Goal: Information Seeking & Learning: Learn about a topic

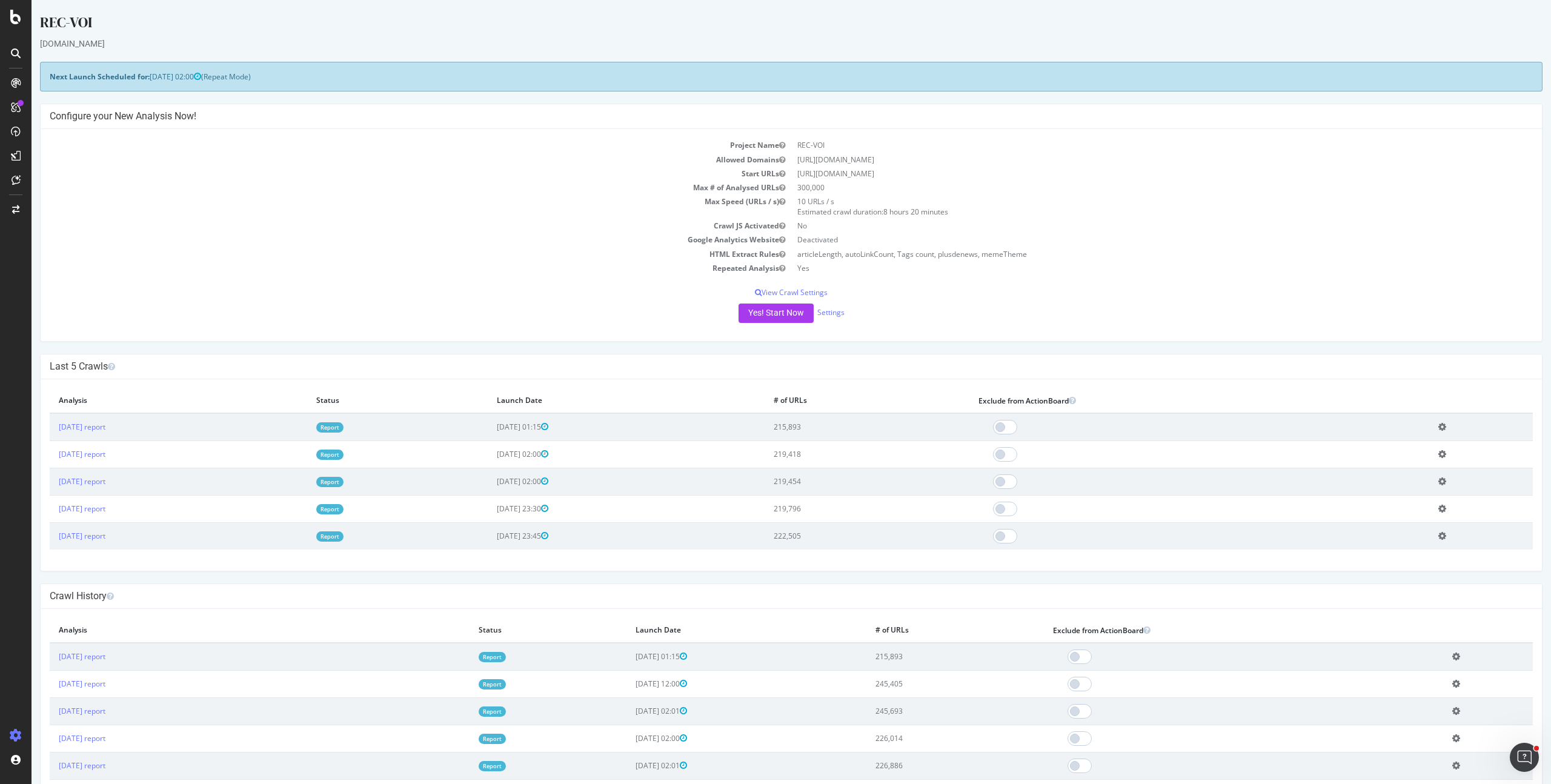
click at [343, 428] on link "Report" at bounding box center [330, 427] width 27 height 10
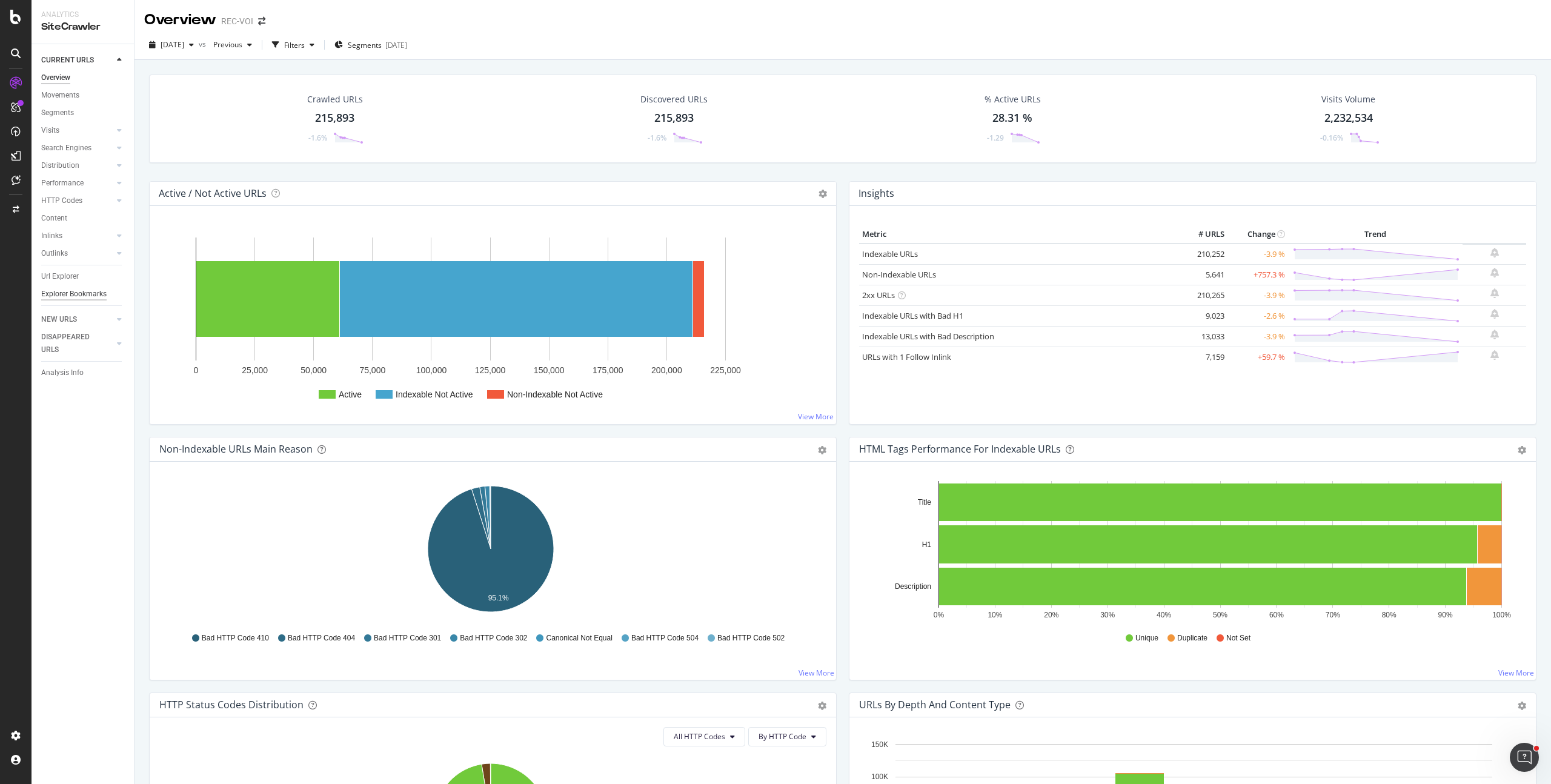
click at [68, 293] on div "Explorer Bookmarks" at bounding box center [74, 294] width 66 height 13
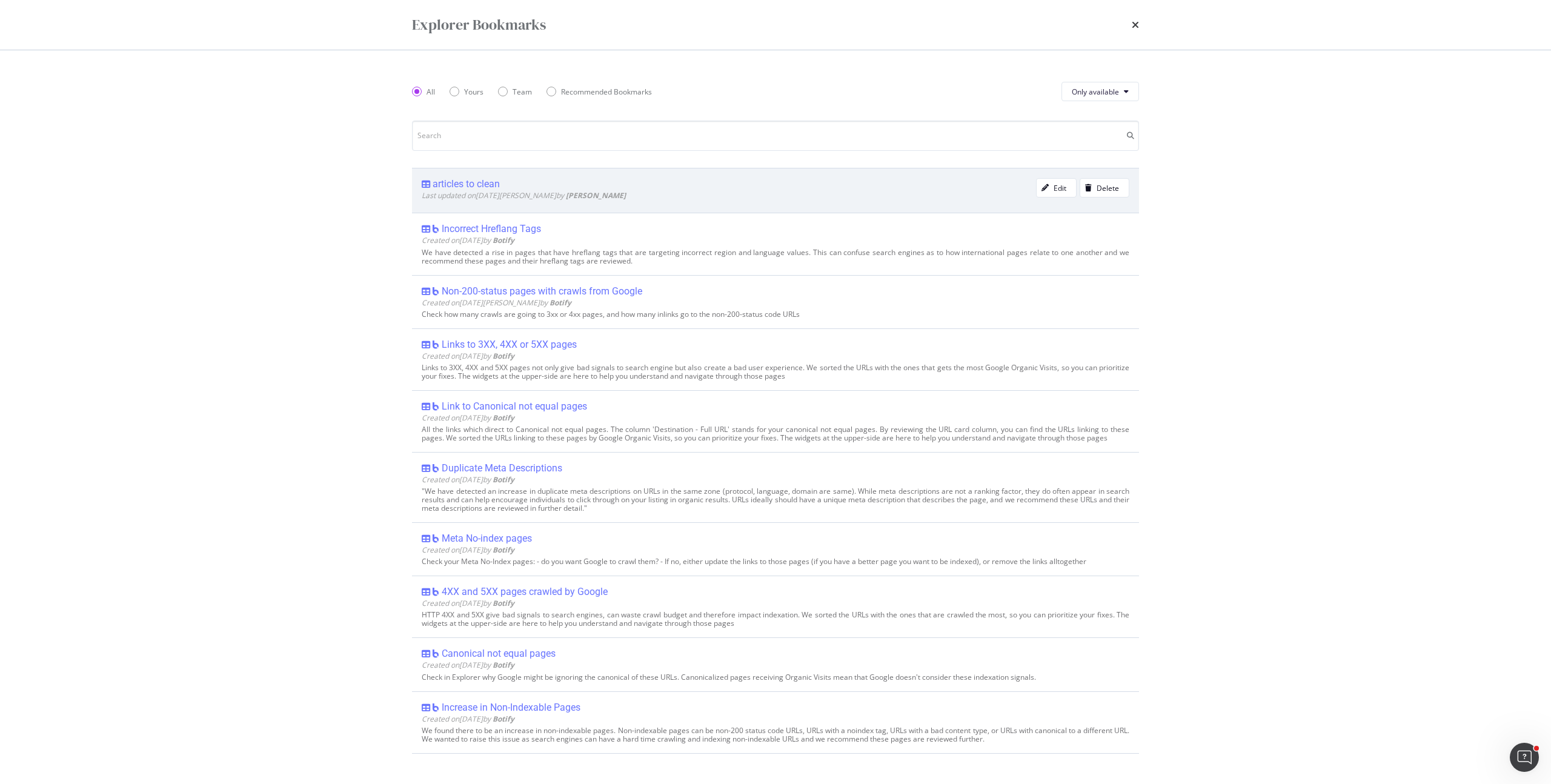
click at [523, 190] on span "Last updated on 2025 Jan 21st by Mael Montarou" at bounding box center [524, 195] width 205 height 10
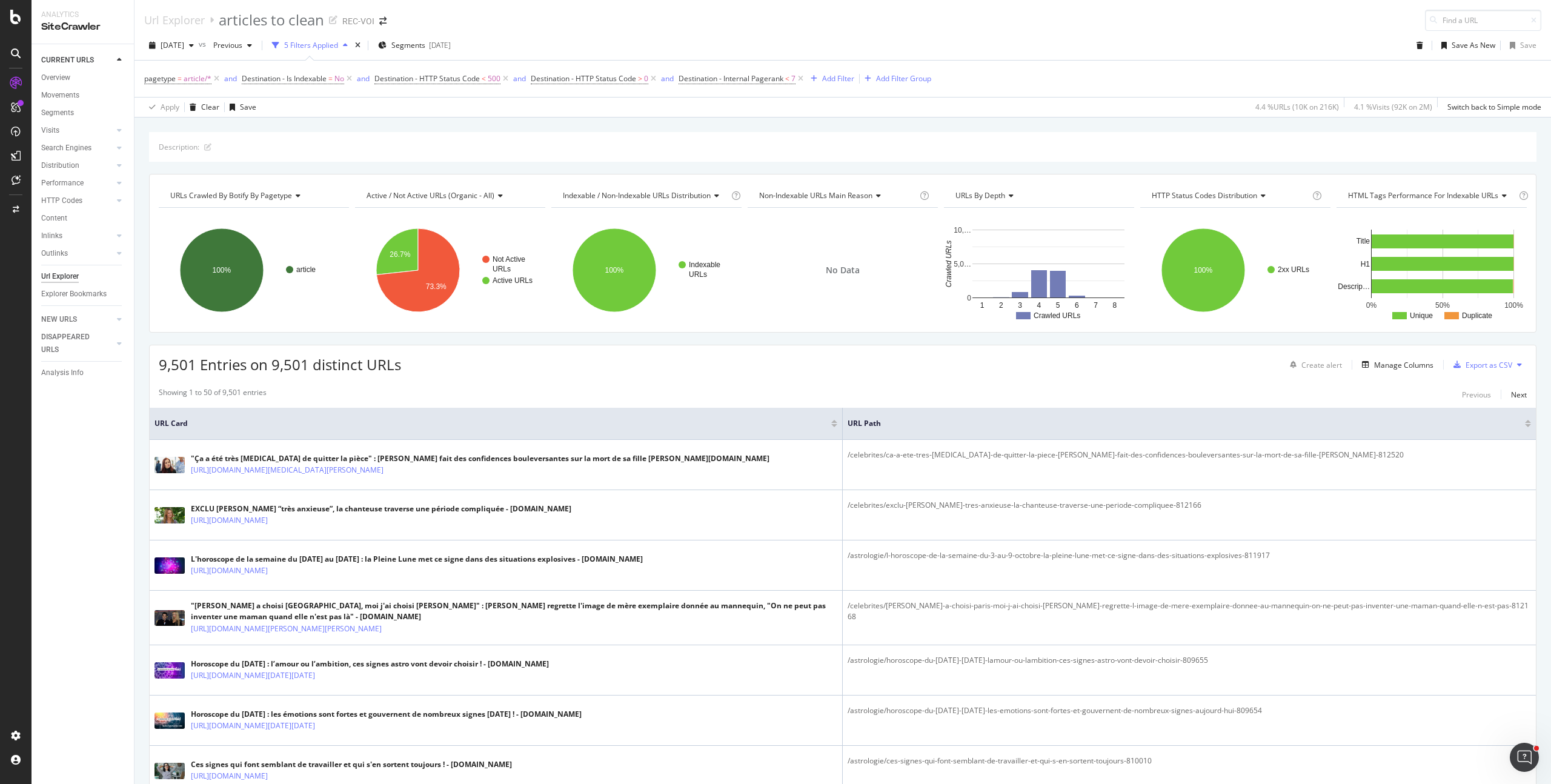
click at [1471, 369] on div "Export as CSV" at bounding box center [1489, 364] width 47 height 10
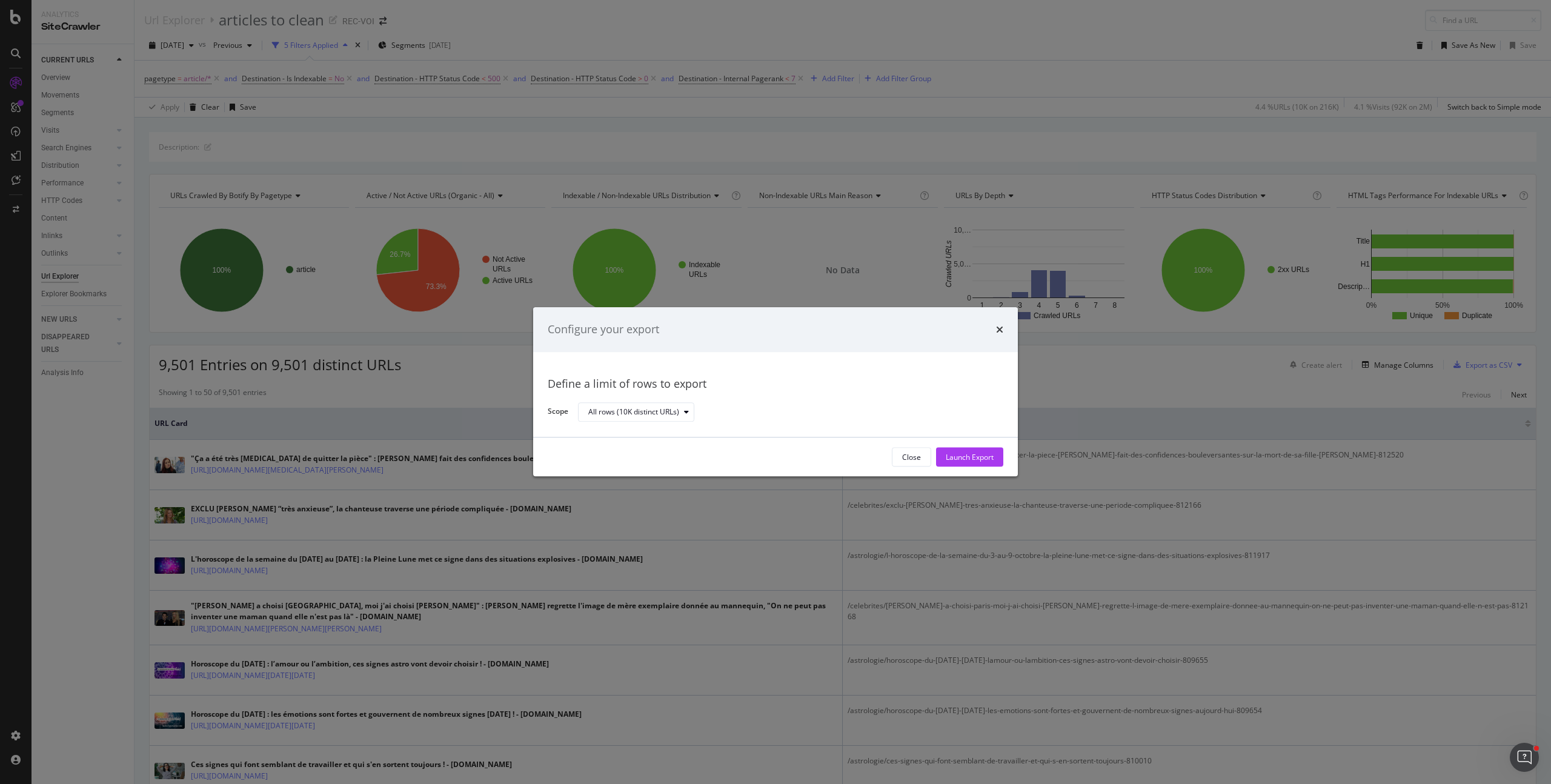
click at [984, 446] on div "Close Launch Export" at bounding box center [776, 457] width 485 height 39
click at [981, 454] on div "Launch Export" at bounding box center [970, 457] width 48 height 10
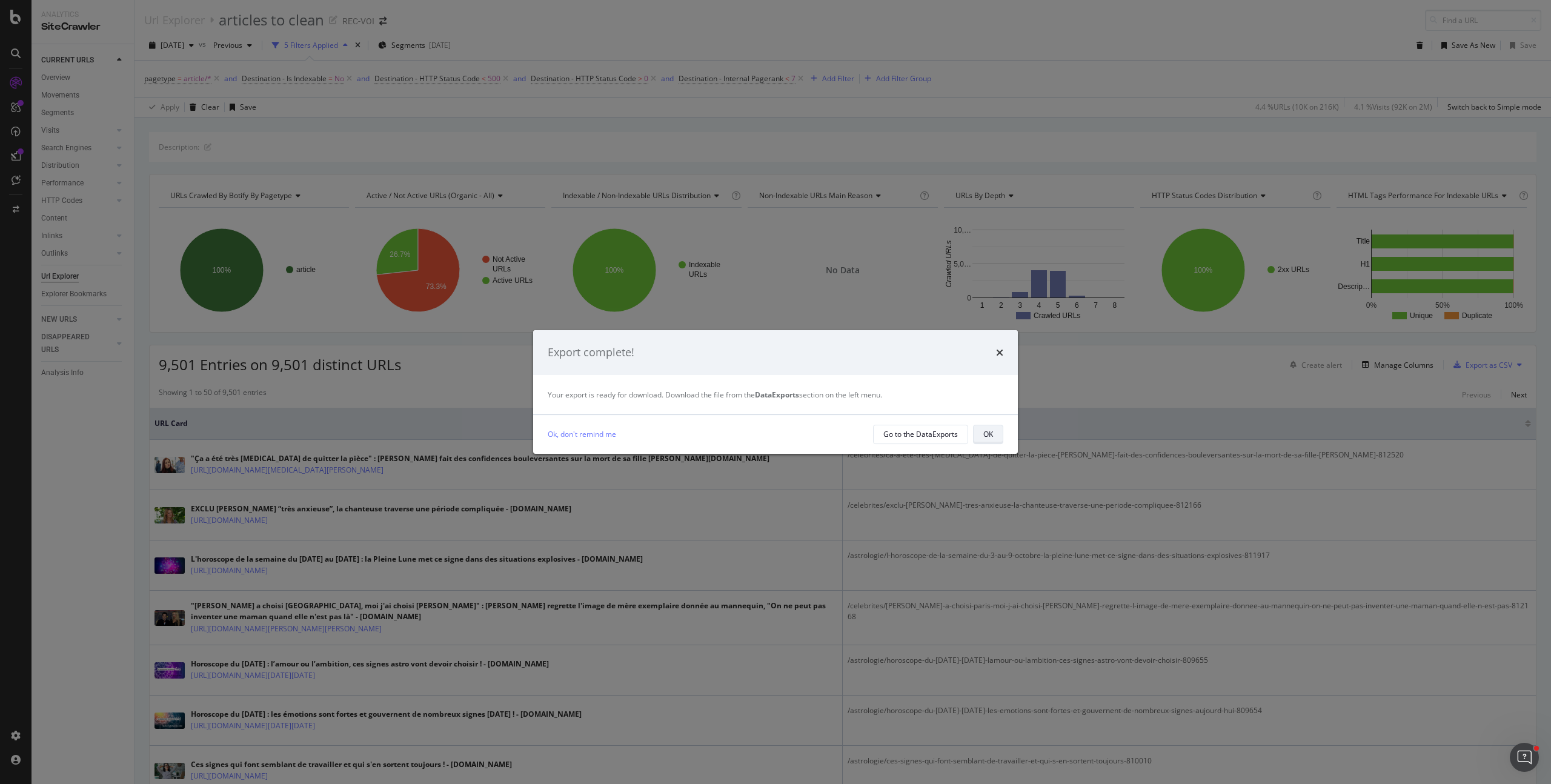
click at [992, 434] on div "OK" at bounding box center [988, 433] width 10 height 10
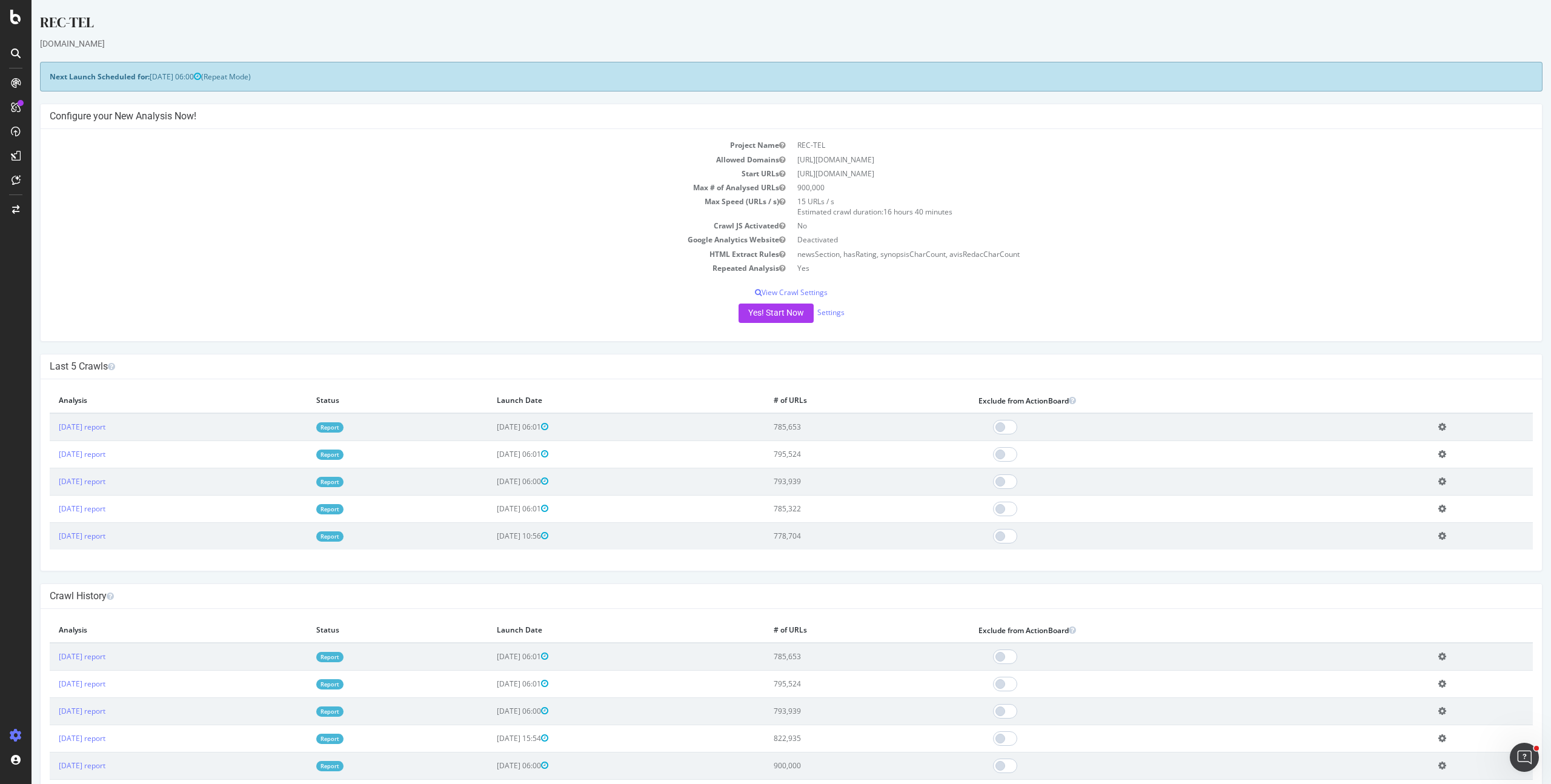
click at [343, 425] on link "Report" at bounding box center [330, 427] width 27 height 10
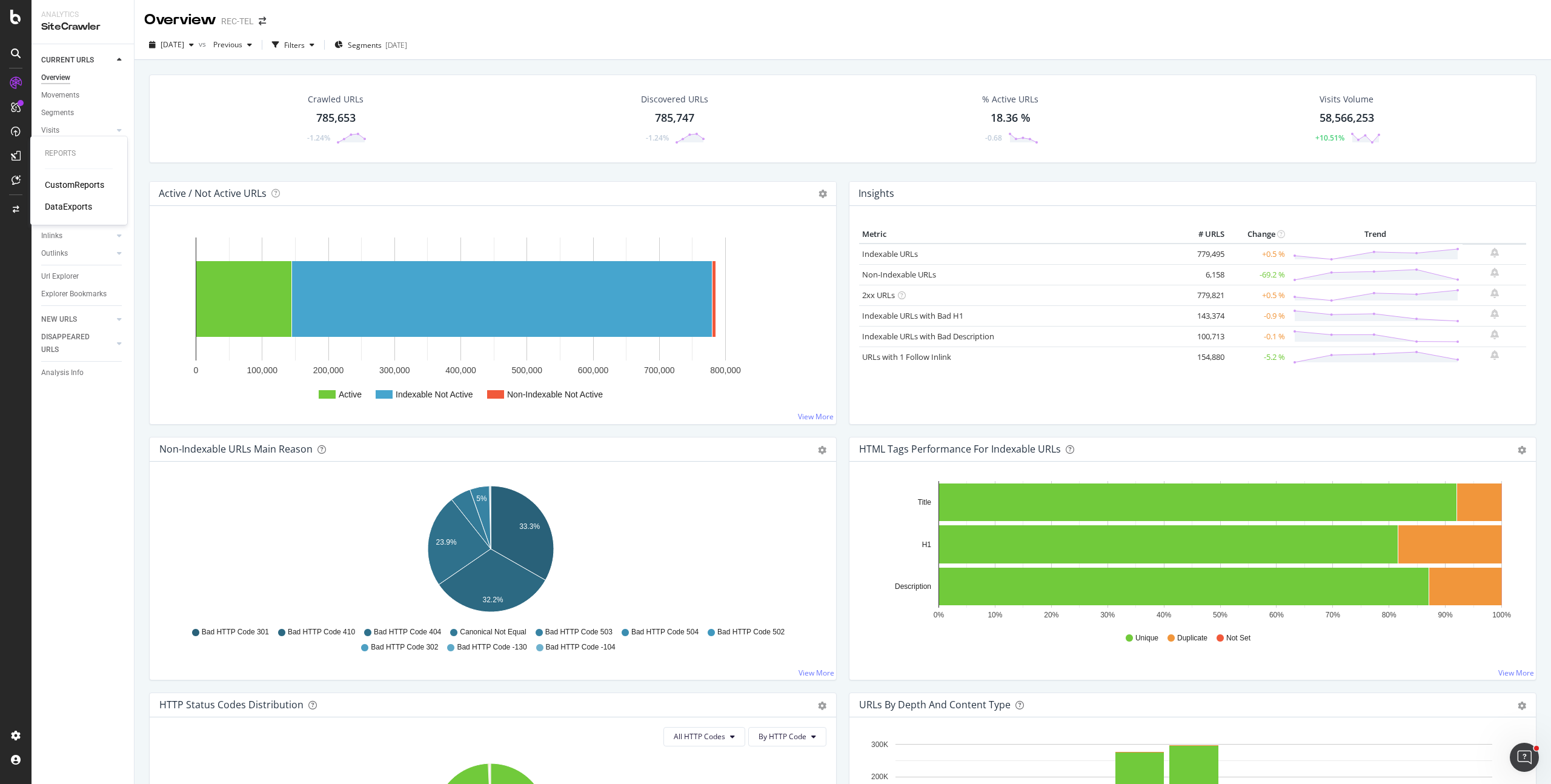
click at [70, 203] on div "DataExports" at bounding box center [68, 206] width 47 height 12
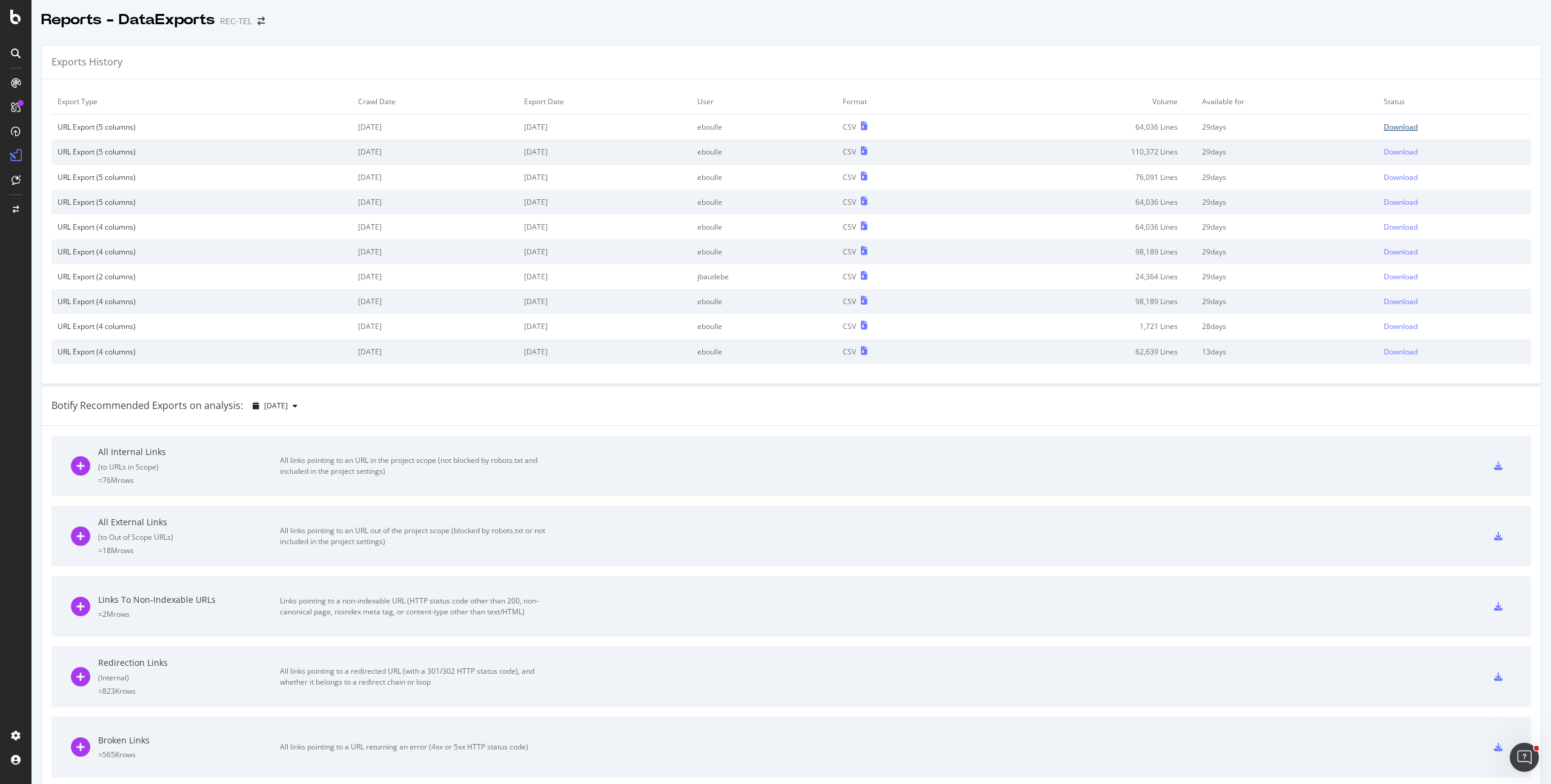
click at [1400, 132] on div "Download" at bounding box center [1401, 126] width 34 height 10
click at [66, 135] on div "SiteCrawler" at bounding box center [67, 133] width 43 height 12
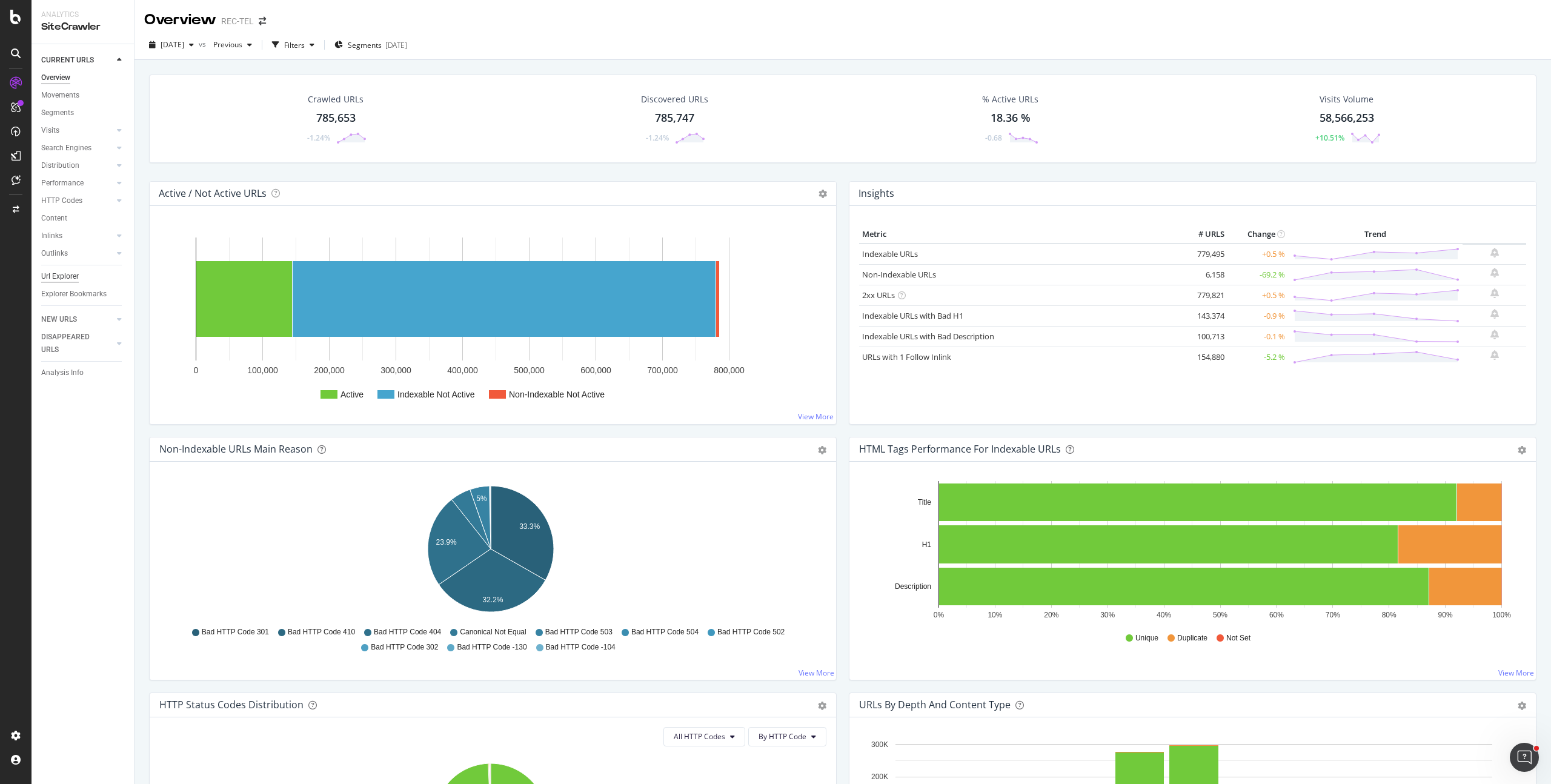
click at [66, 271] on div "Url Explorer" at bounding box center [60, 277] width 38 height 13
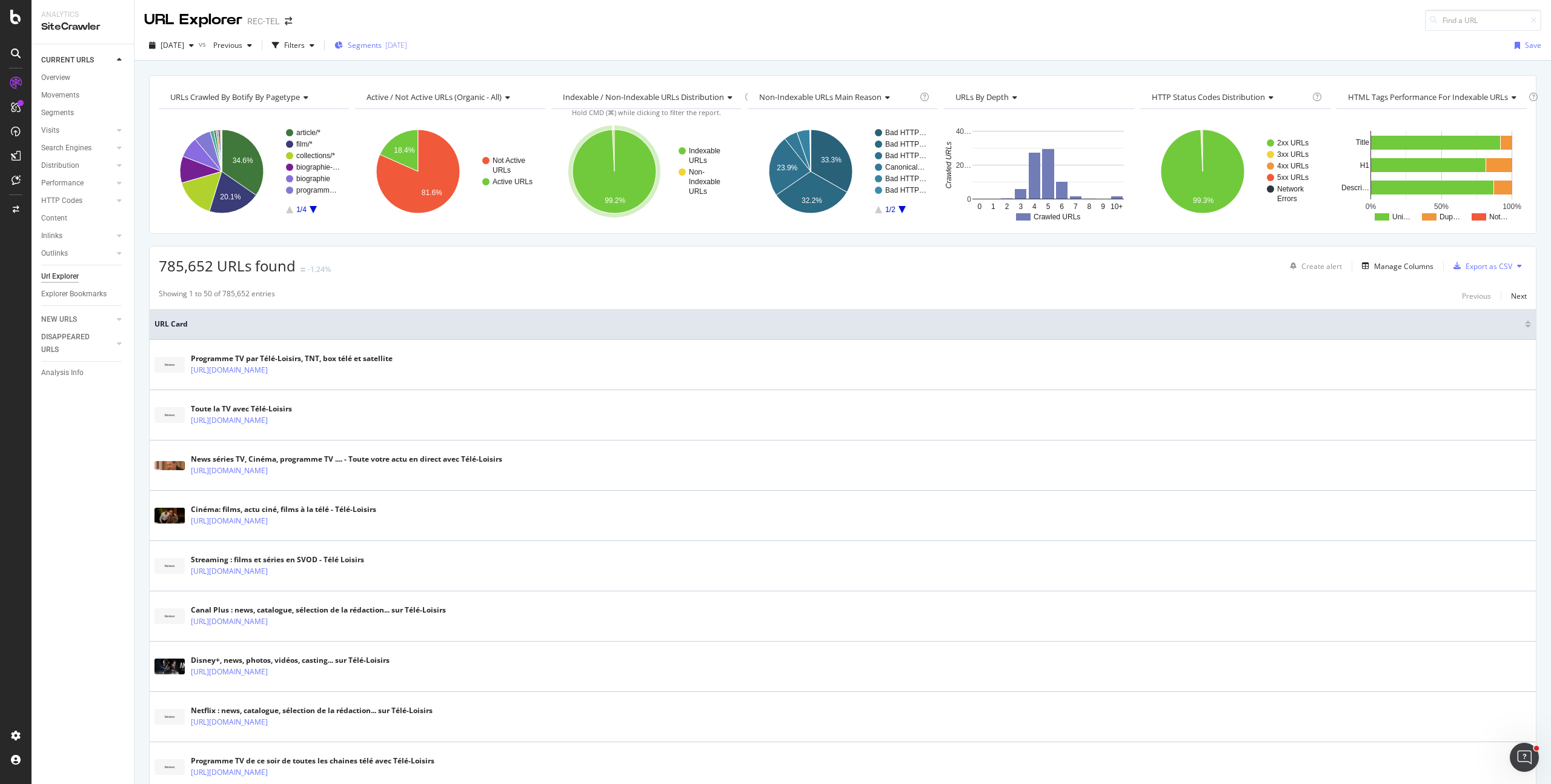
click at [407, 48] on div "2025-08-29" at bounding box center [397, 44] width 22 height 10
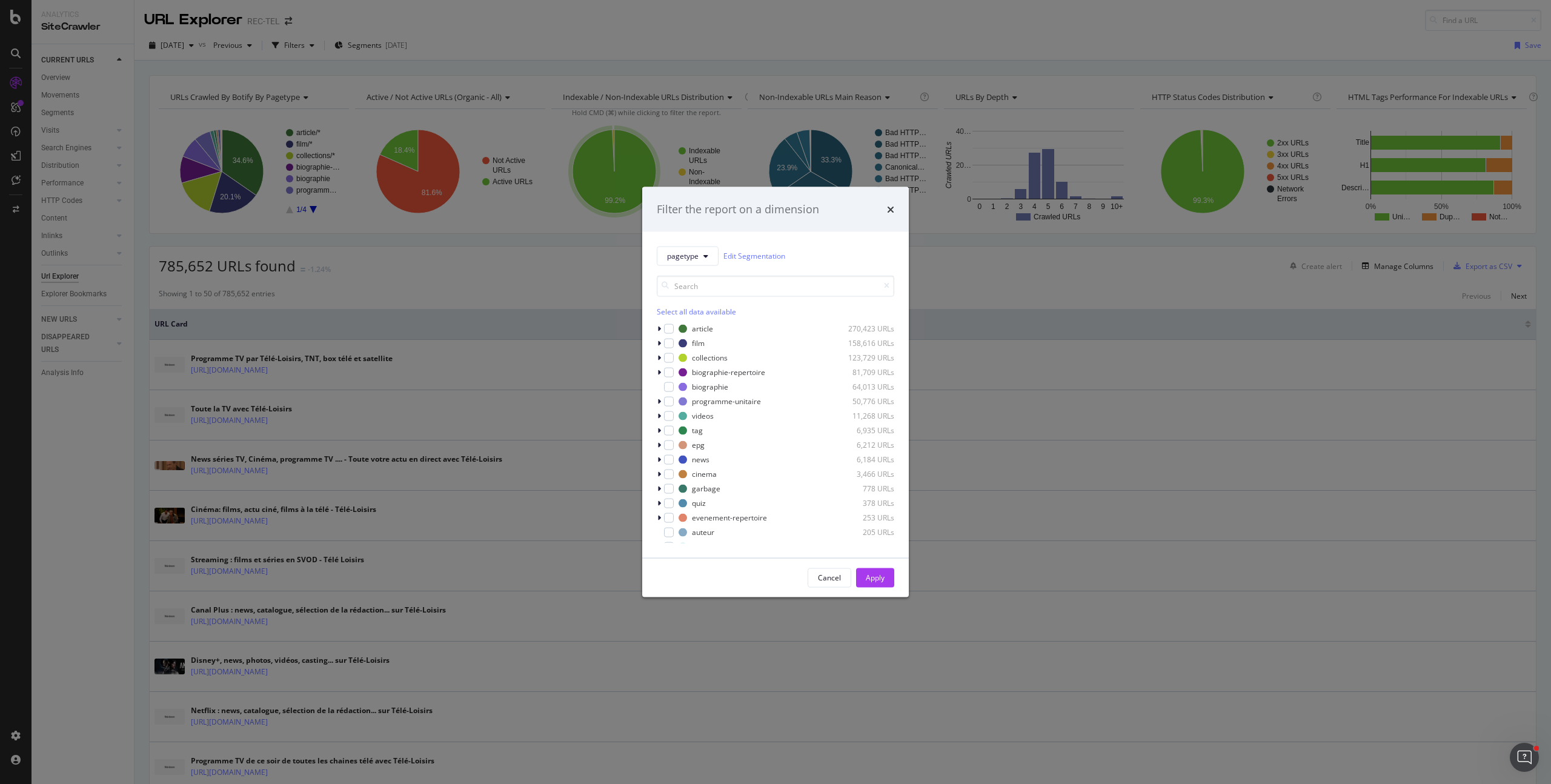
click at [341, 54] on div "Filter the report on a dimension pagetype Edit Segmentation Select all data ava…" at bounding box center [775, 392] width 1551 height 784
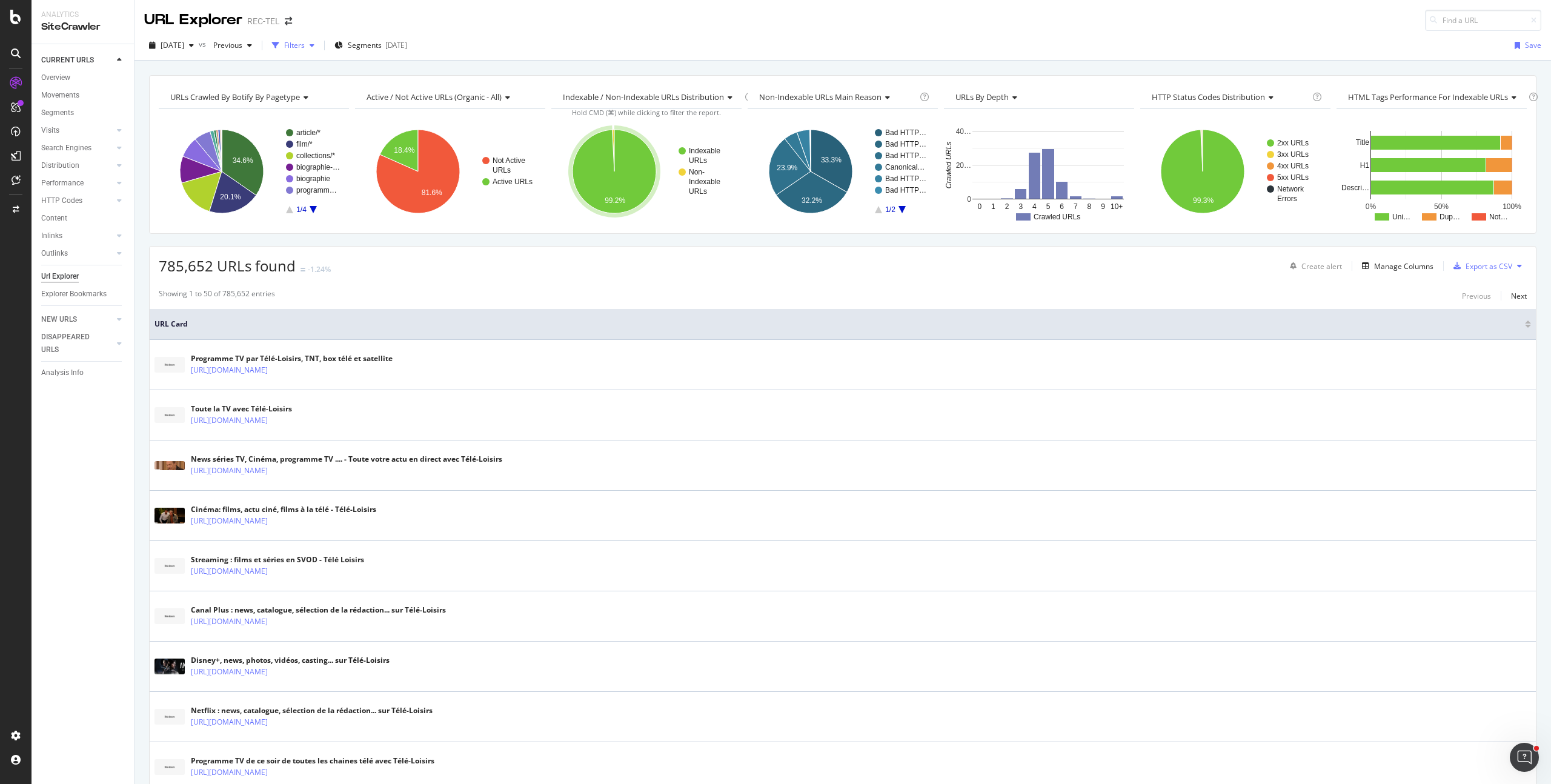
click at [305, 47] on div "Filters" at bounding box center [294, 44] width 21 height 10
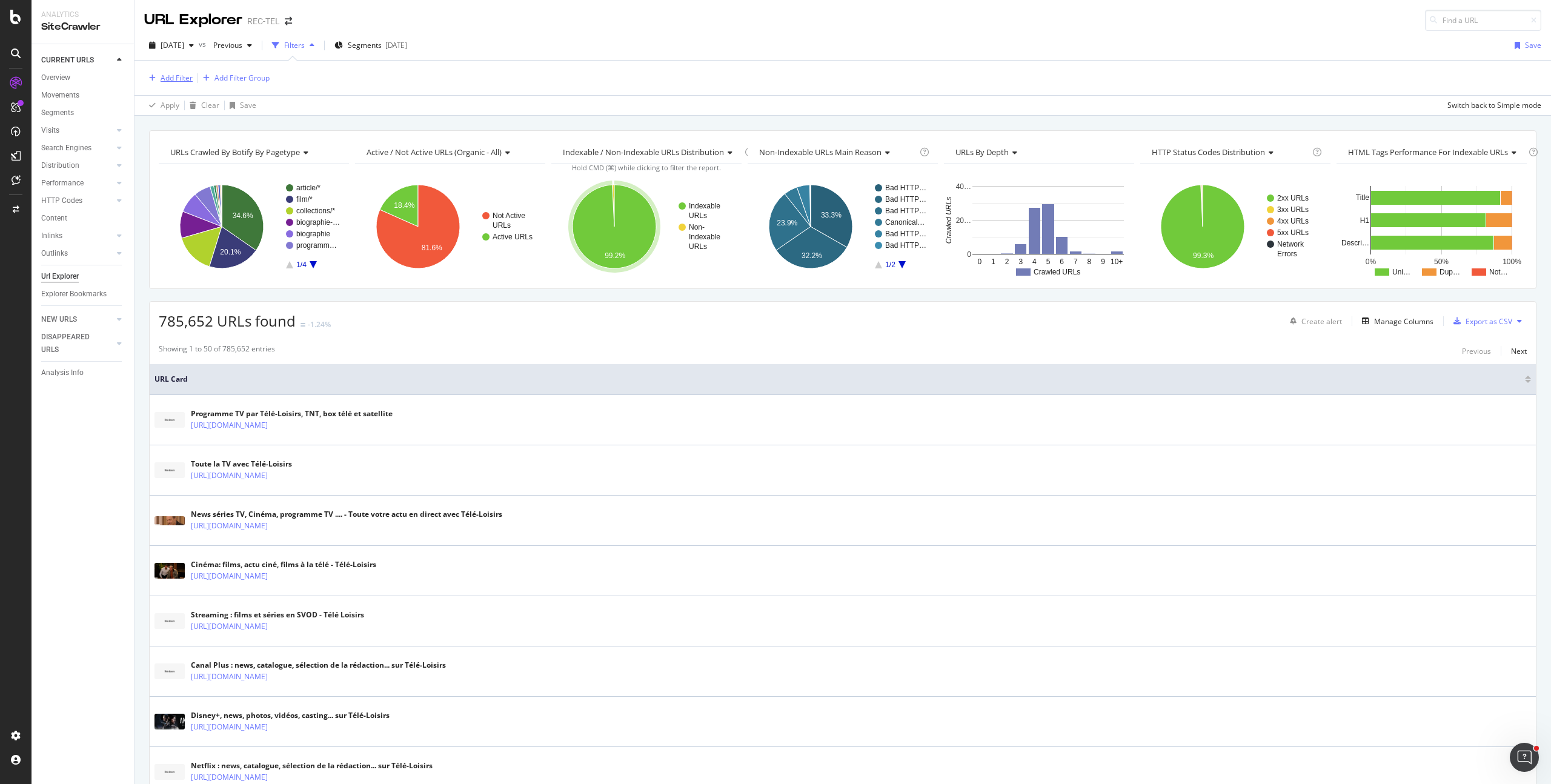
click at [168, 73] on div "Add Filter" at bounding box center [177, 77] width 32 height 10
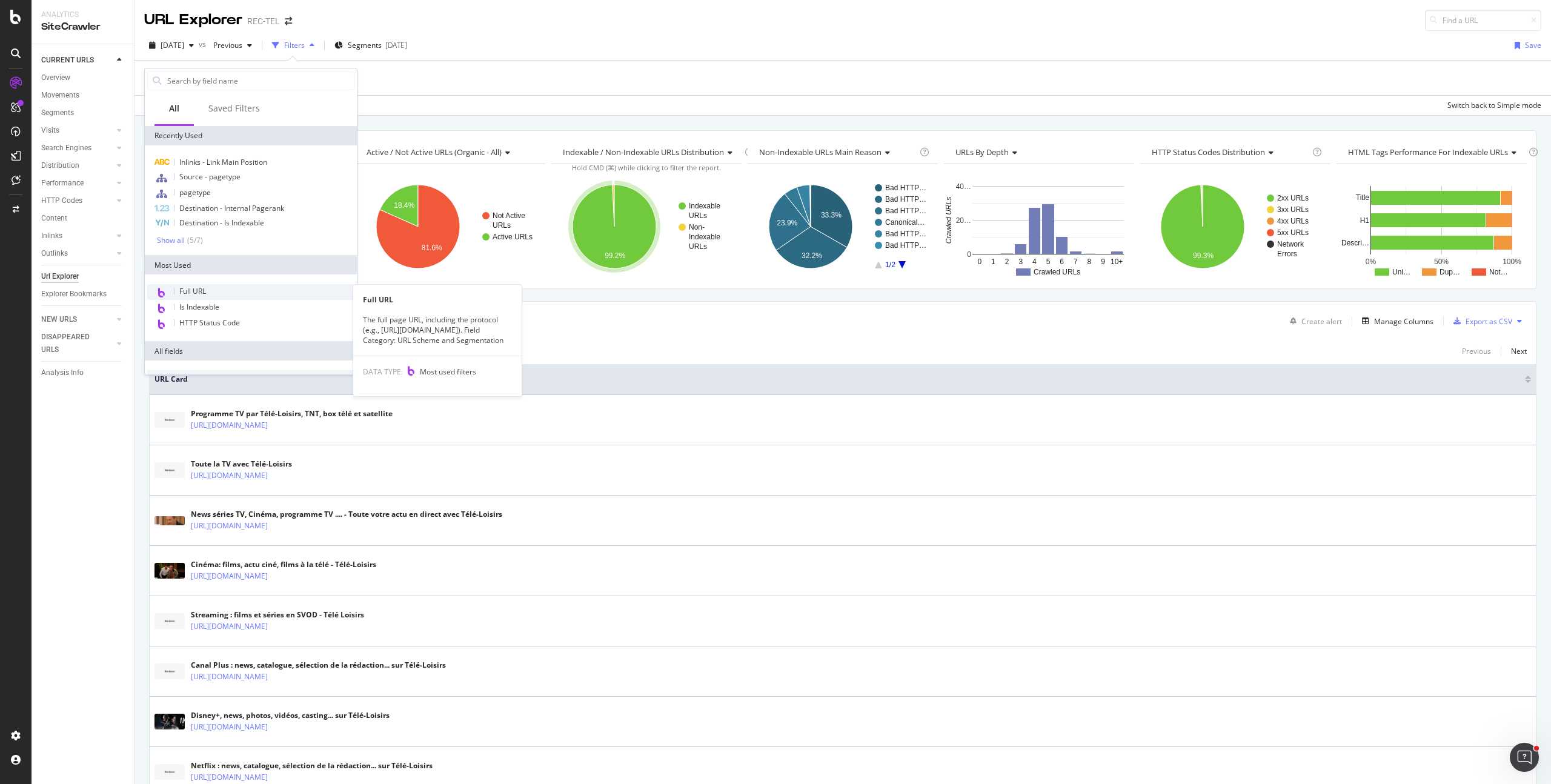
click at [200, 287] on span "Full URL" at bounding box center [193, 290] width 27 height 10
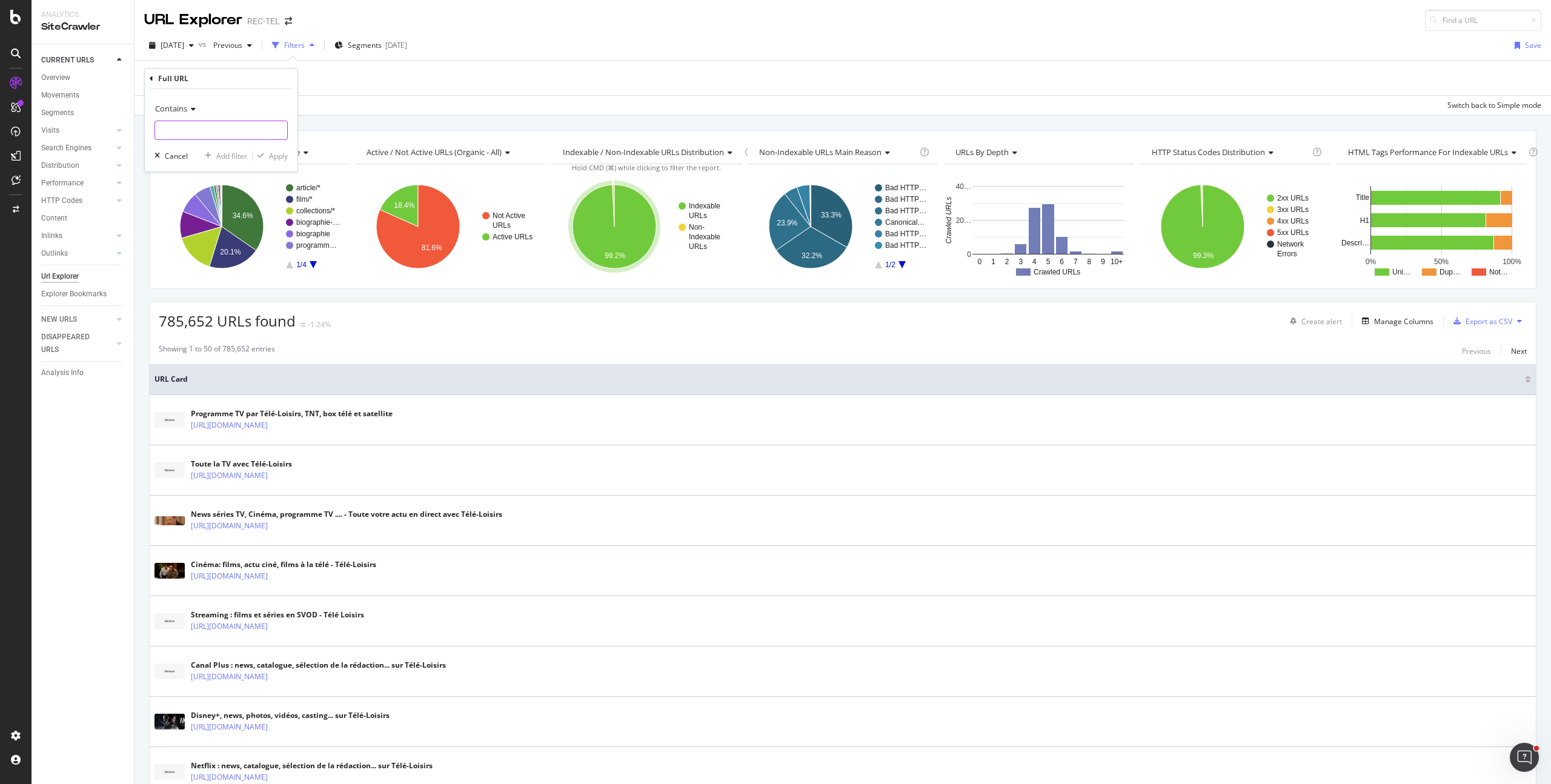
click at [203, 128] on input "text" at bounding box center [221, 131] width 132 height 20
paste input "https://www.programme-tv.net/news/series-tv/226420-exclu-bryan-tresor-dans-leo-…"
type input "https://www.programme-tv.net/news/series-tv/226420-exclu-bryan-tresor-dans-leo-…"
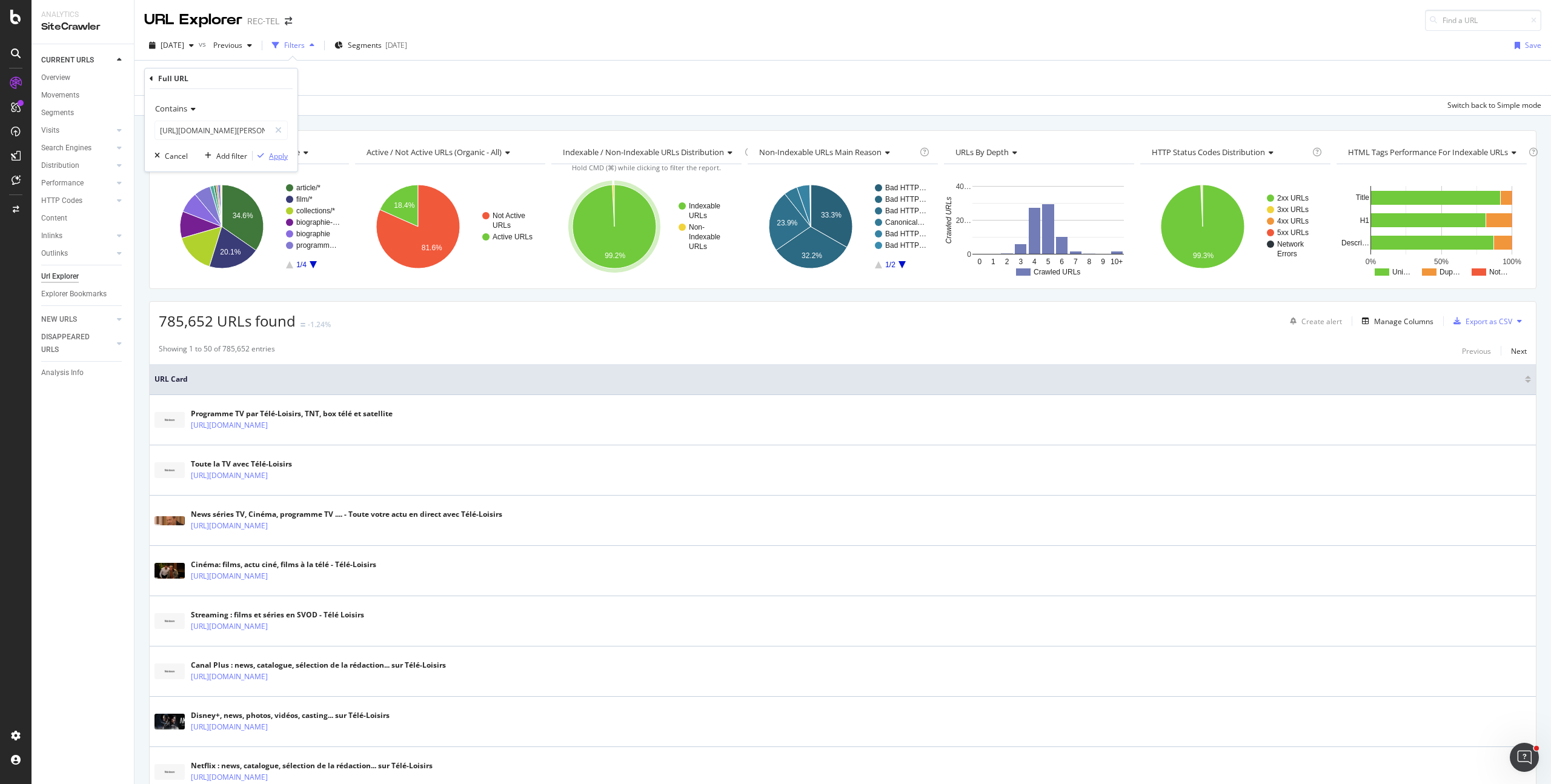
click at [271, 156] on div "Apply" at bounding box center [278, 155] width 19 height 10
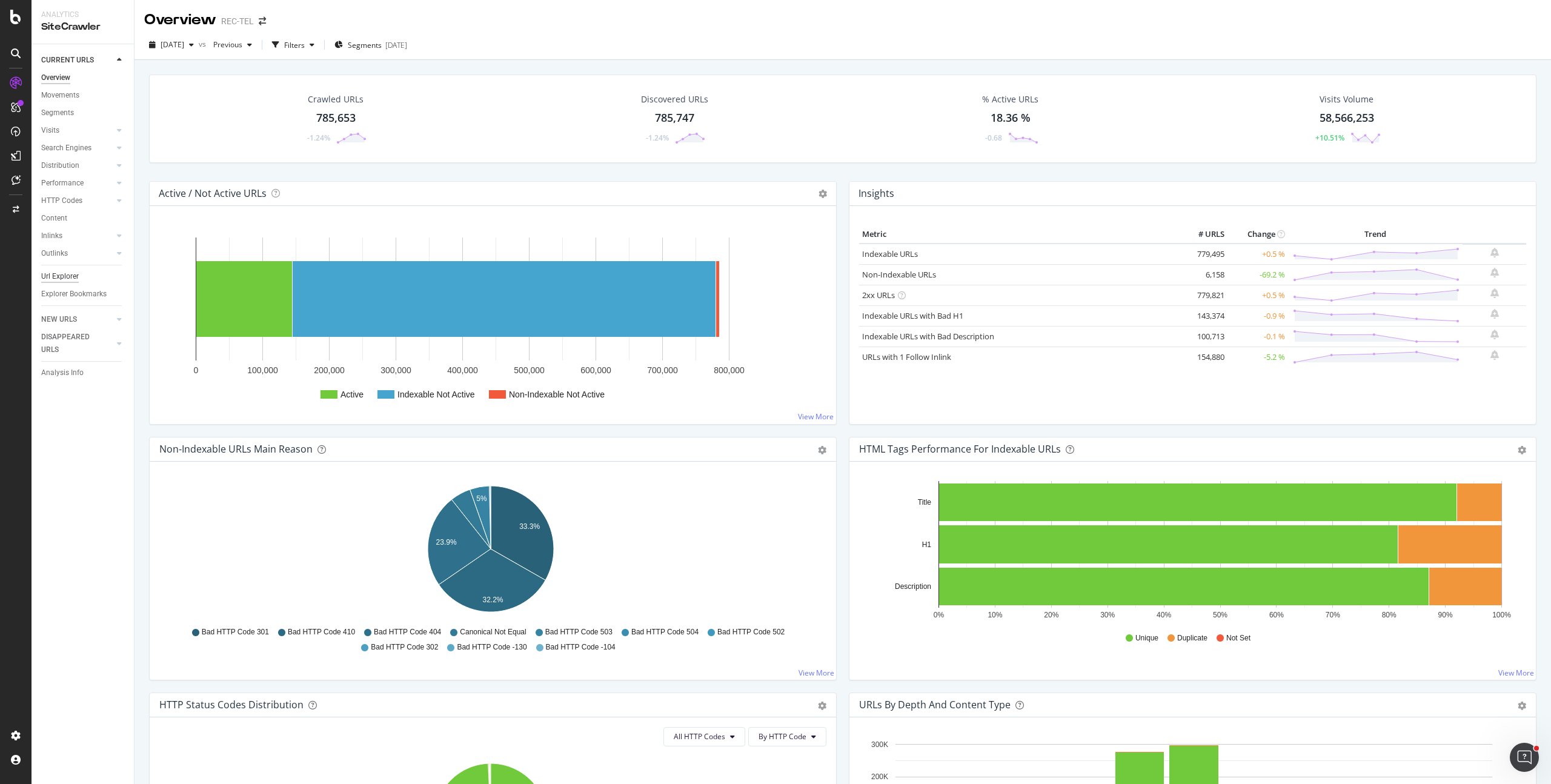
click at [72, 280] on div "Url Explorer" at bounding box center [60, 277] width 38 height 13
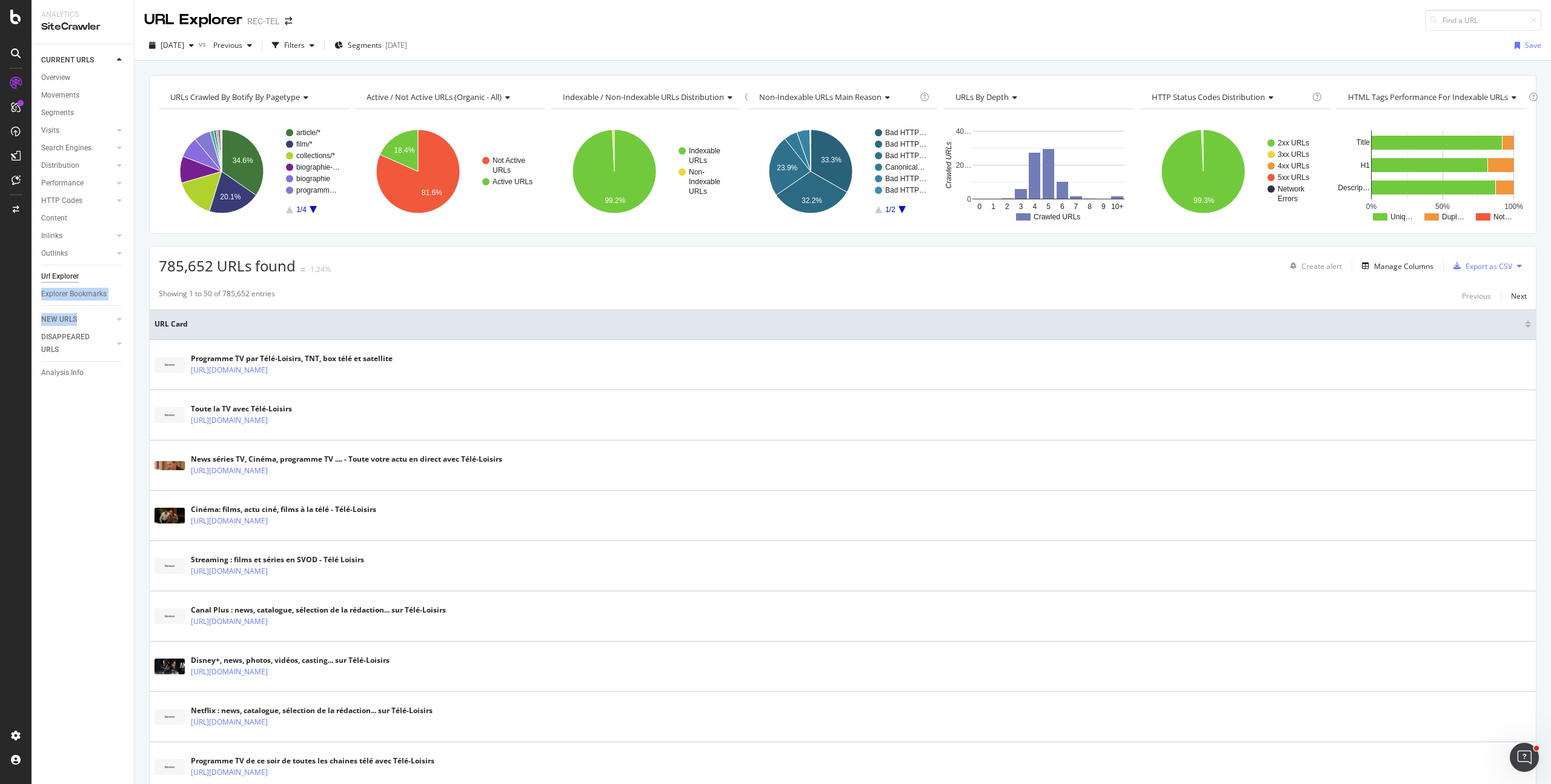
drag, startPoint x: 78, startPoint y: 289, endPoint x: 79, endPoint y: 312, distance: 23.0
click at [78, 316] on div "CURRENT URLS Overview Movements Segments Visits Analysis Orphan URLs Search Eng…" at bounding box center [83, 414] width 103 height 740
click at [80, 298] on div "Explorer Bookmarks" at bounding box center [74, 294] width 66 height 13
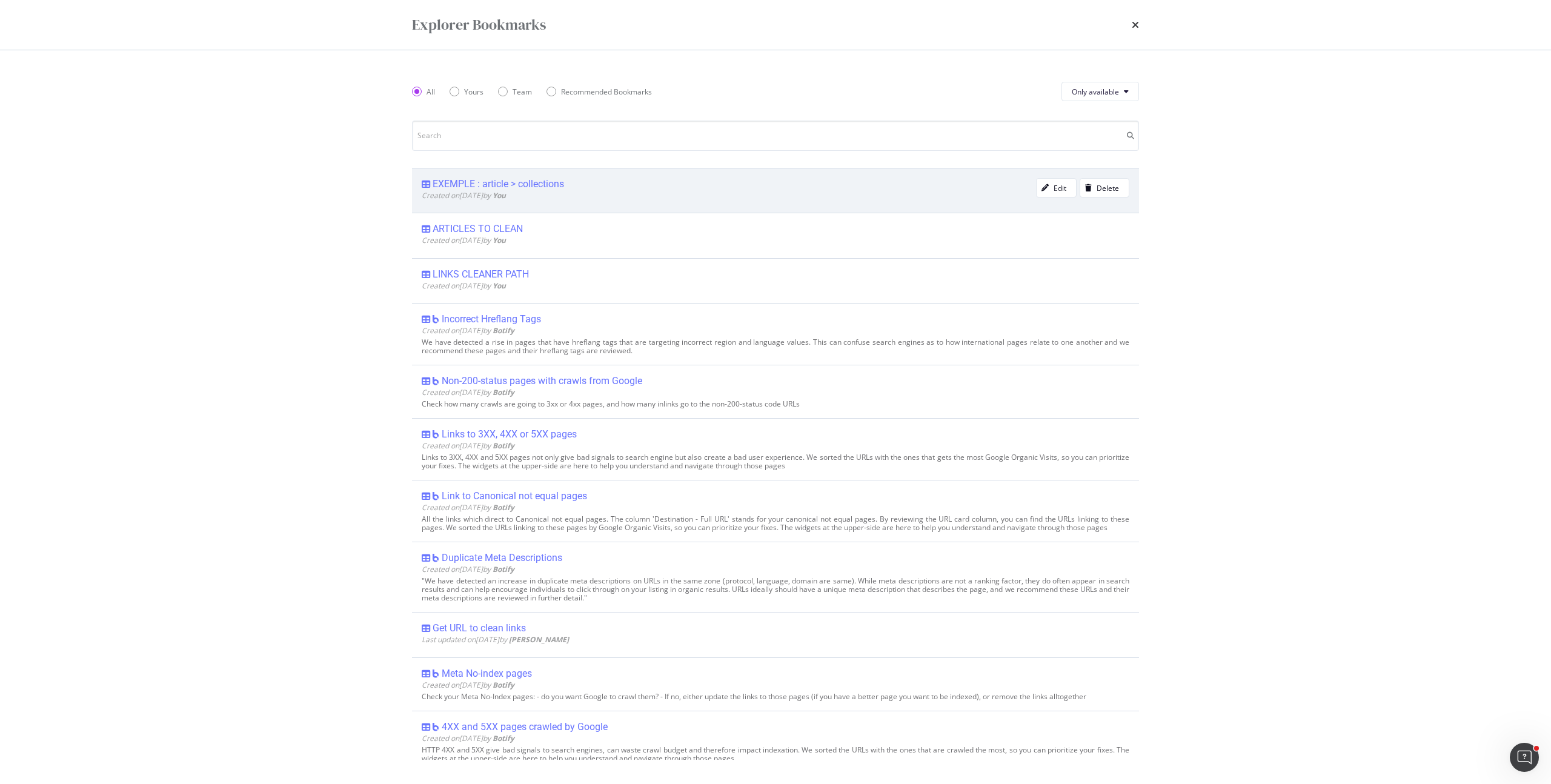
click at [489, 182] on div "EXEMPLE : article > collections" at bounding box center [498, 184] width 132 height 12
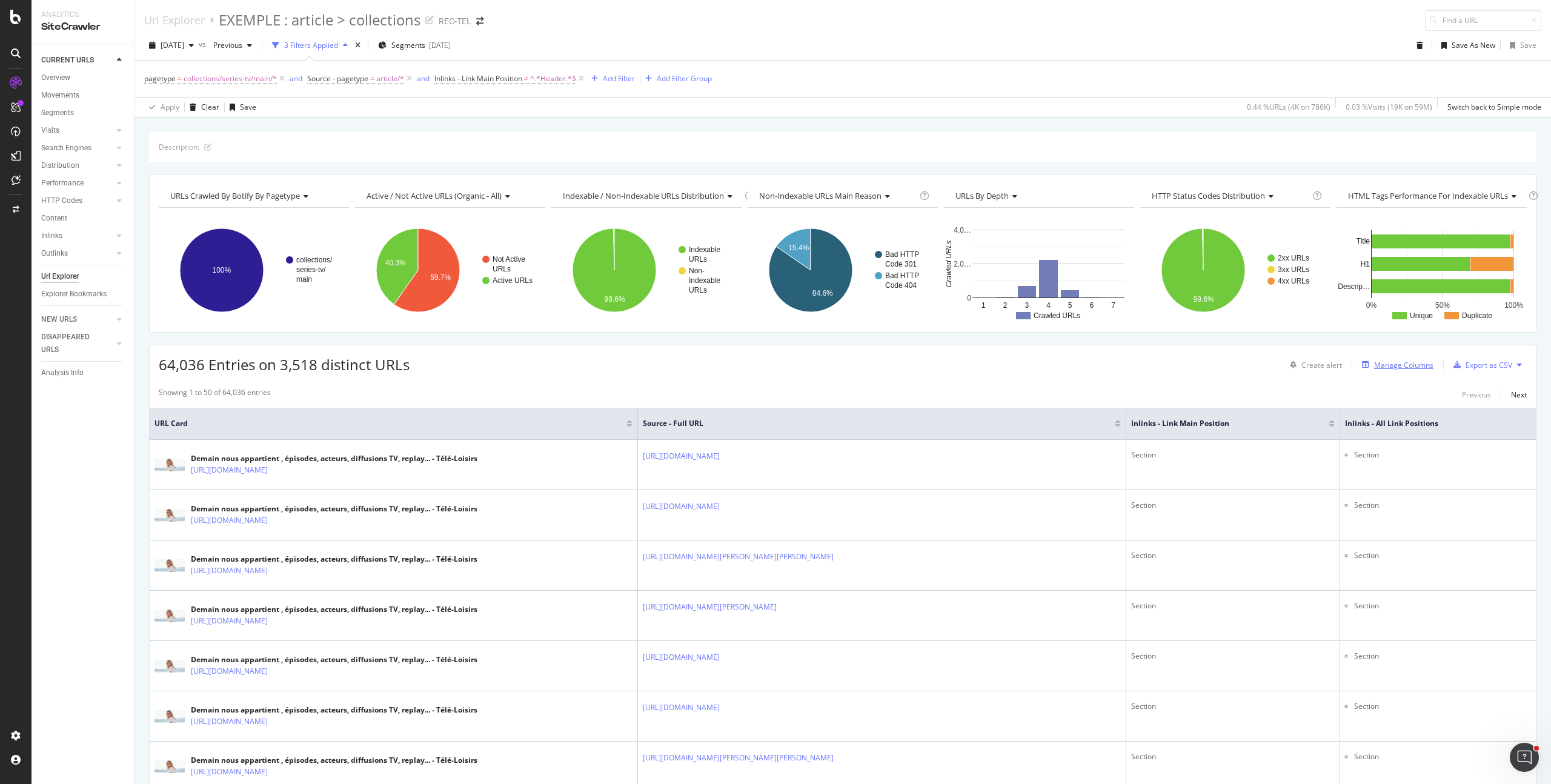
click at [1414, 370] on div "Manage Columns" at bounding box center [1395, 364] width 77 height 14
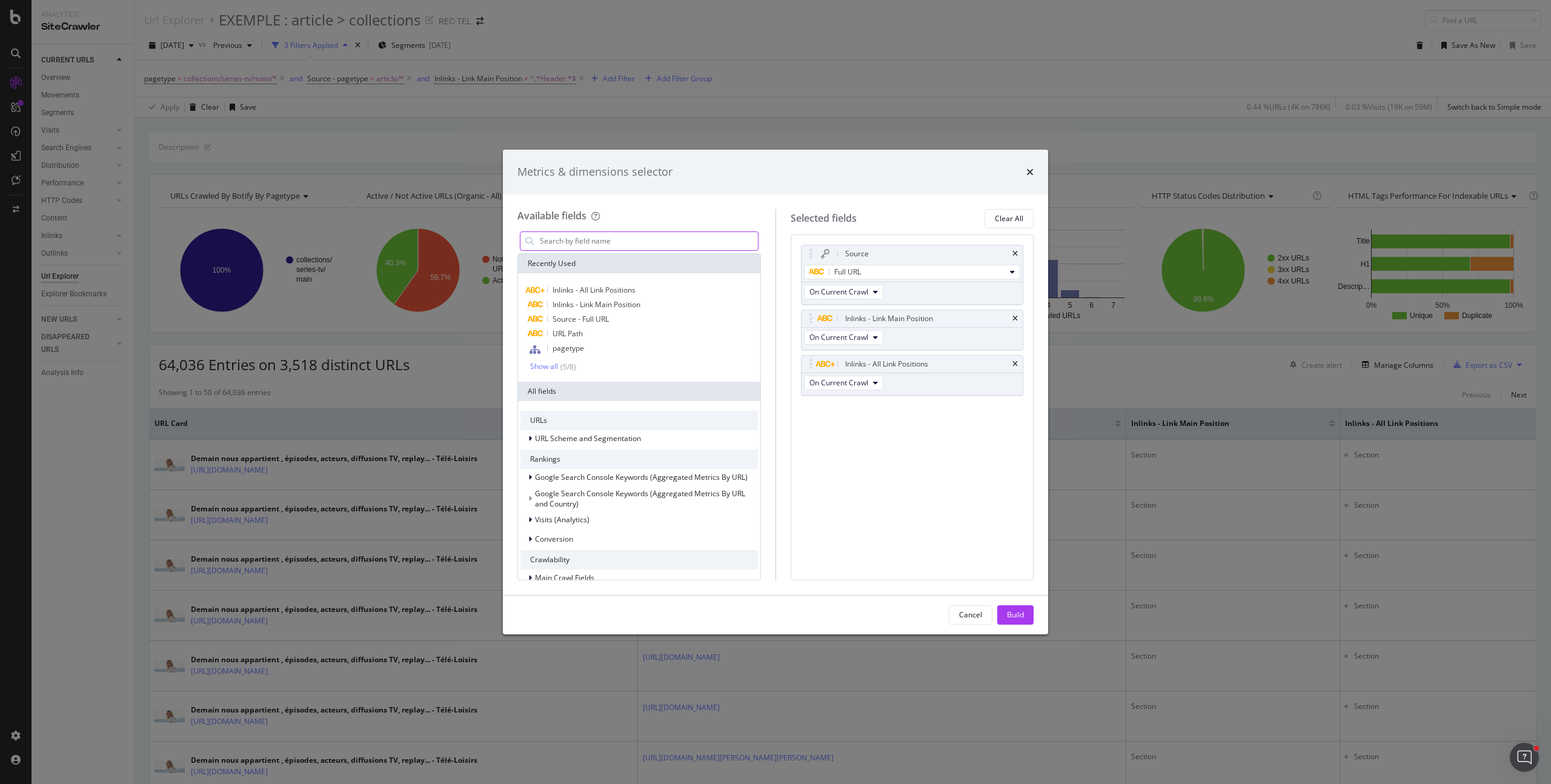
click at [580, 244] on input "modal" at bounding box center [648, 242] width 219 height 18
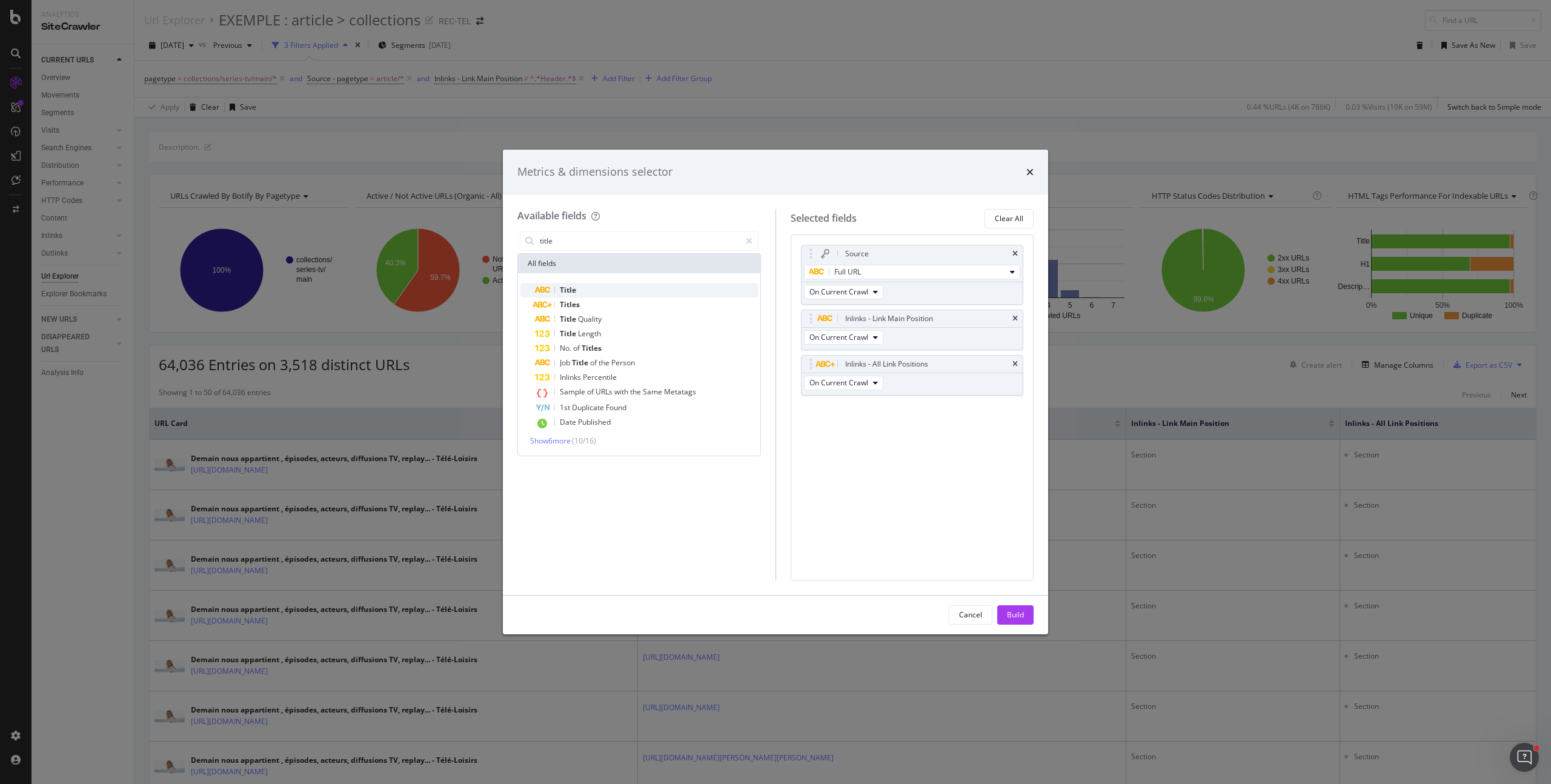
type input "title"
click at [600, 284] on div "Title" at bounding box center [646, 290] width 223 height 14
click at [1015, 606] on div "Build" at bounding box center [1015, 615] width 17 height 18
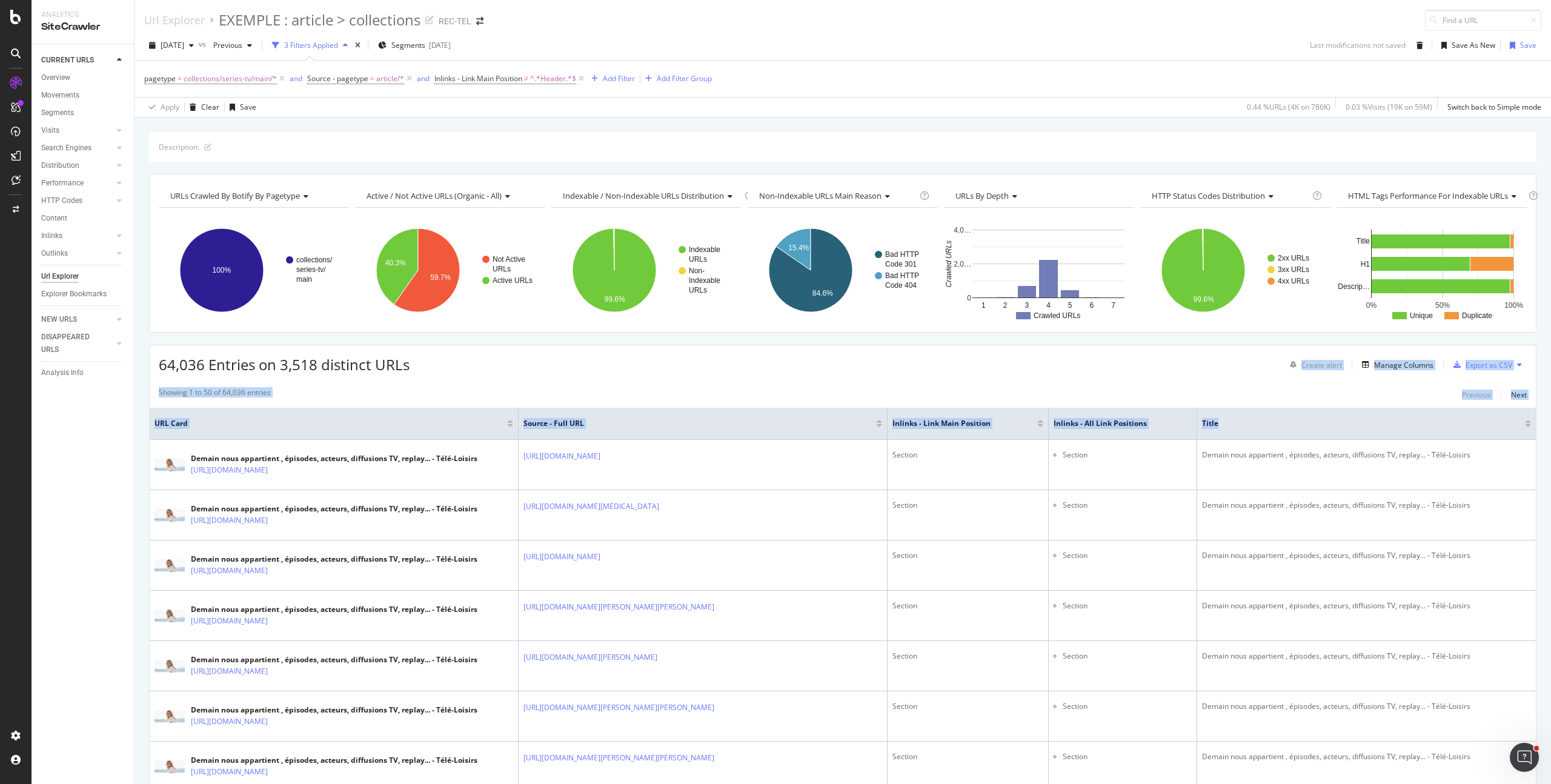
drag, startPoint x: 1507, startPoint y: 424, endPoint x: 1069, endPoint y: 359, distance: 442.8
click at [1058, 361] on div "64,036 Entries on 3,518 distinct URLs Create alert Manage Columns Export as CSV" at bounding box center [843, 360] width 1386 height 30
click at [1391, 360] on div "Manage Columns" at bounding box center [1404, 364] width 59 height 10
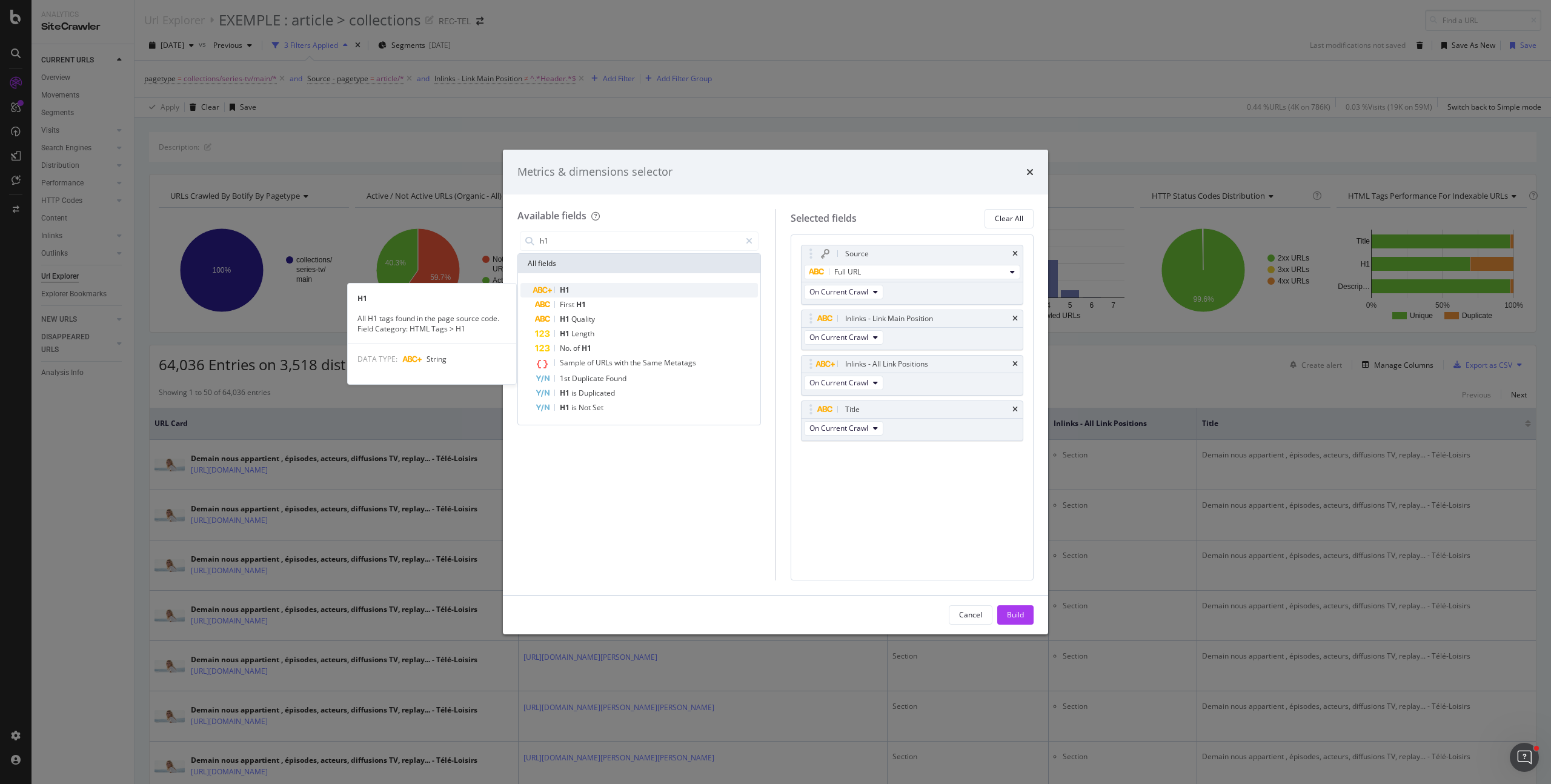
type input "h1"
click at [602, 294] on div "H1" at bounding box center [646, 290] width 223 height 14
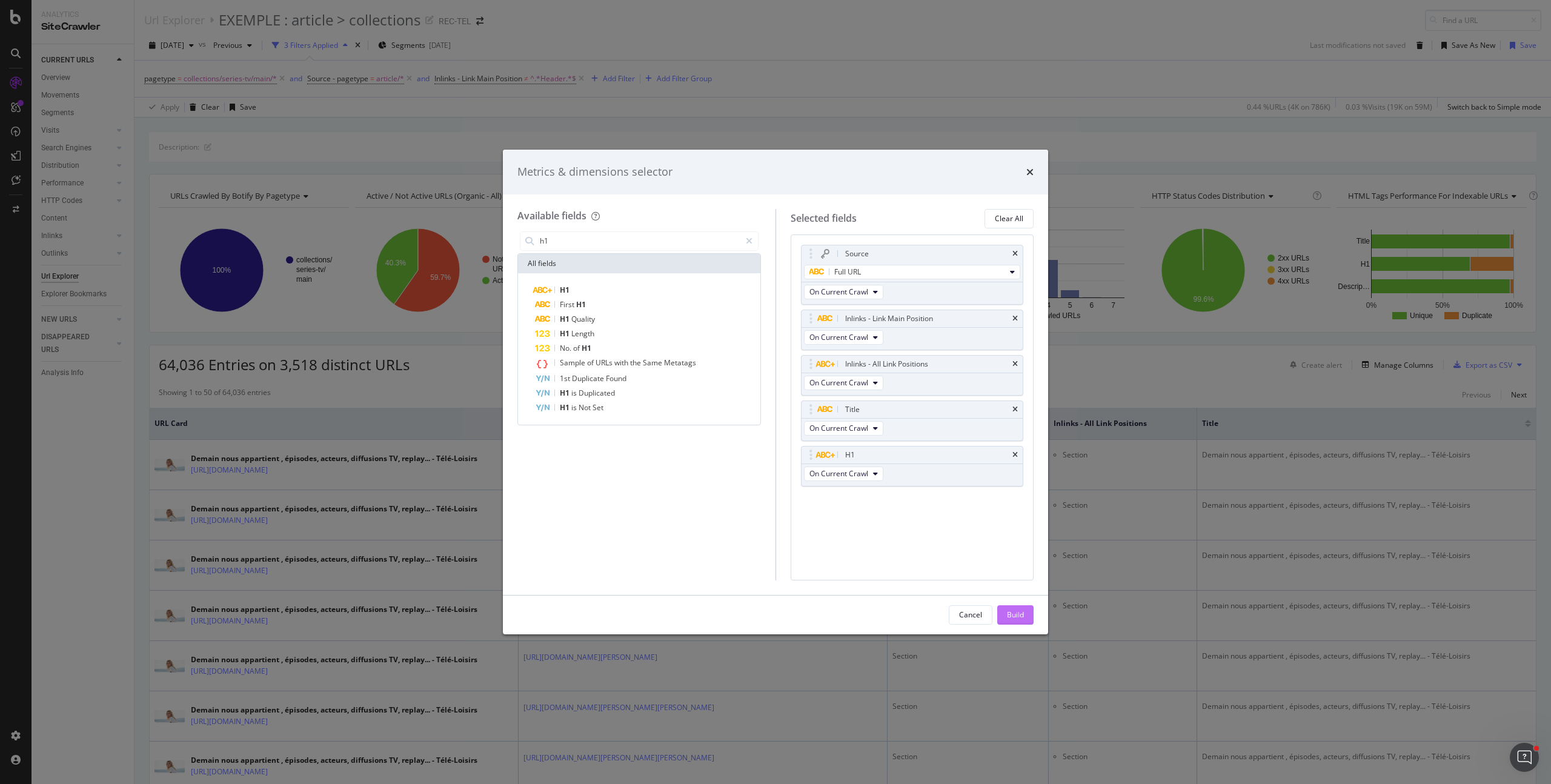
click at [1008, 618] on div "Build" at bounding box center [1015, 614] width 17 height 10
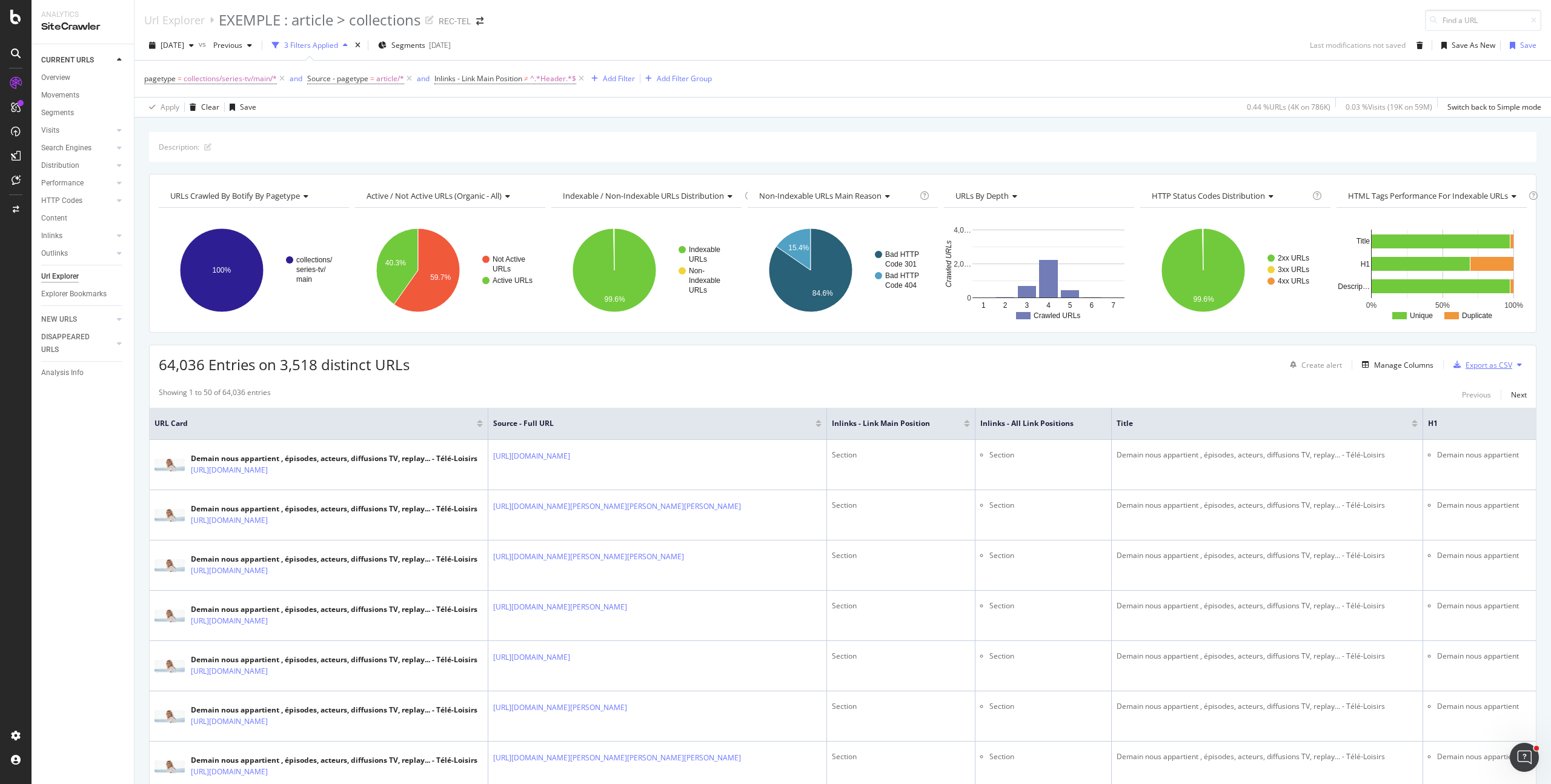
click at [1492, 360] on div "Export as CSV" at bounding box center [1489, 364] width 47 height 10
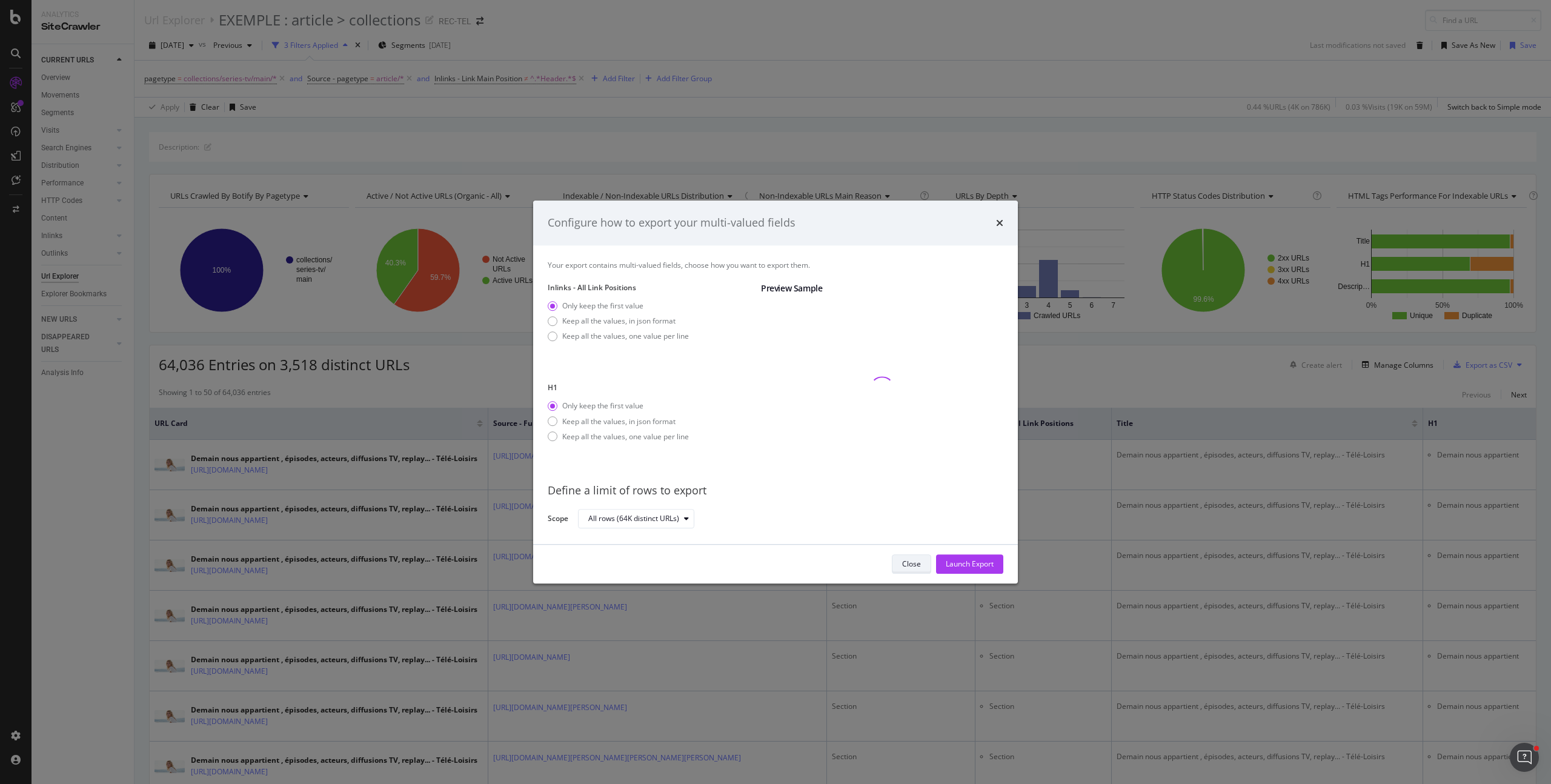
click at [920, 564] on button "Close" at bounding box center [912, 564] width 40 height 20
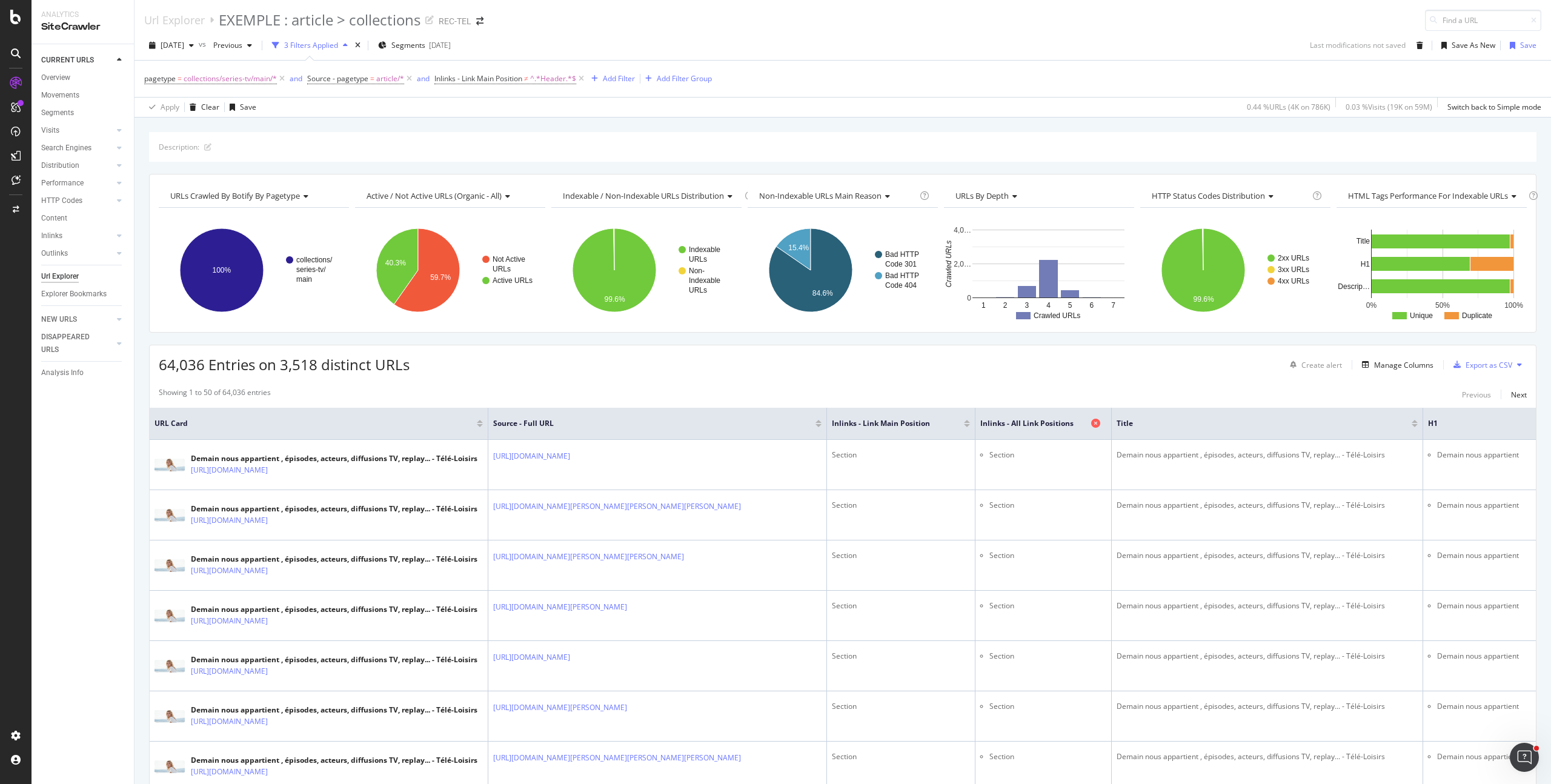
click at [1091, 424] on icon at bounding box center [1096, 424] width 9 height 9
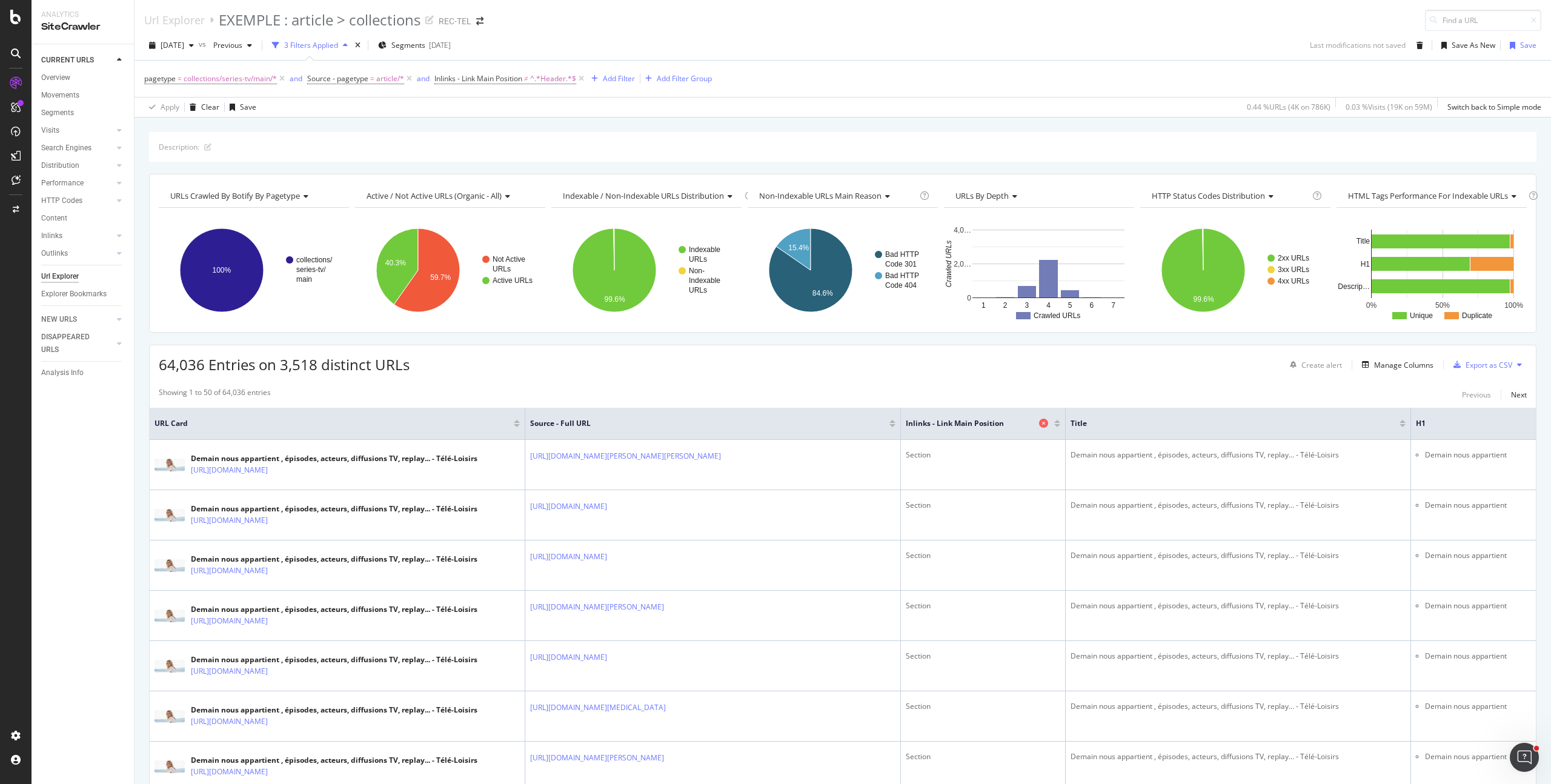
click at [1039, 423] on icon at bounding box center [1044, 424] width 9 height 9
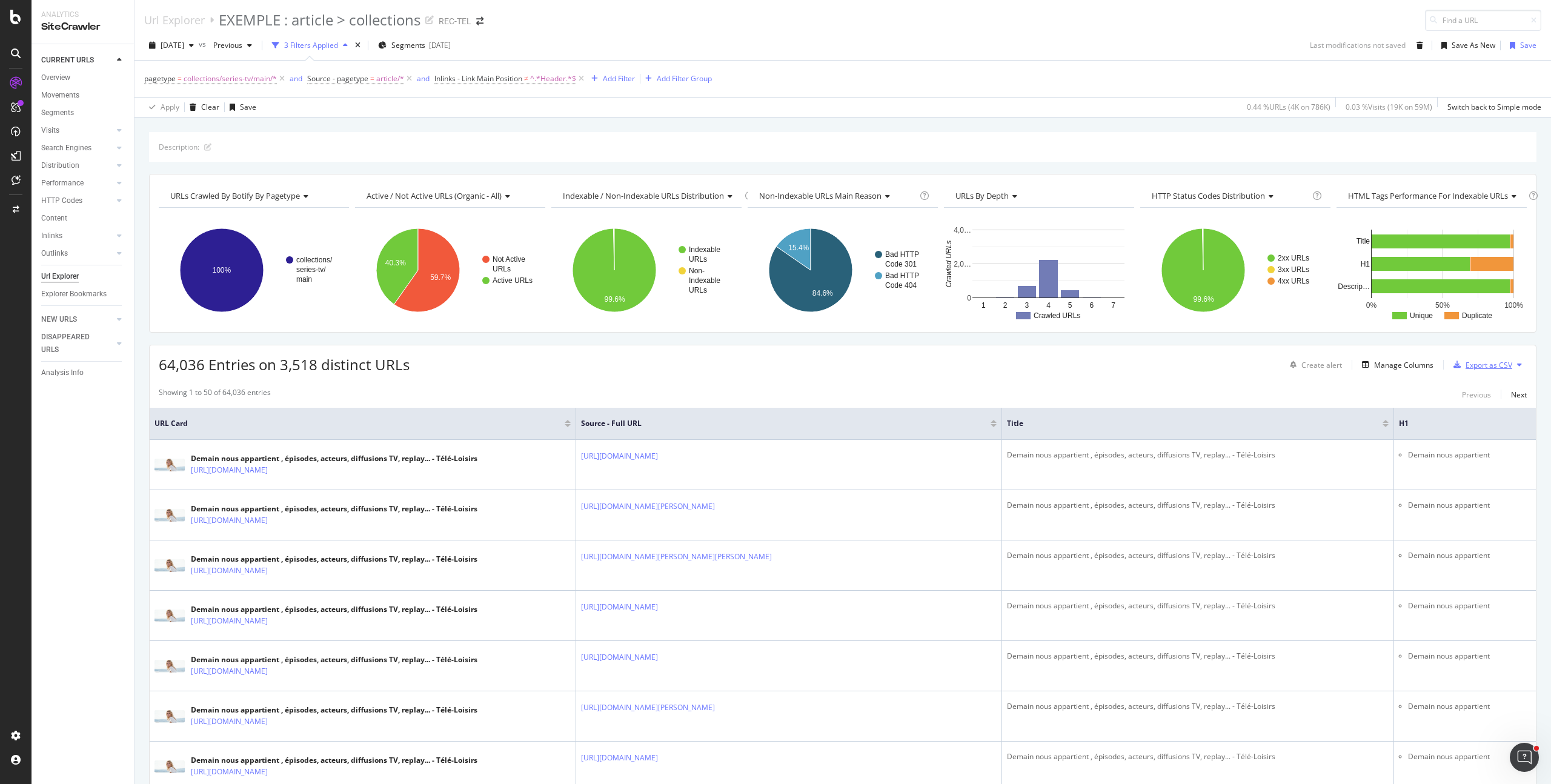
click at [1482, 363] on div "Export as CSV" at bounding box center [1489, 364] width 47 height 10
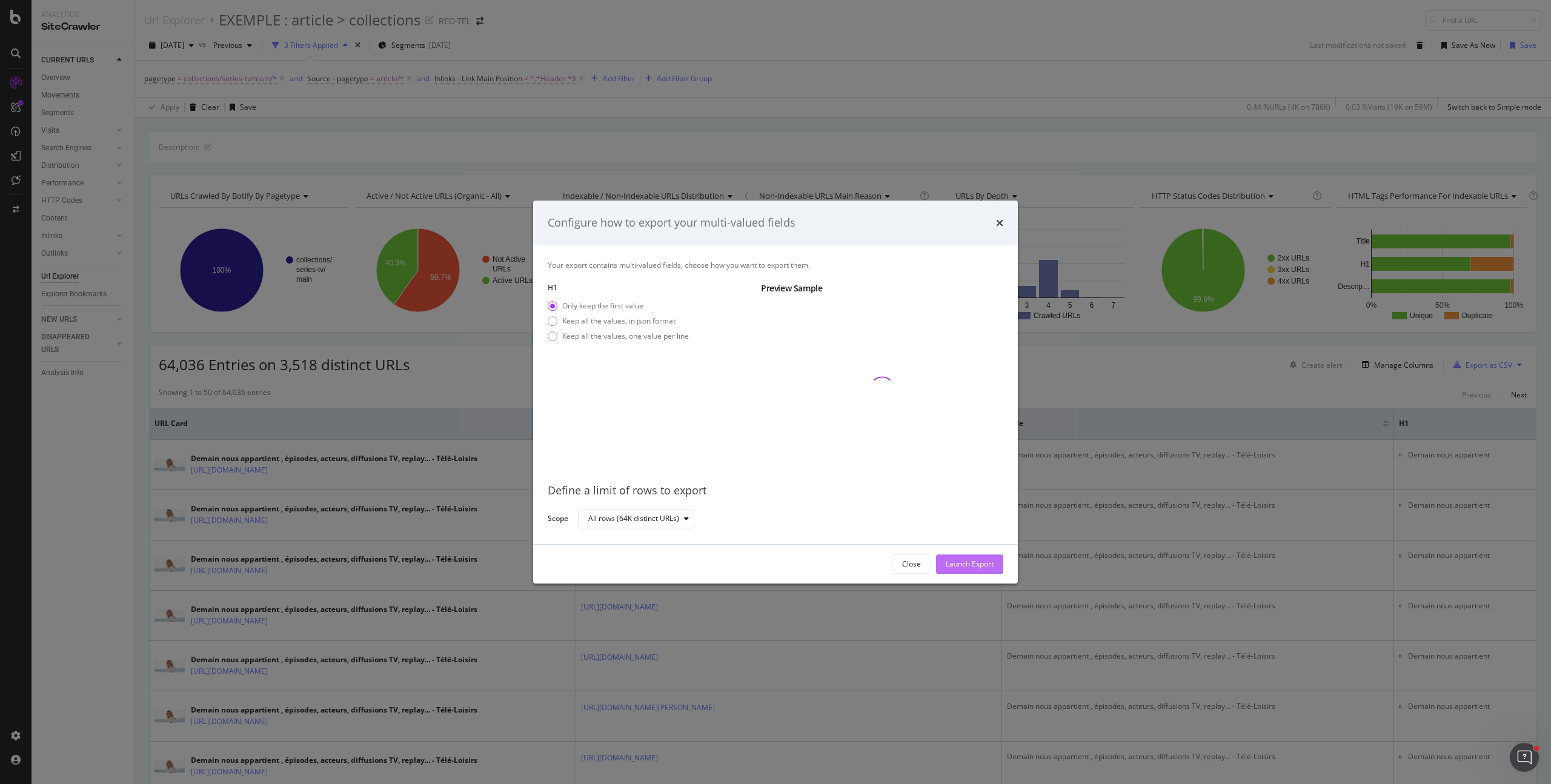
click at [969, 562] on div "Launch Export" at bounding box center [970, 563] width 48 height 10
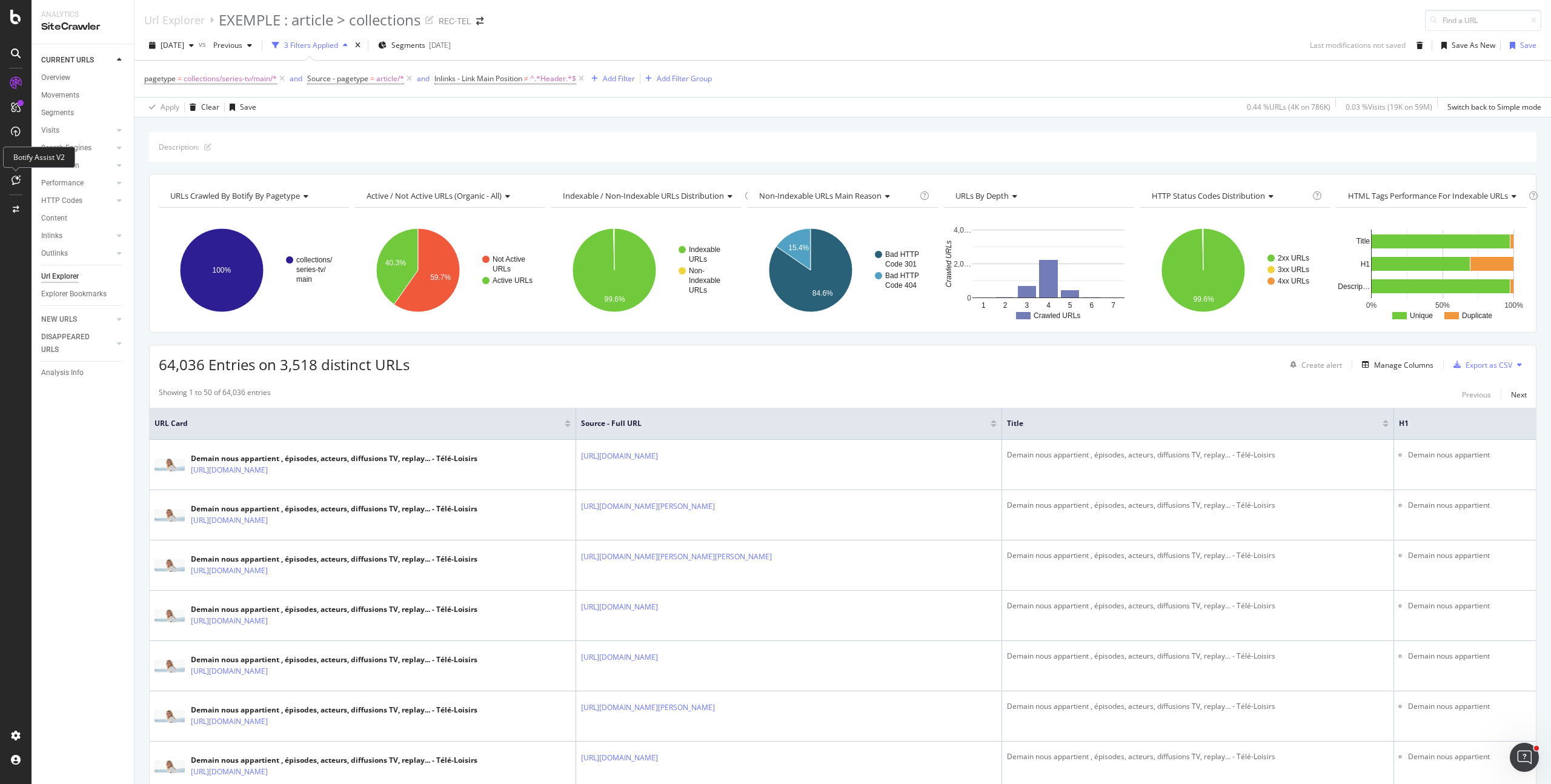
click at [15, 156] on div "Botify Assist V2" at bounding box center [39, 158] width 72 height 22
click at [14, 154] on icon at bounding box center [15, 155] width 10 height 10
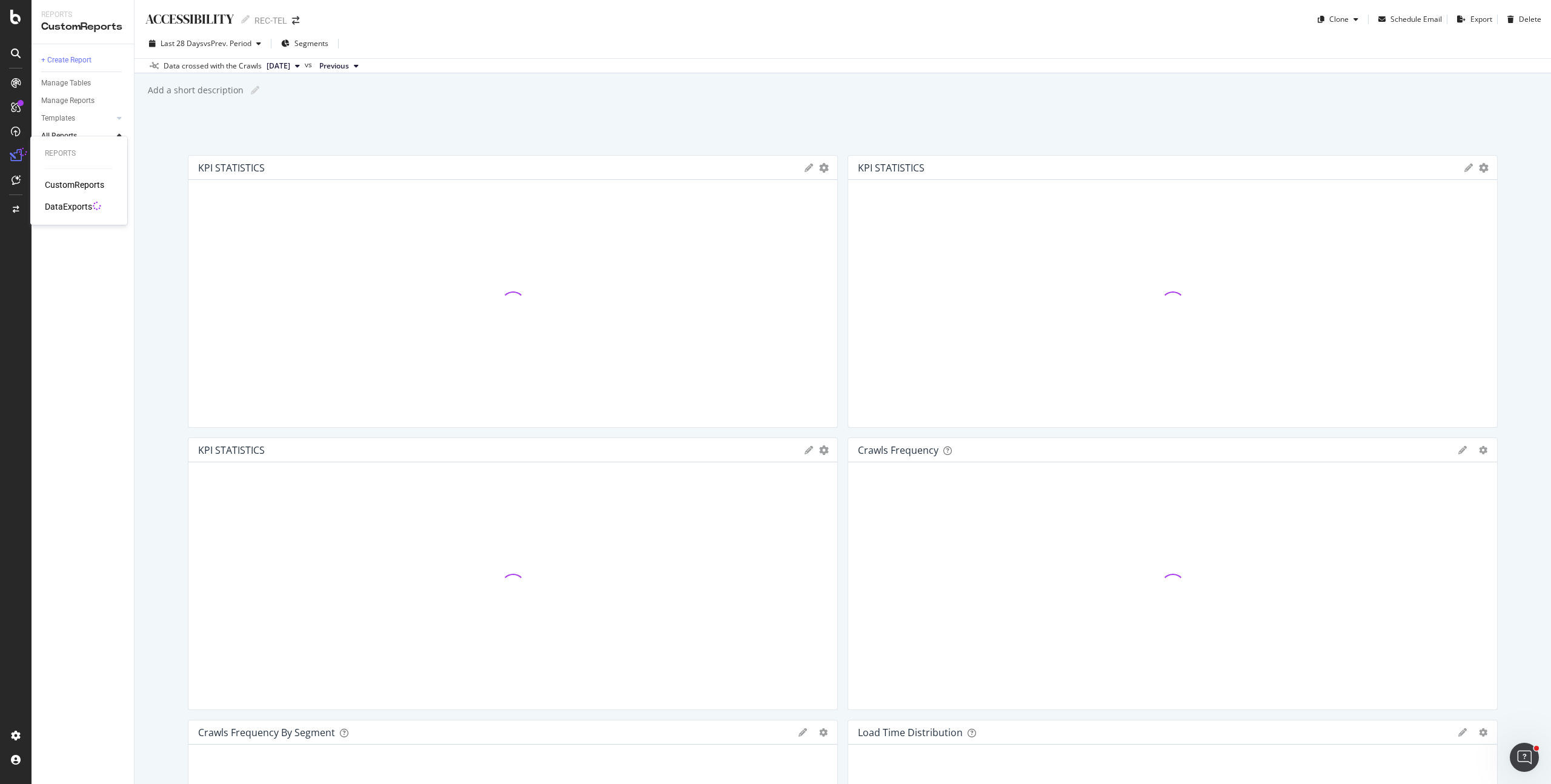
click at [80, 202] on div "DataExports" at bounding box center [68, 206] width 47 height 12
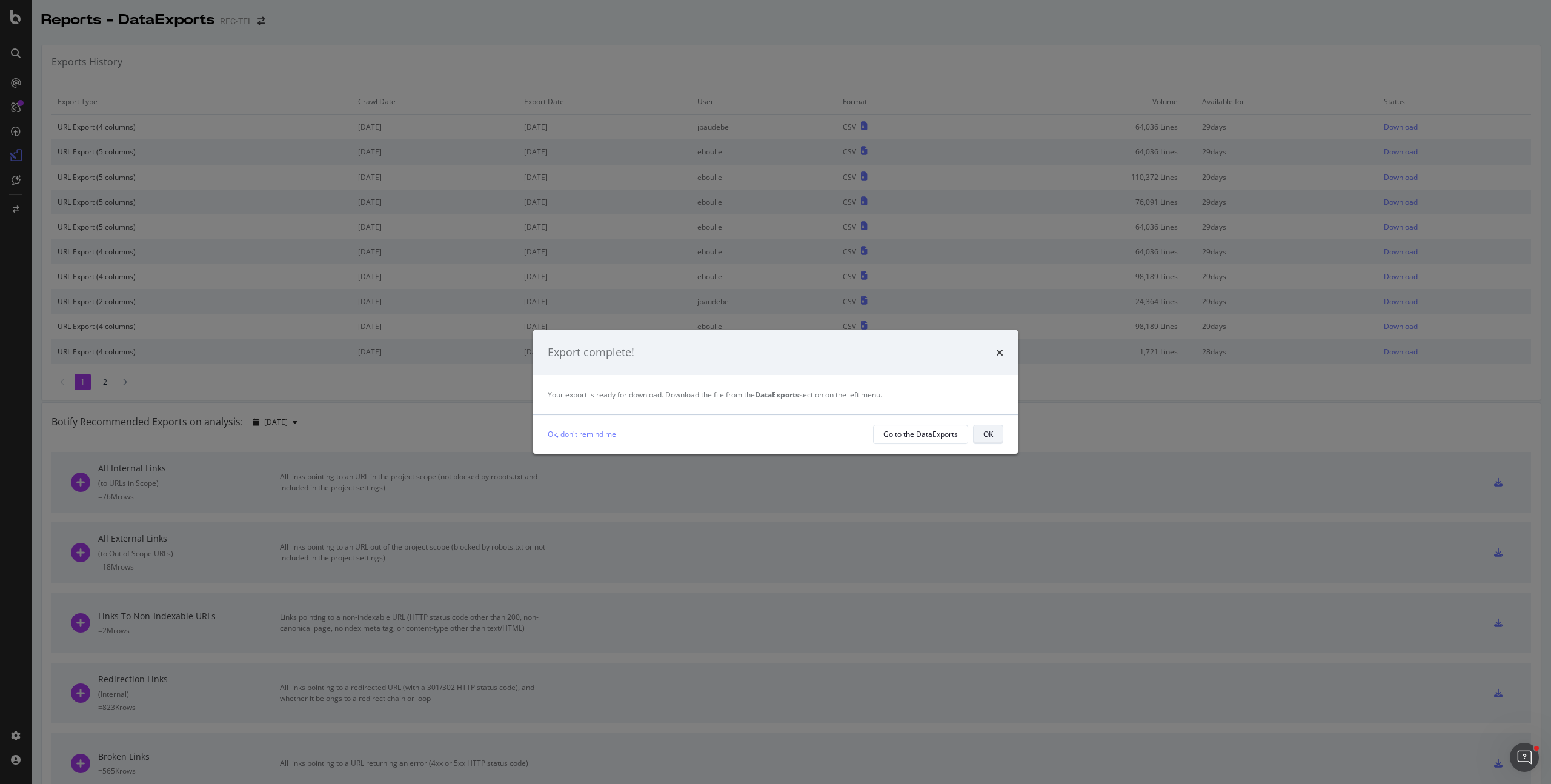
click at [992, 438] on div "OK" at bounding box center [988, 433] width 10 height 10
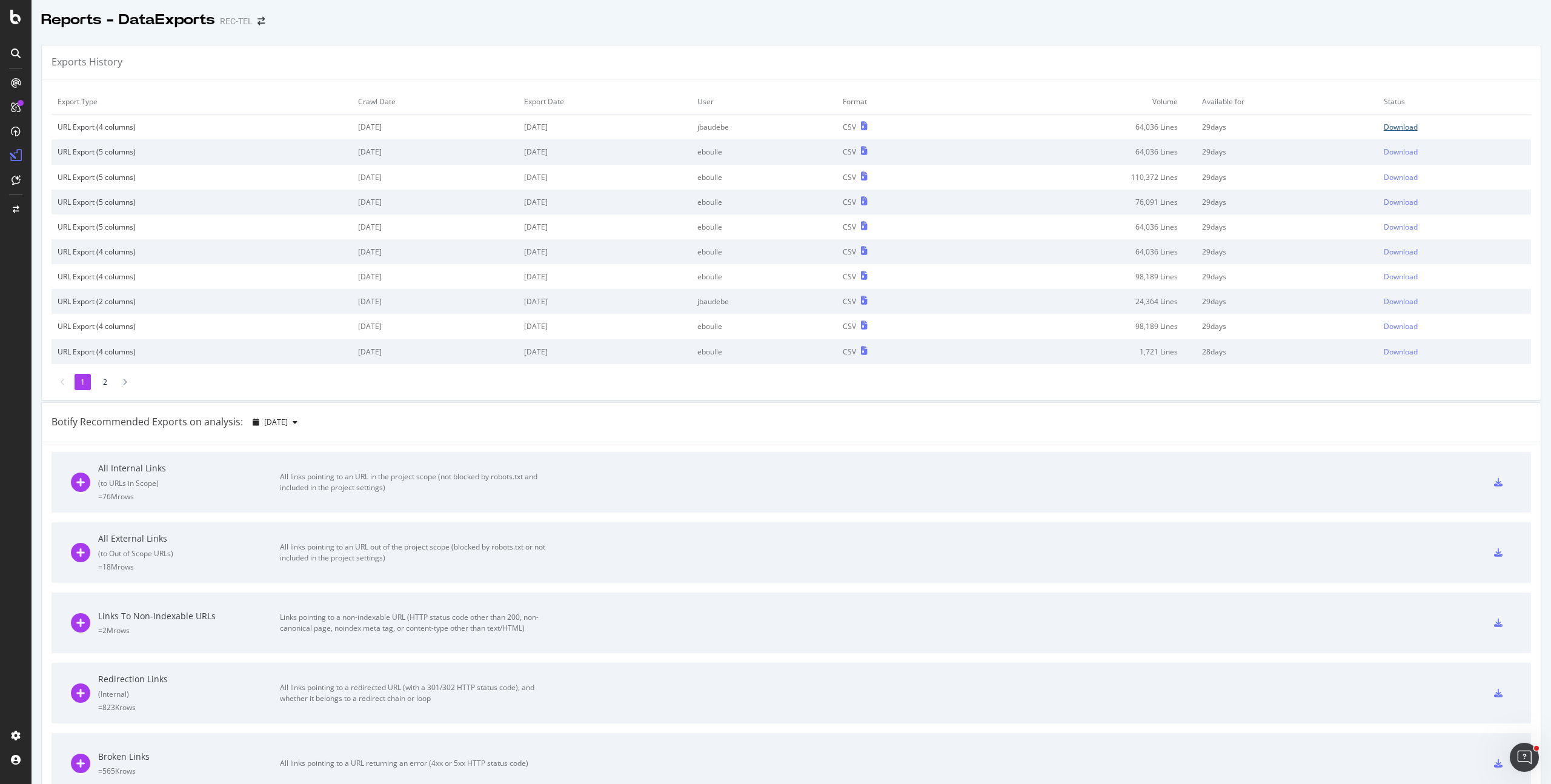
click at [1391, 124] on div "Download" at bounding box center [1401, 126] width 34 height 10
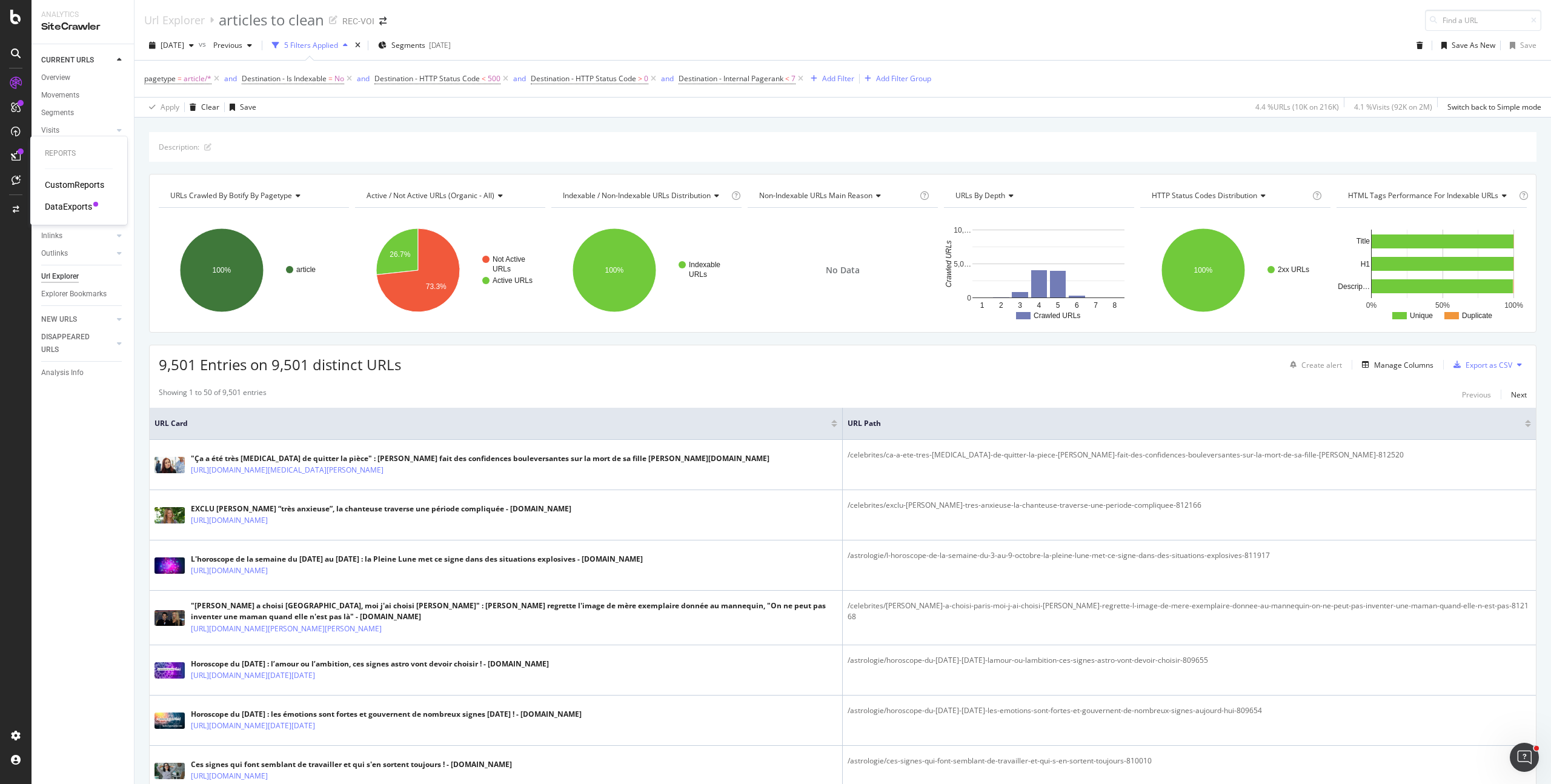
click at [60, 209] on div "DataExports" at bounding box center [68, 206] width 47 height 12
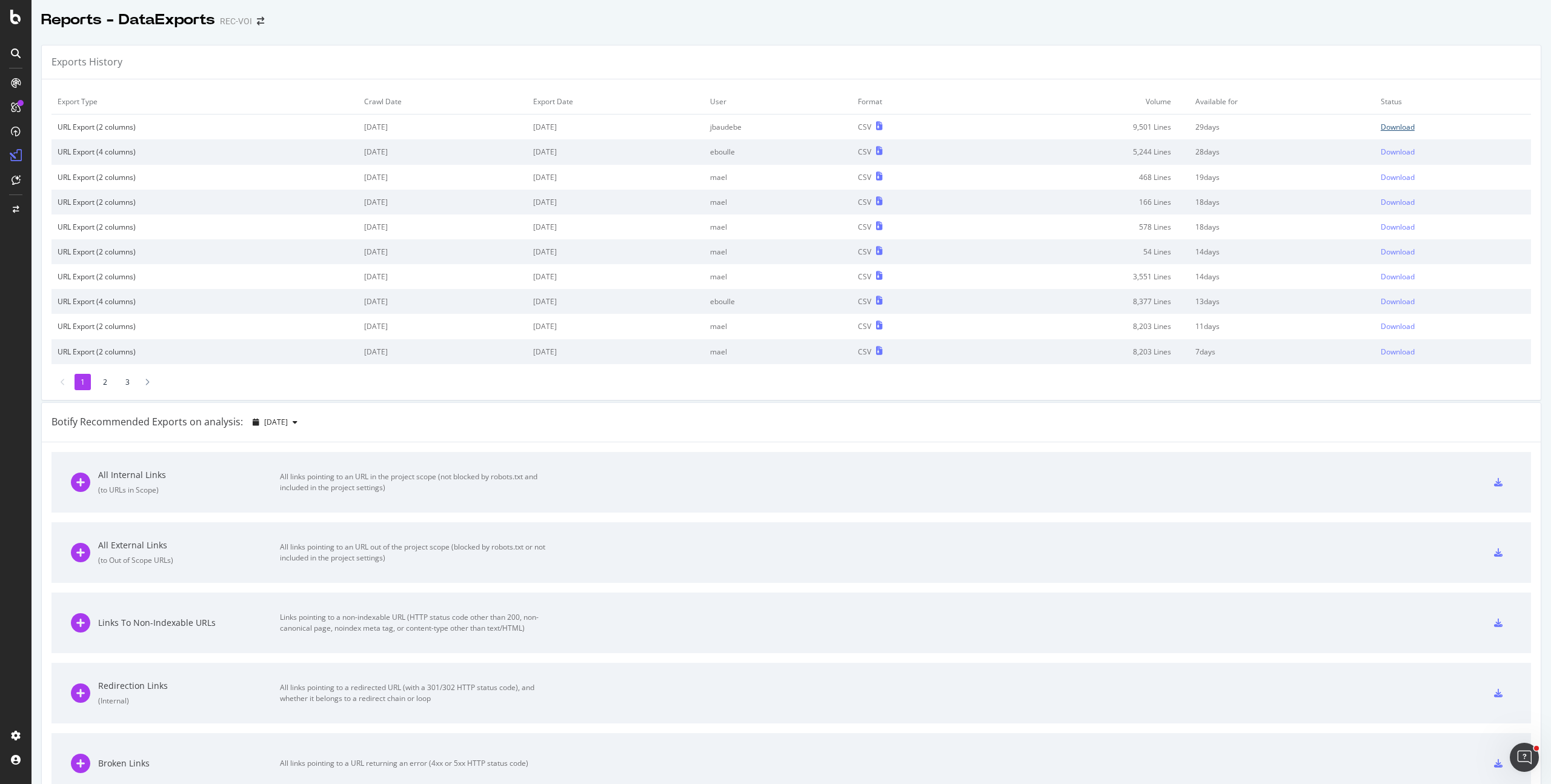
click at [1381, 124] on div "Download" at bounding box center [1398, 126] width 34 height 10
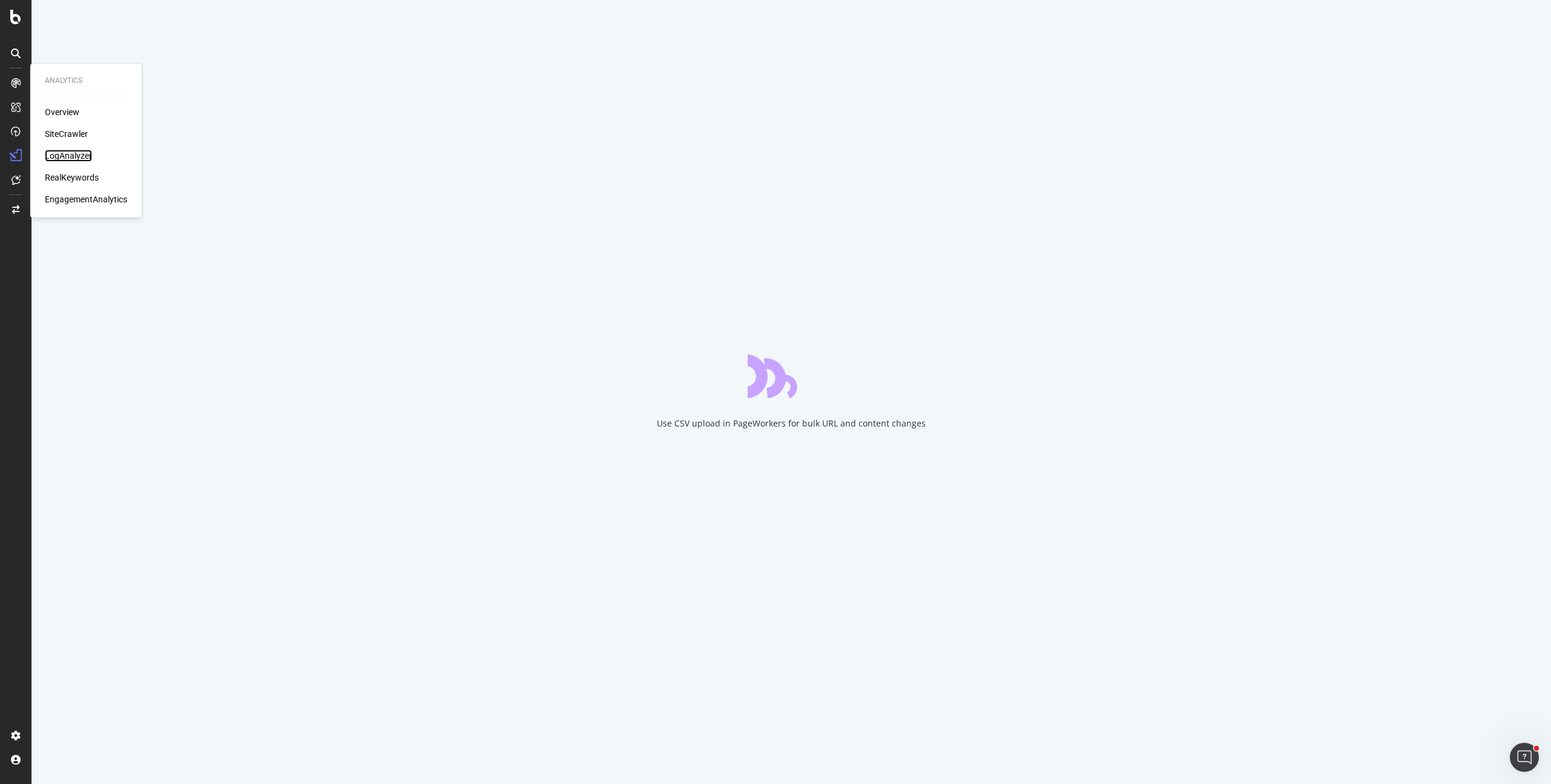
click at [83, 156] on div "LogAnalyzer" at bounding box center [68, 155] width 47 height 12
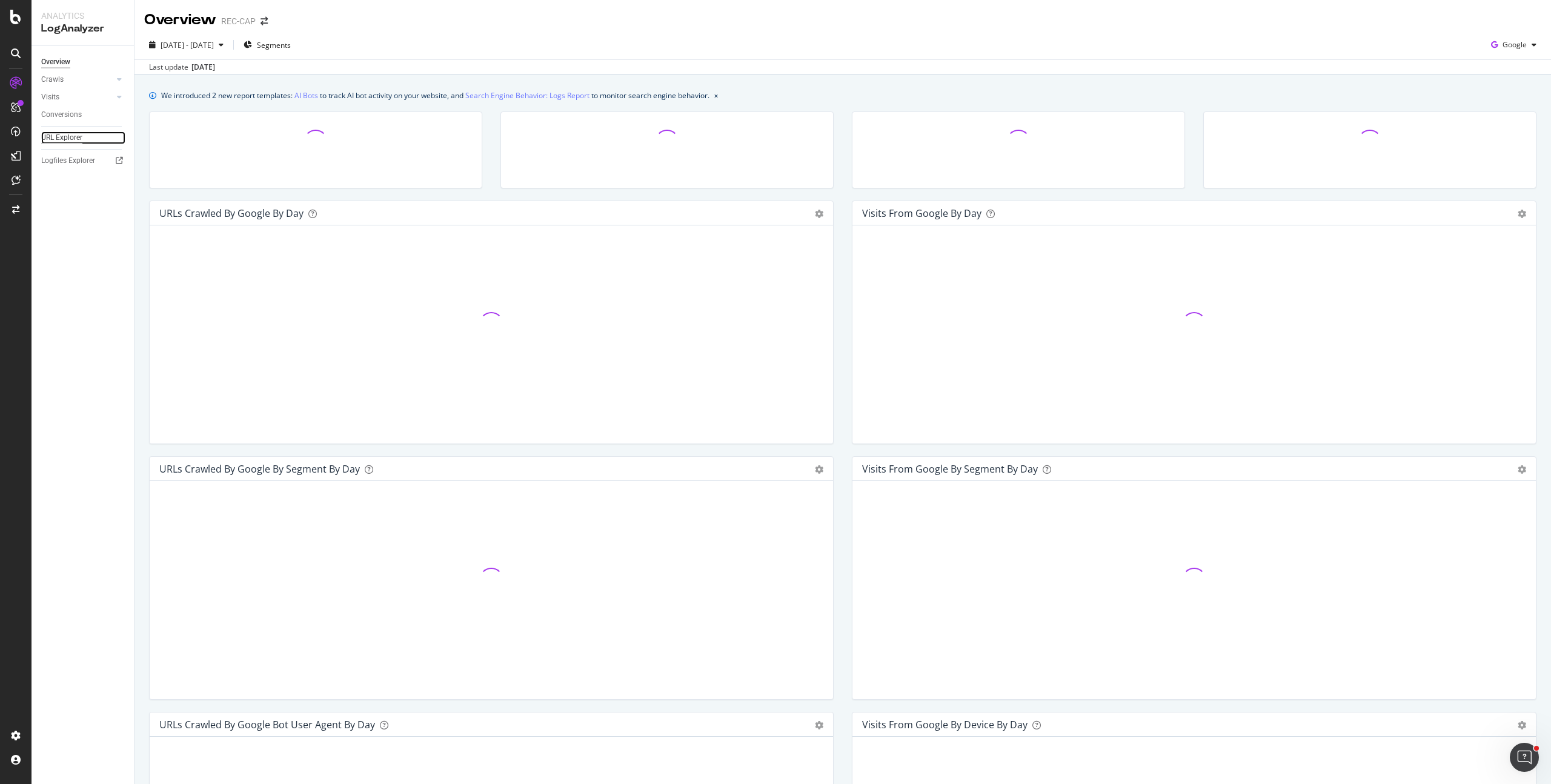
click at [66, 138] on div "URL Explorer" at bounding box center [62, 138] width 41 height 13
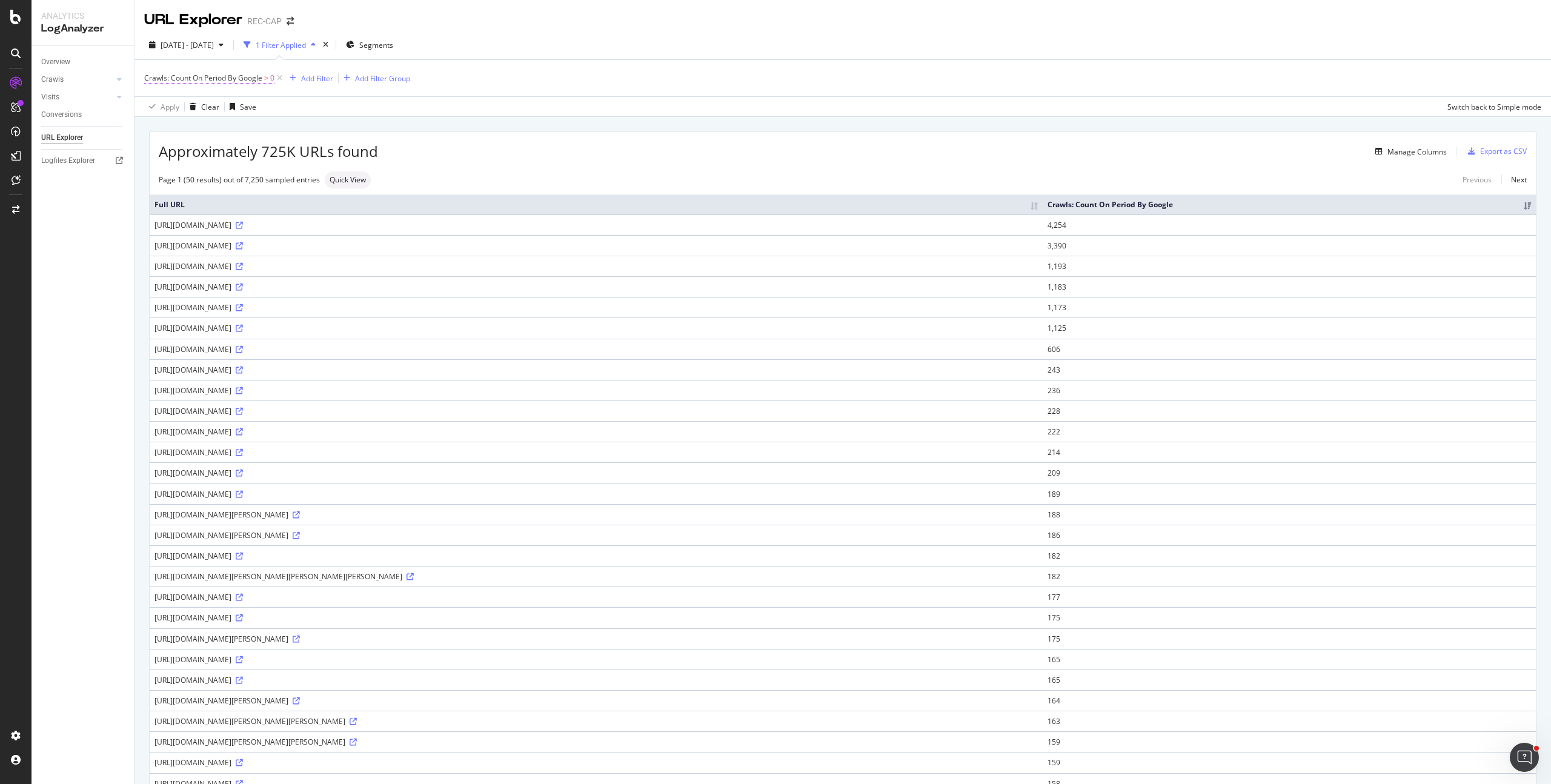
click at [240, 78] on span "Crawls: Count On Period By Google" at bounding box center [203, 77] width 118 height 10
click at [150, 79] on icon at bounding box center [151, 77] width 4 height 7
click at [403, 101] on div "Apply Clear Save Switch back to Simple mode" at bounding box center [843, 106] width 1417 height 20
click at [278, 78] on icon at bounding box center [279, 77] width 10 height 12
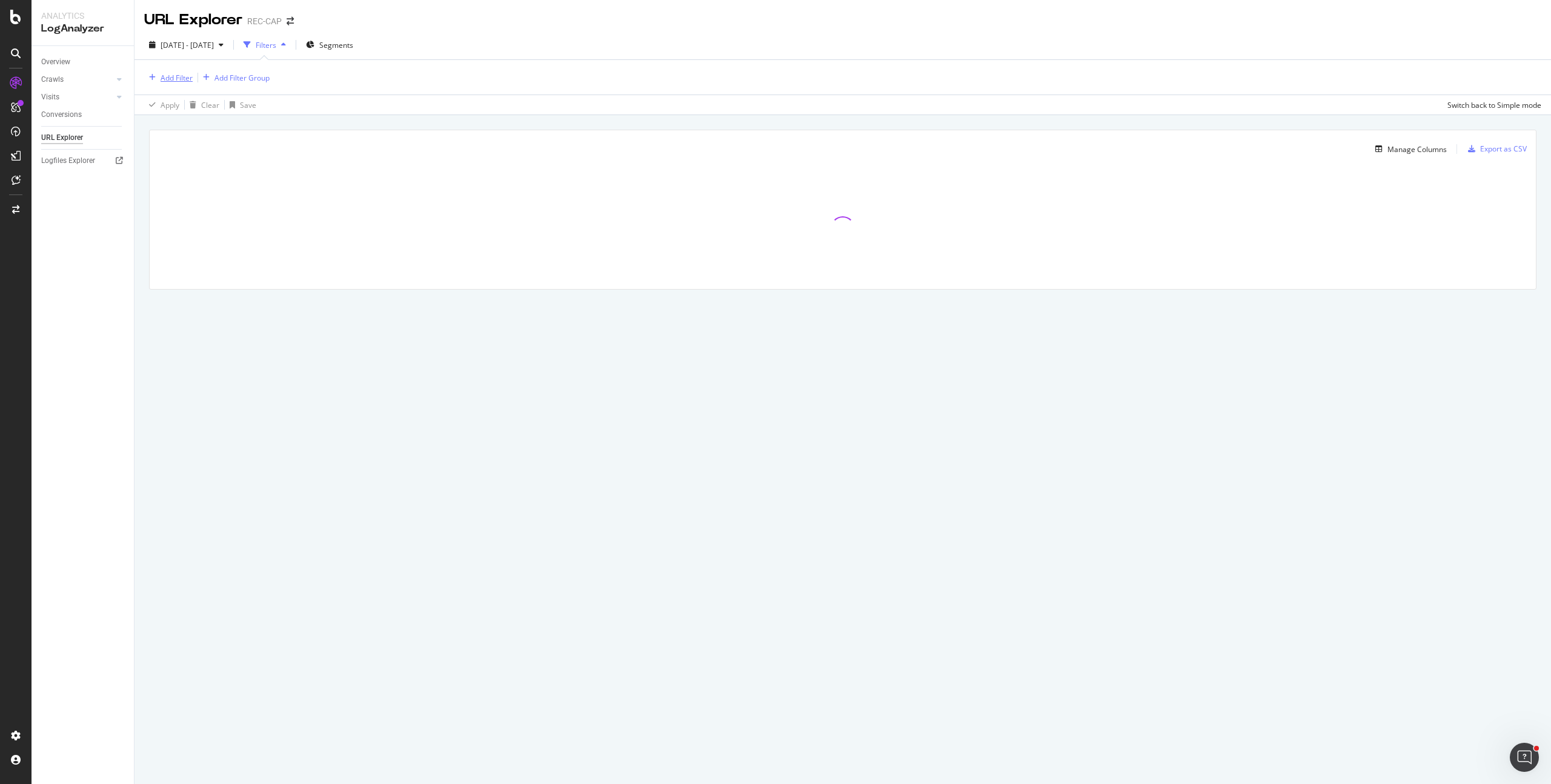
click at [176, 77] on div "Add Filter" at bounding box center [177, 77] width 32 height 10
click at [224, 152] on div "Full URL Segments: Pagetype" at bounding box center [251, 169] width 212 height 50
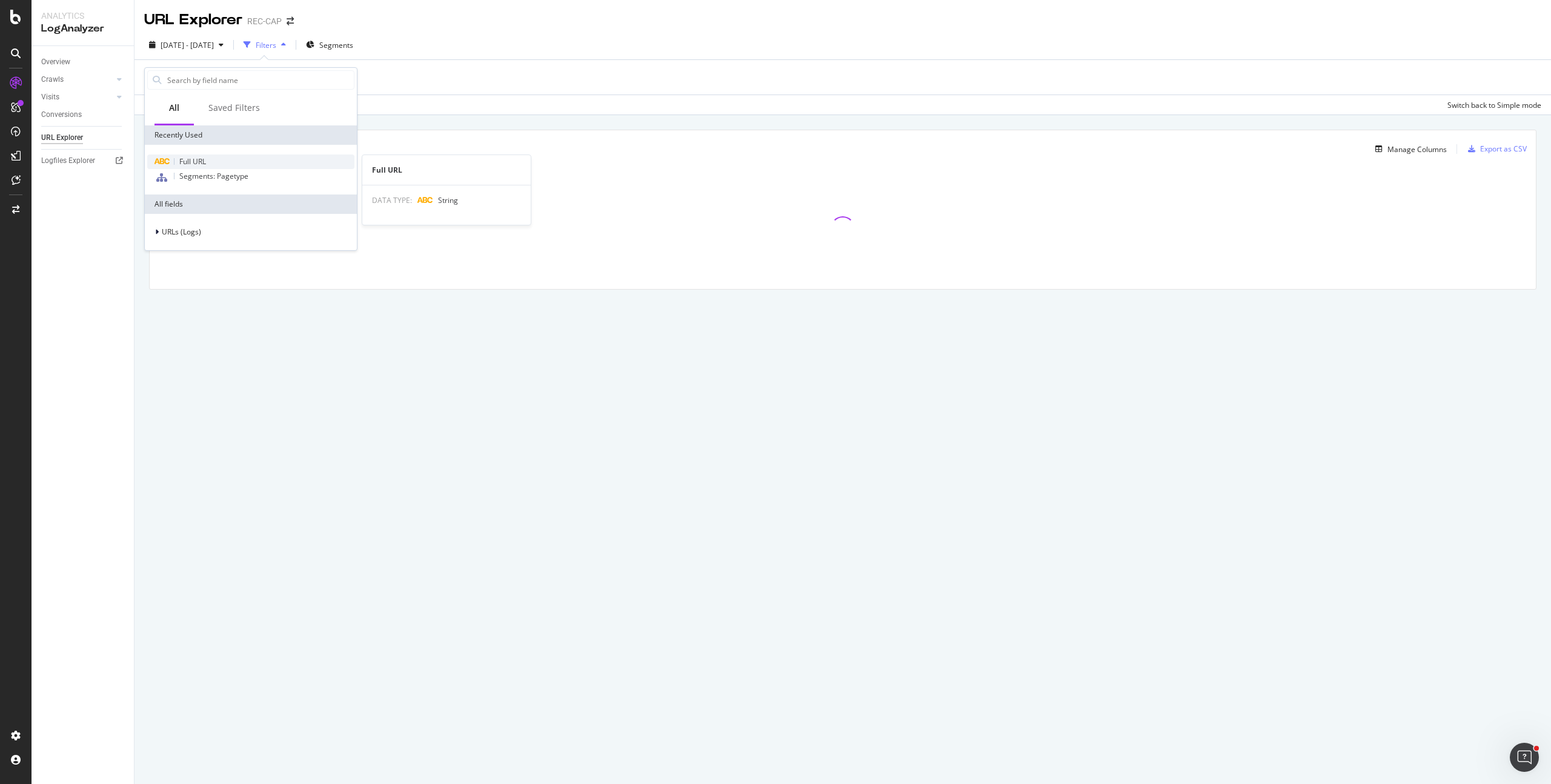
click at [223, 158] on div "Full URL" at bounding box center [251, 161] width 207 height 14
click at [243, 135] on input "https://www.capital.fr/immobilier/prix-de-l-immobilier-a-" at bounding box center [212, 130] width 114 height 20
paste input "economie-politique/top-10-des-meilleurs-podcasts-business-en-france-1507656"
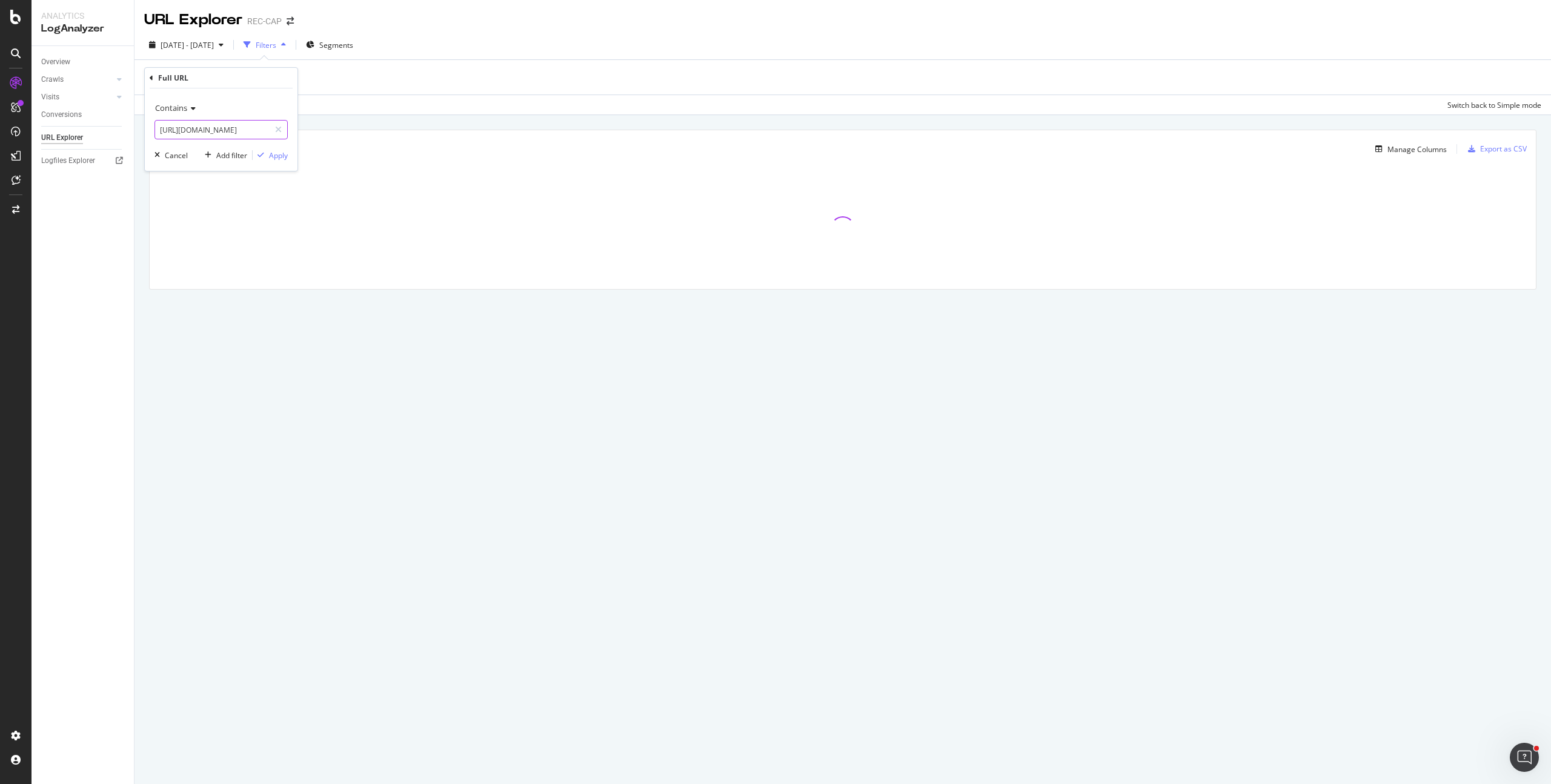
scroll to position [0, 240]
type input "https://www.capital.fr/economie-politique/top-10-des-meilleurs-podcasts-busines…"
click at [277, 158] on div "Apply" at bounding box center [278, 155] width 19 height 10
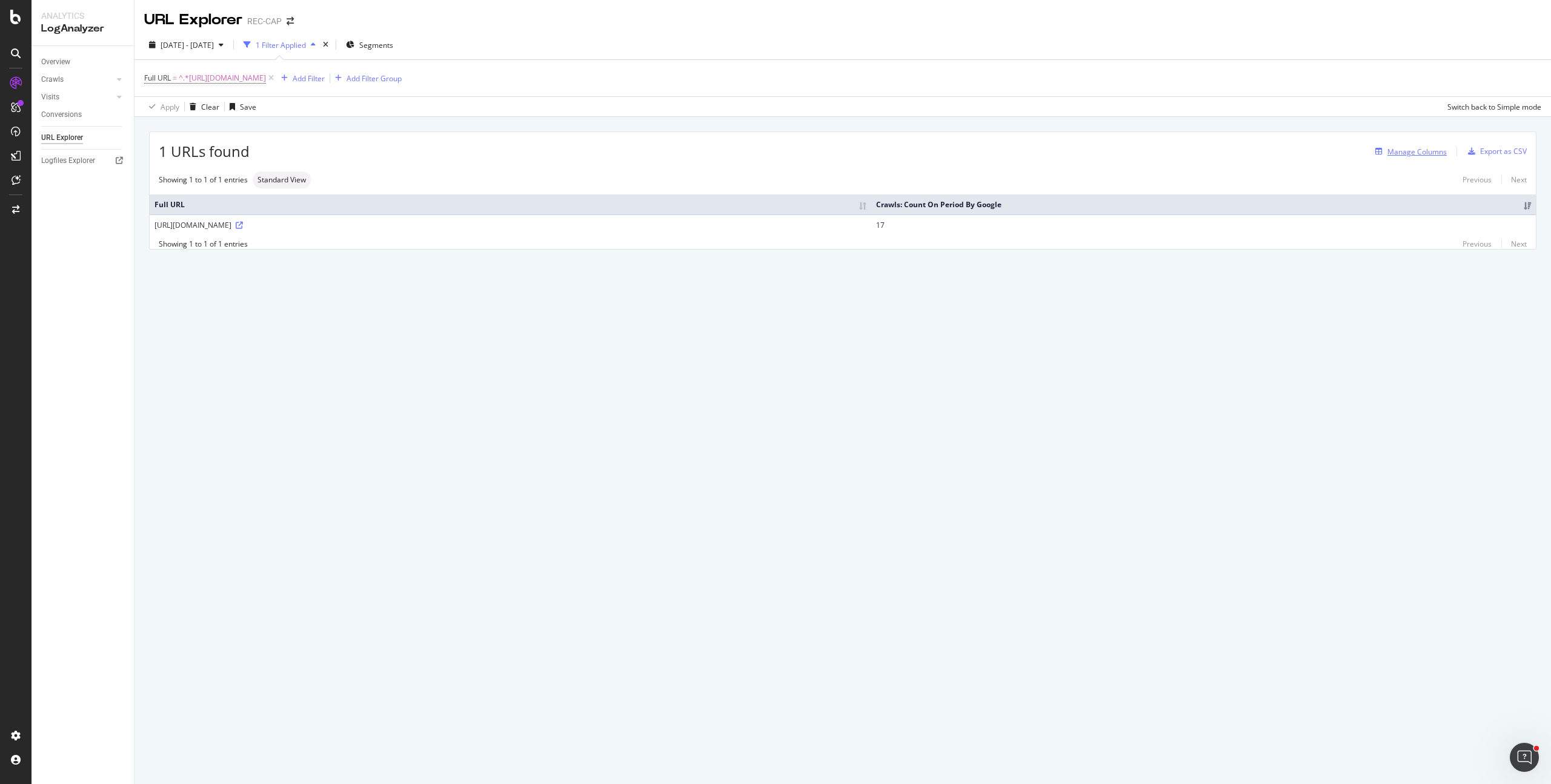
click at [1427, 157] on div "Manage Columns" at bounding box center [1409, 151] width 77 height 14
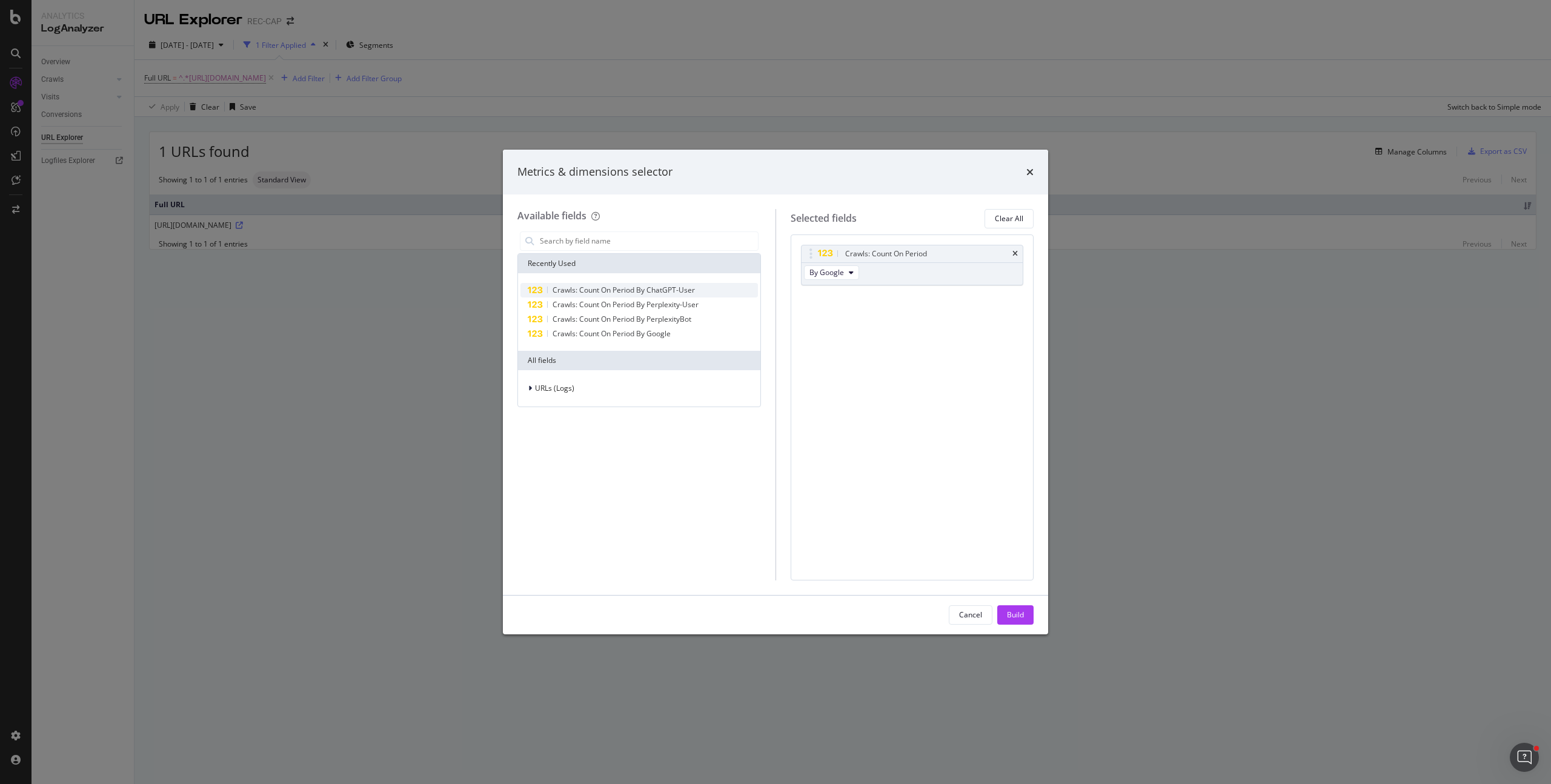
click at [695, 292] on span "Crawls: Count On Period By ChatGPT-User" at bounding box center [624, 289] width 142 height 10
click at [689, 301] on span "Crawls: Count On Period By Perplexity-User" at bounding box center [625, 304] width 146 height 10
click at [685, 321] on span "Crawls: Count On Period By PerplexityBot" at bounding box center [622, 318] width 139 height 10
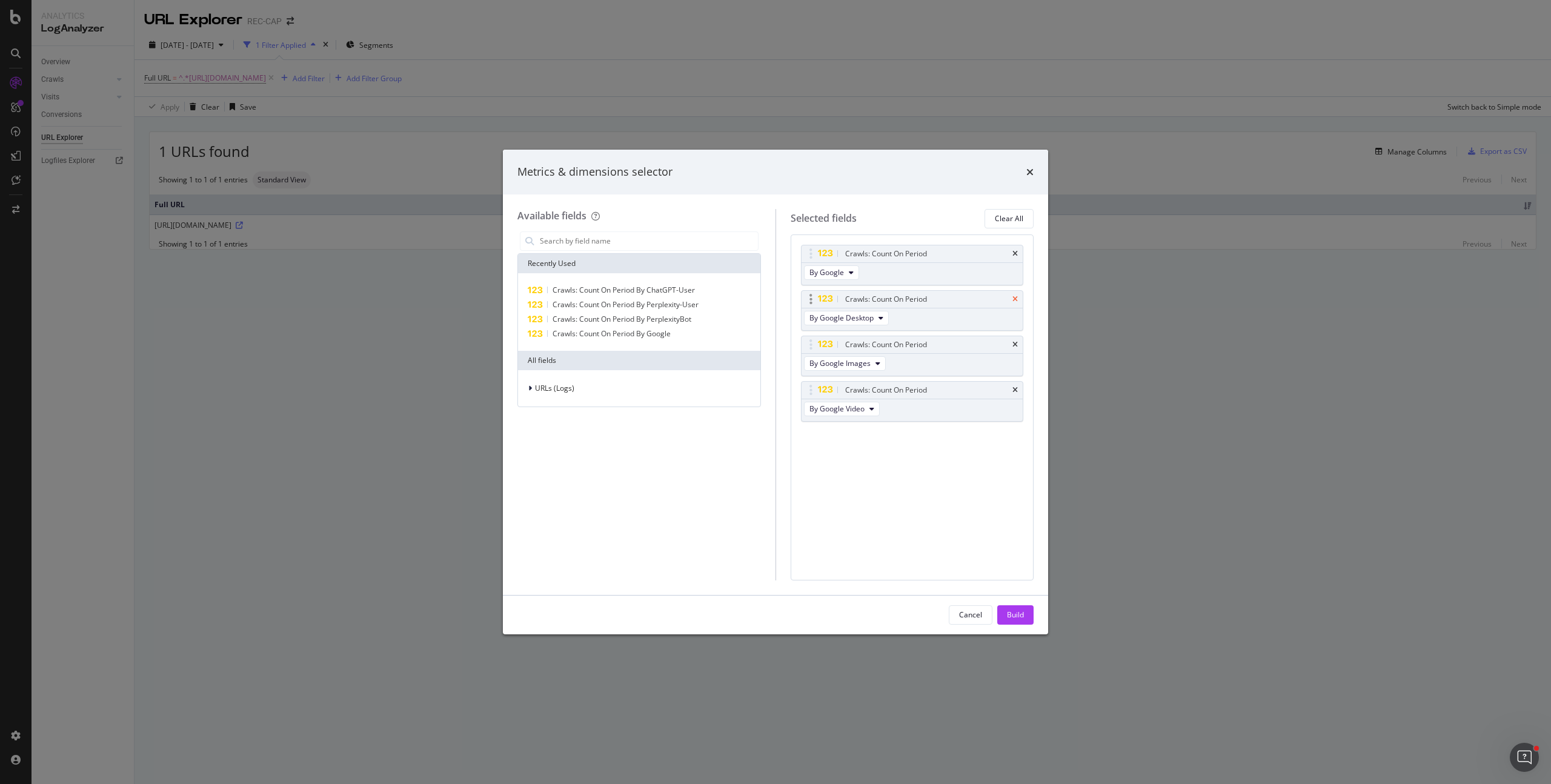
click at [1017, 296] on icon "times" at bounding box center [1015, 299] width 5 height 7
click at [1017, 296] on icon "times" at bounding box center [1015, 299] width 5 height 7
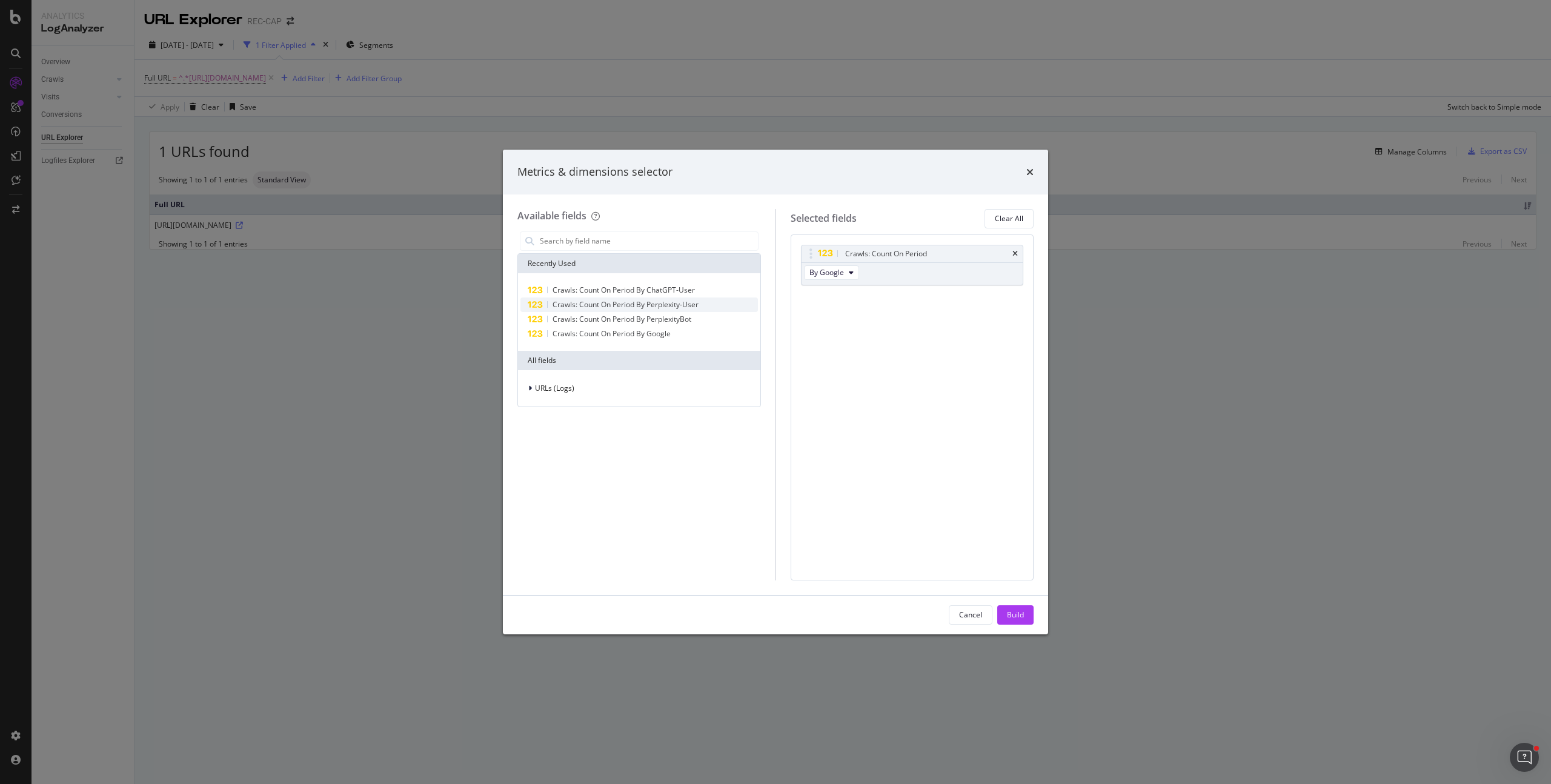
click at [701, 308] on div "Crawls: Count On Period By Perplexity-User" at bounding box center [640, 305] width 238 height 14
click at [688, 315] on span "Crawls: Count On Period By PerplexityBot" at bounding box center [622, 318] width 139 height 10
click at [678, 333] on div "Crawls: Count On Period By Google" at bounding box center [640, 333] width 238 height 14
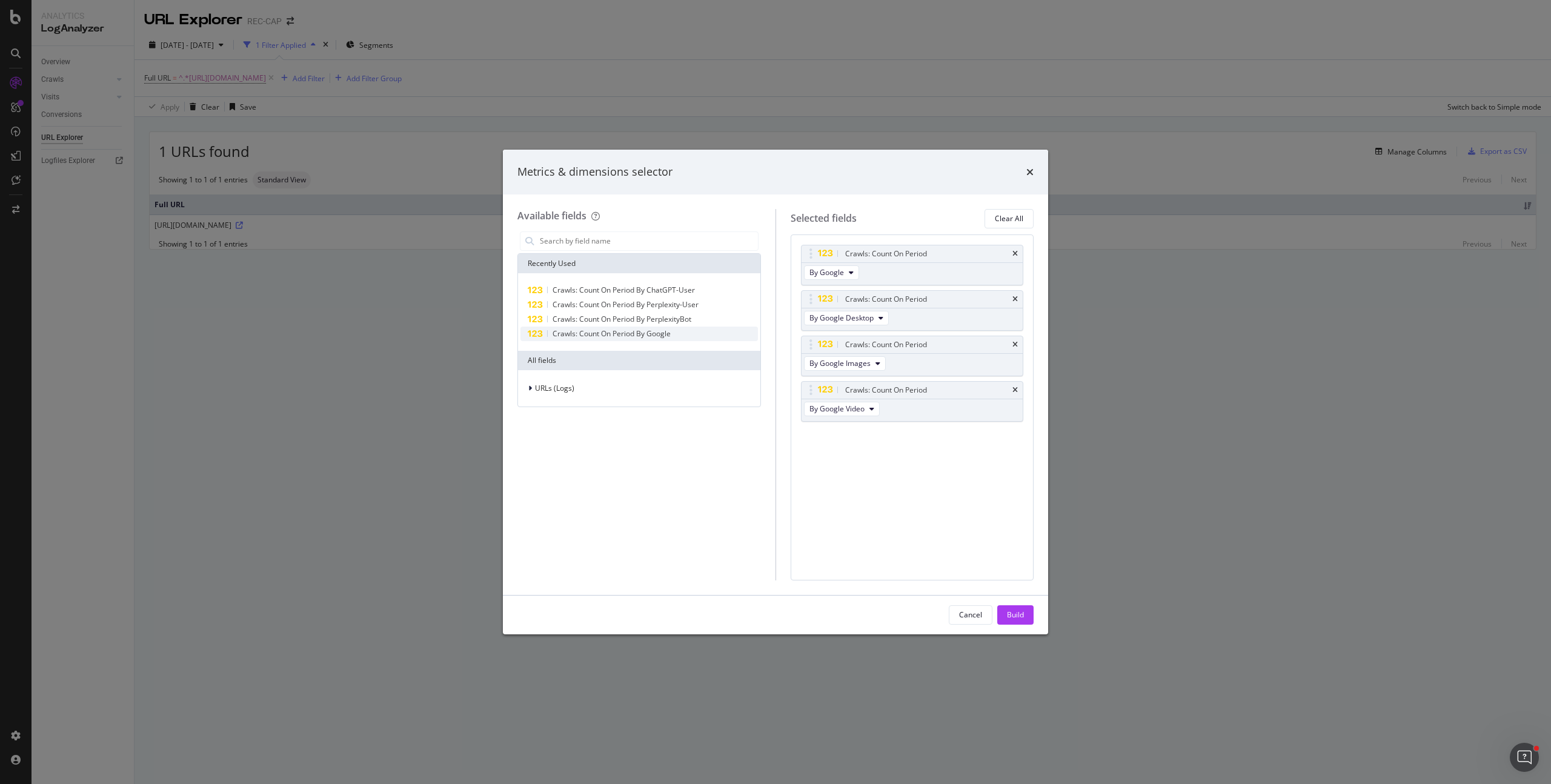
click at [677, 333] on div "Crawls: Count On Period By Google" at bounding box center [640, 333] width 238 height 14
click at [1016, 436] on icon "times" at bounding box center [1015, 435] width 5 height 7
click at [1016, 389] on icon "times" at bounding box center [1015, 390] width 5 height 7
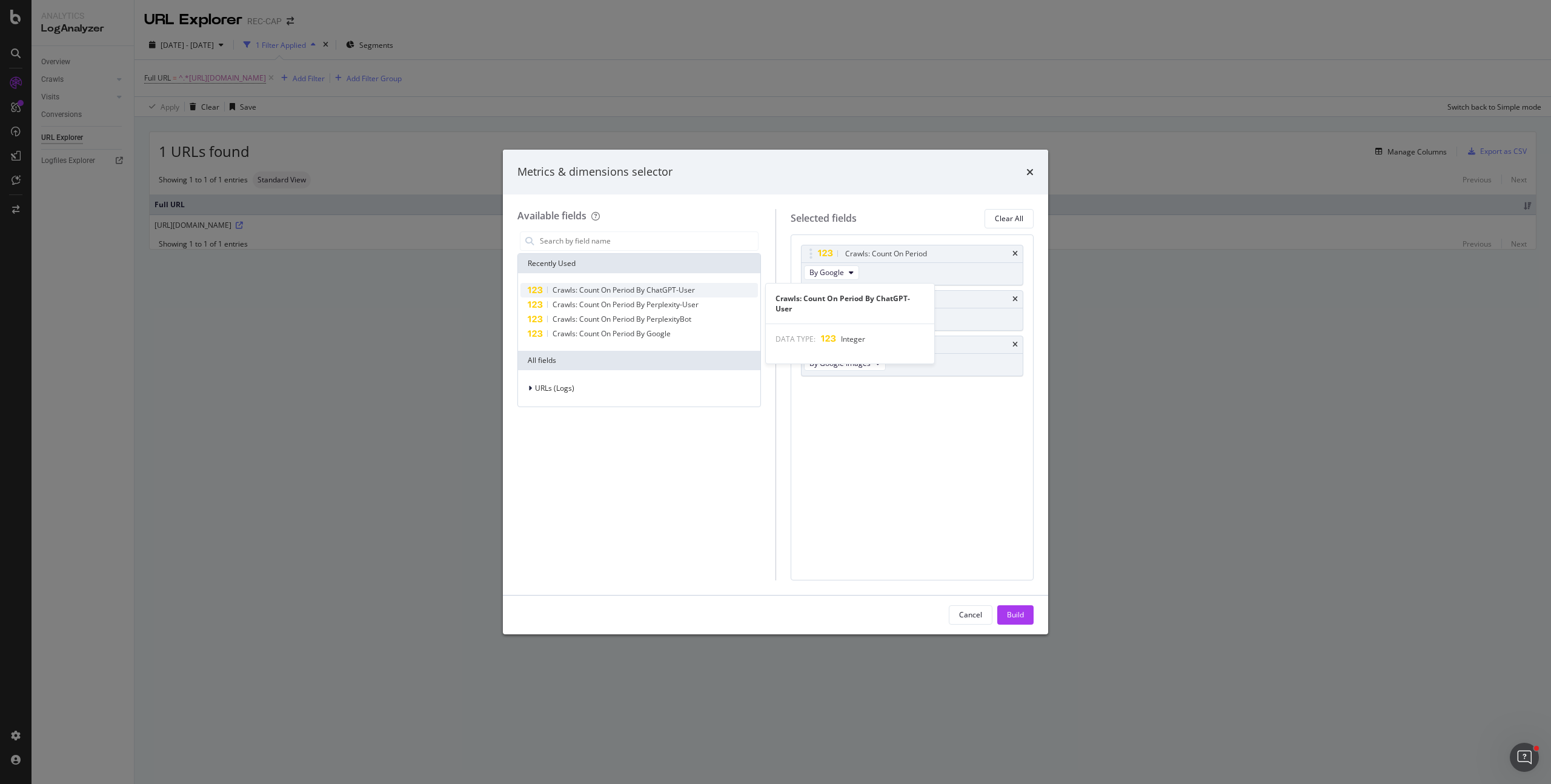
click at [693, 289] on span "Crawls: Count On Period By ChatGPT-User" at bounding box center [624, 289] width 142 height 10
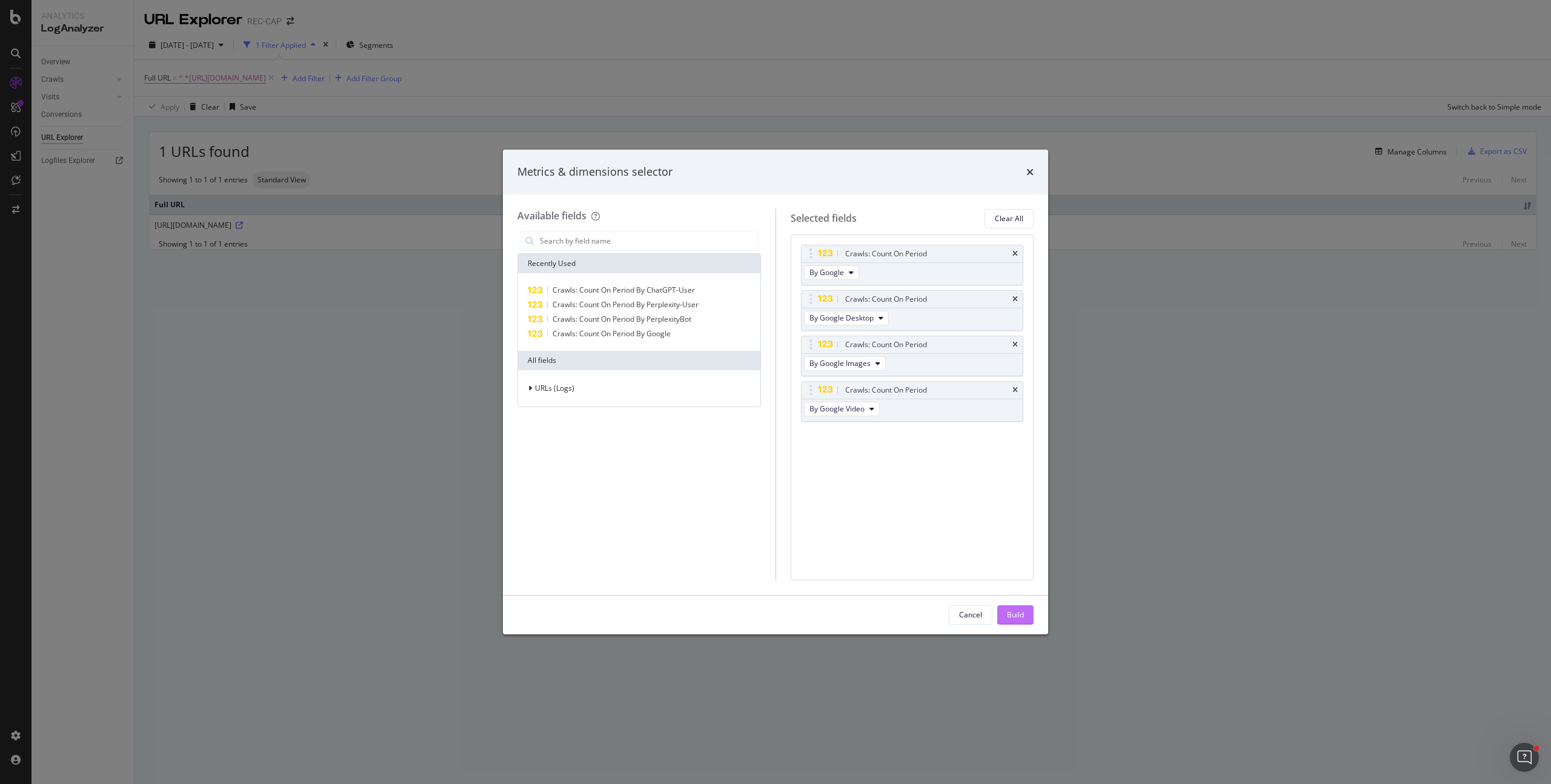
click at [1008, 618] on div "Build" at bounding box center [1015, 614] width 17 height 10
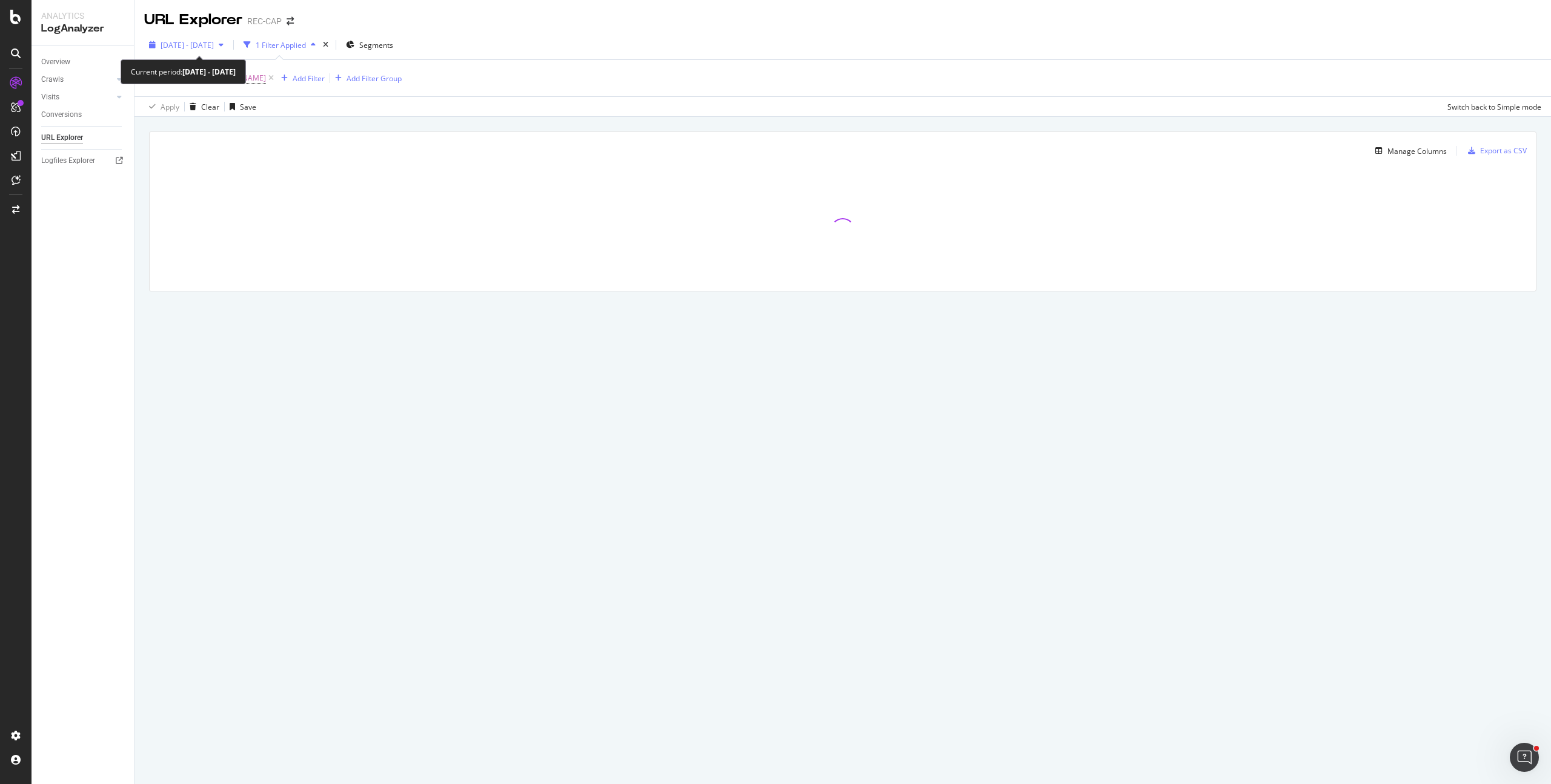
click at [214, 48] on span "2025 Sep. 4th - Oct. 3rd" at bounding box center [187, 44] width 53 height 10
click at [388, 368] on div "URL Explorer REC-CAP 2025 Sep. 4th - Oct. 3rd 1 Filter Applied Segments Full UR…" at bounding box center [843, 392] width 1417 height 784
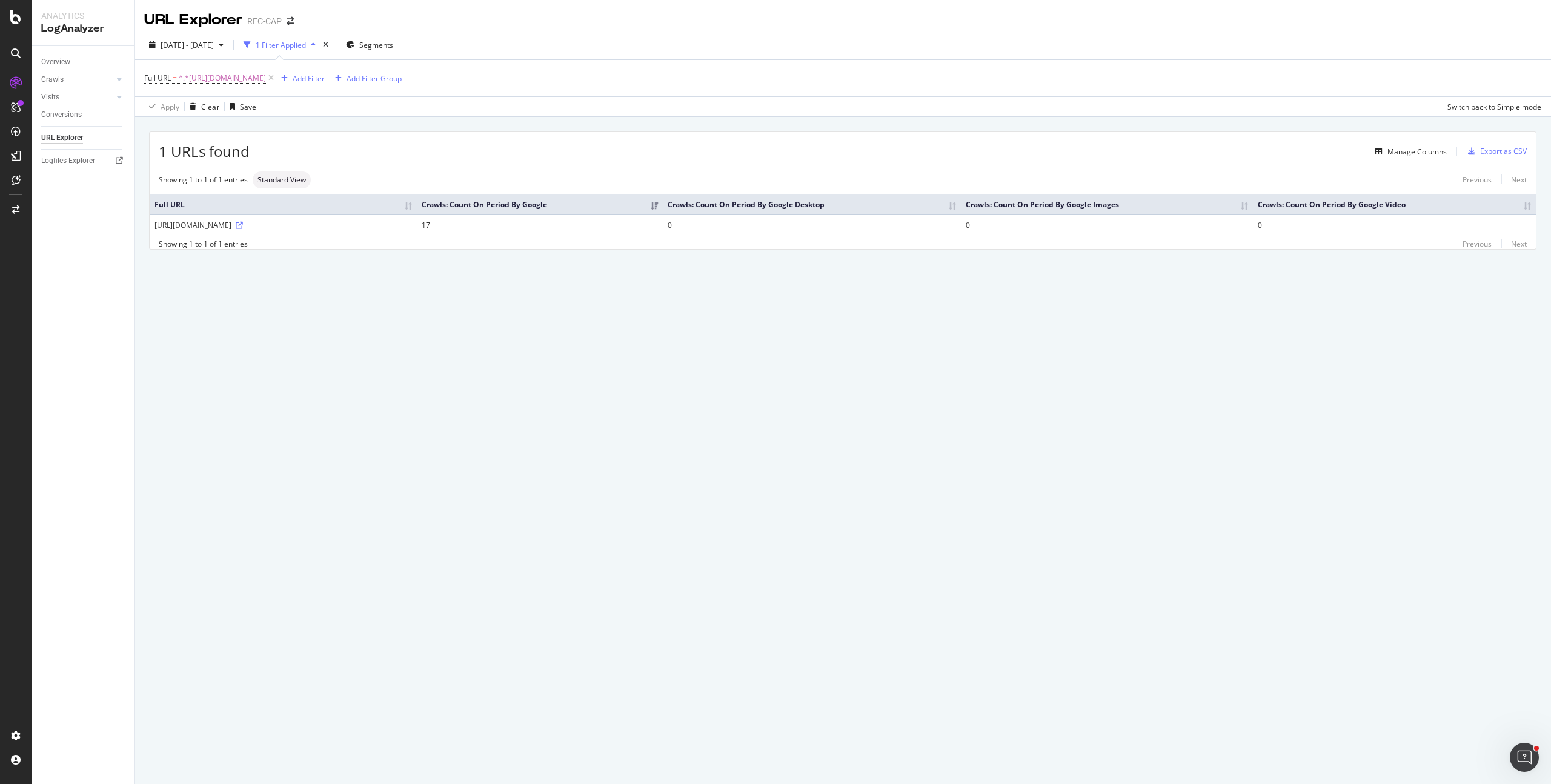
click at [874, 166] on div "1 URLs found Manage Columns Export as CSV Showing 1 to 1 of 1 entries Standard …" at bounding box center [843, 191] width 1386 height 117
click at [1440, 153] on div "Manage Columns" at bounding box center [1418, 151] width 59 height 10
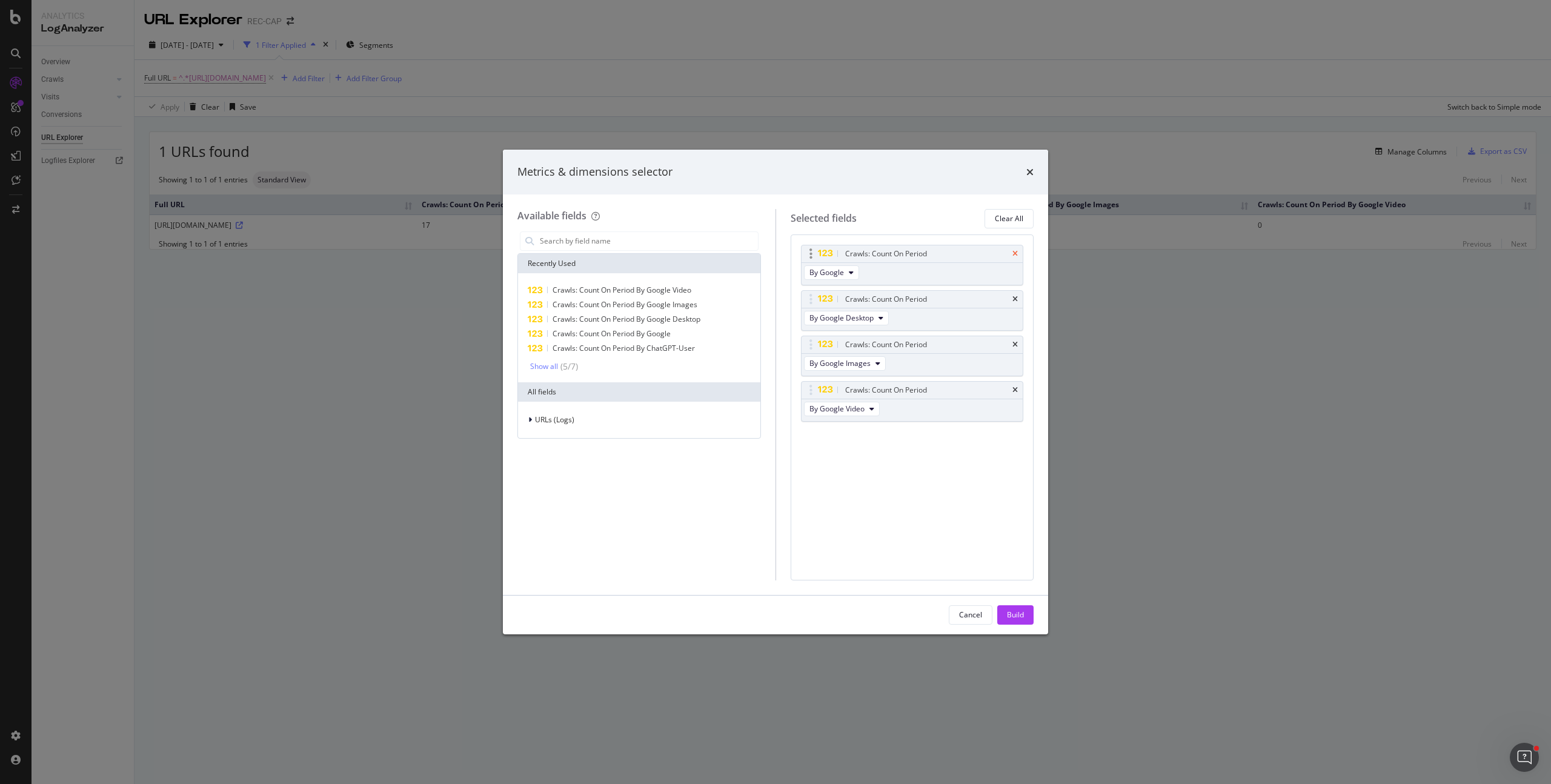
click at [1016, 256] on icon "times" at bounding box center [1015, 254] width 5 height 7
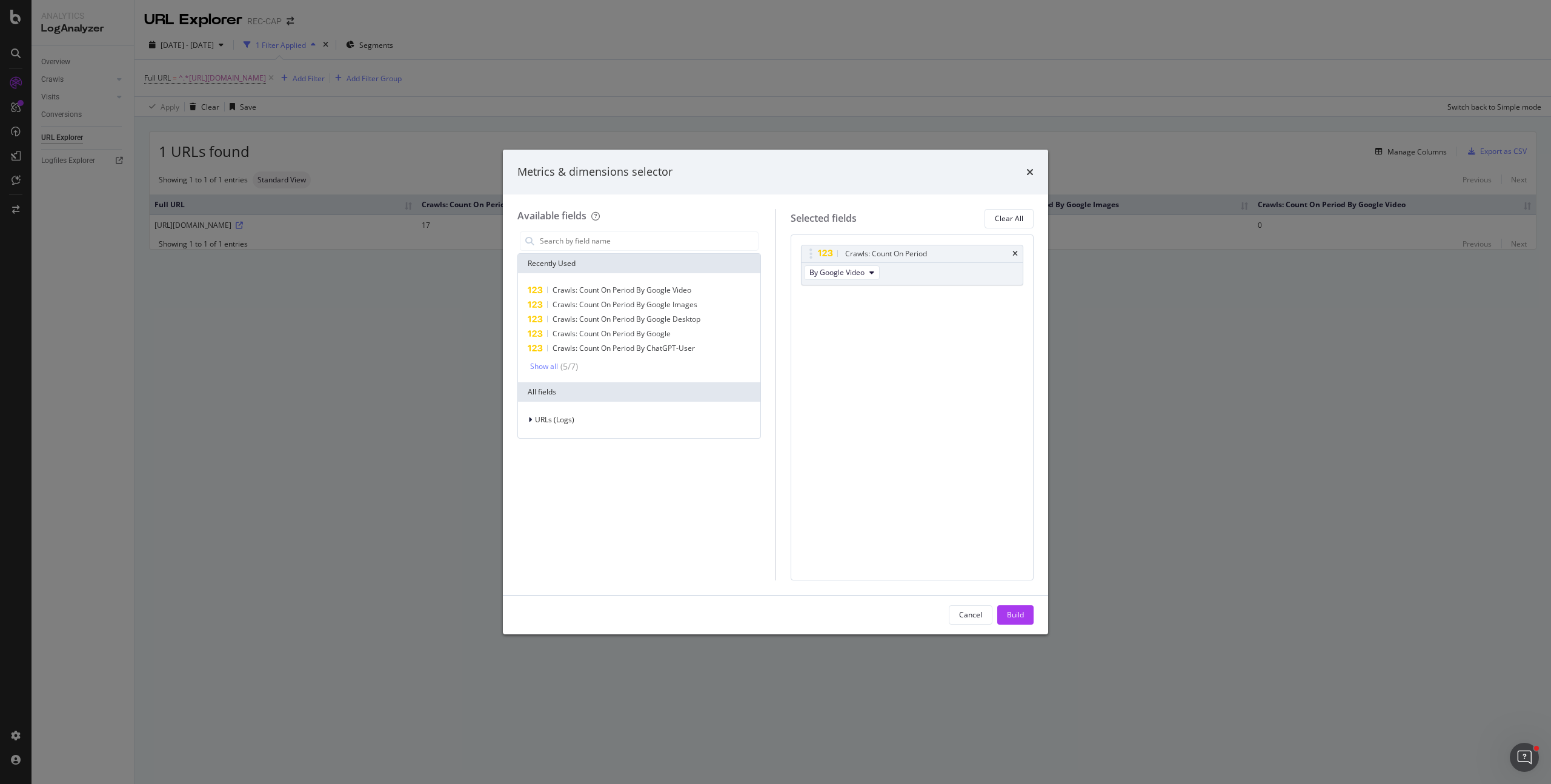
click at [1016, 256] on icon "times" at bounding box center [1015, 254] width 5 height 7
click at [695, 328] on div "Crawls: Count On Period By Google" at bounding box center [640, 333] width 238 height 14
click at [683, 350] on span "Crawls: Count On Period By ChatGPT-User" at bounding box center [624, 348] width 142 height 10
click at [539, 364] on div "Show all" at bounding box center [543, 366] width 28 height 8
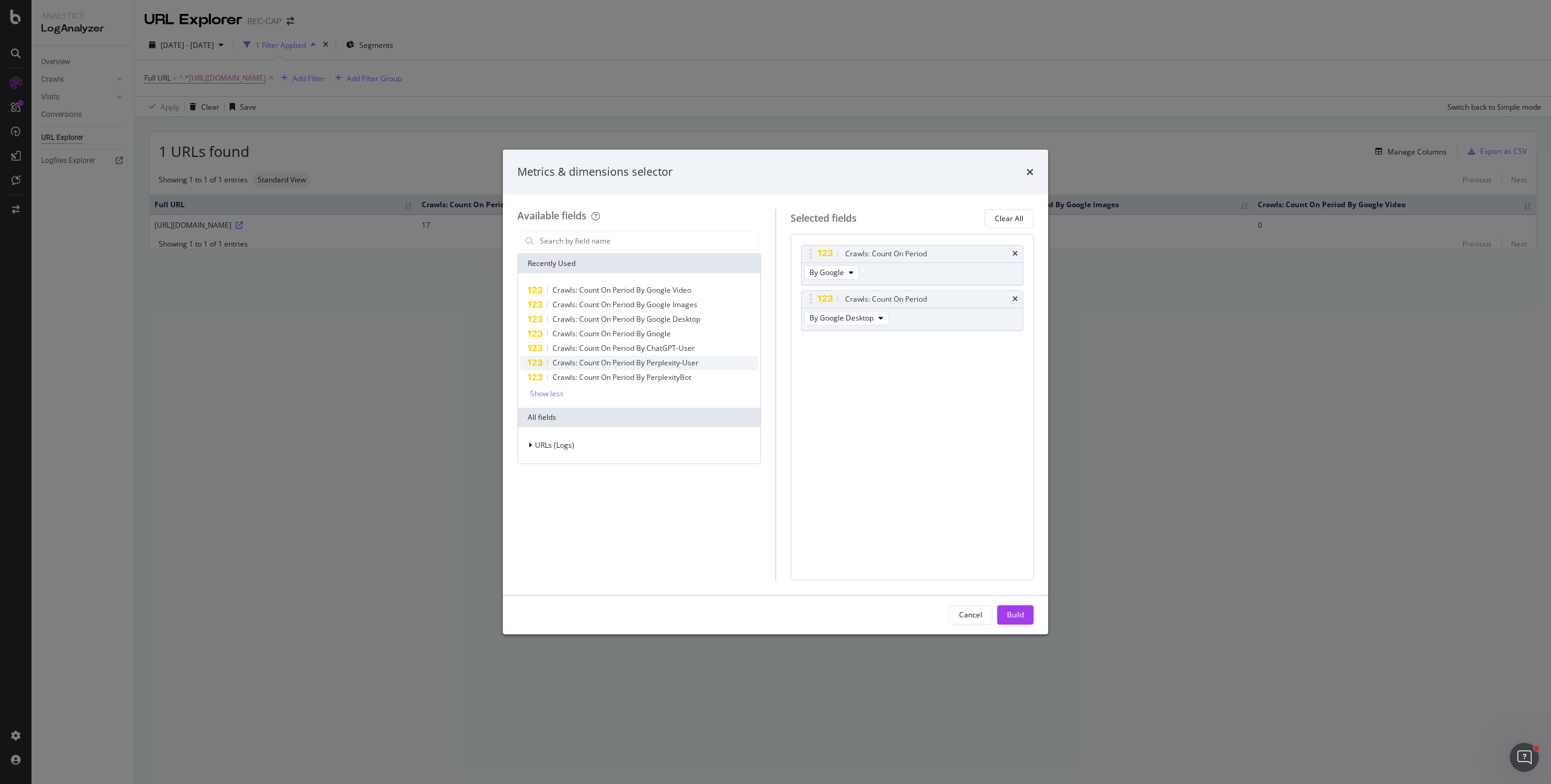
click at [637, 367] on span "Crawls: Count On Period By Perplexity-User" at bounding box center [625, 362] width 146 height 10
click at [641, 376] on span "Crawls: Count On Period By PerplexityBot" at bounding box center [622, 377] width 139 height 10
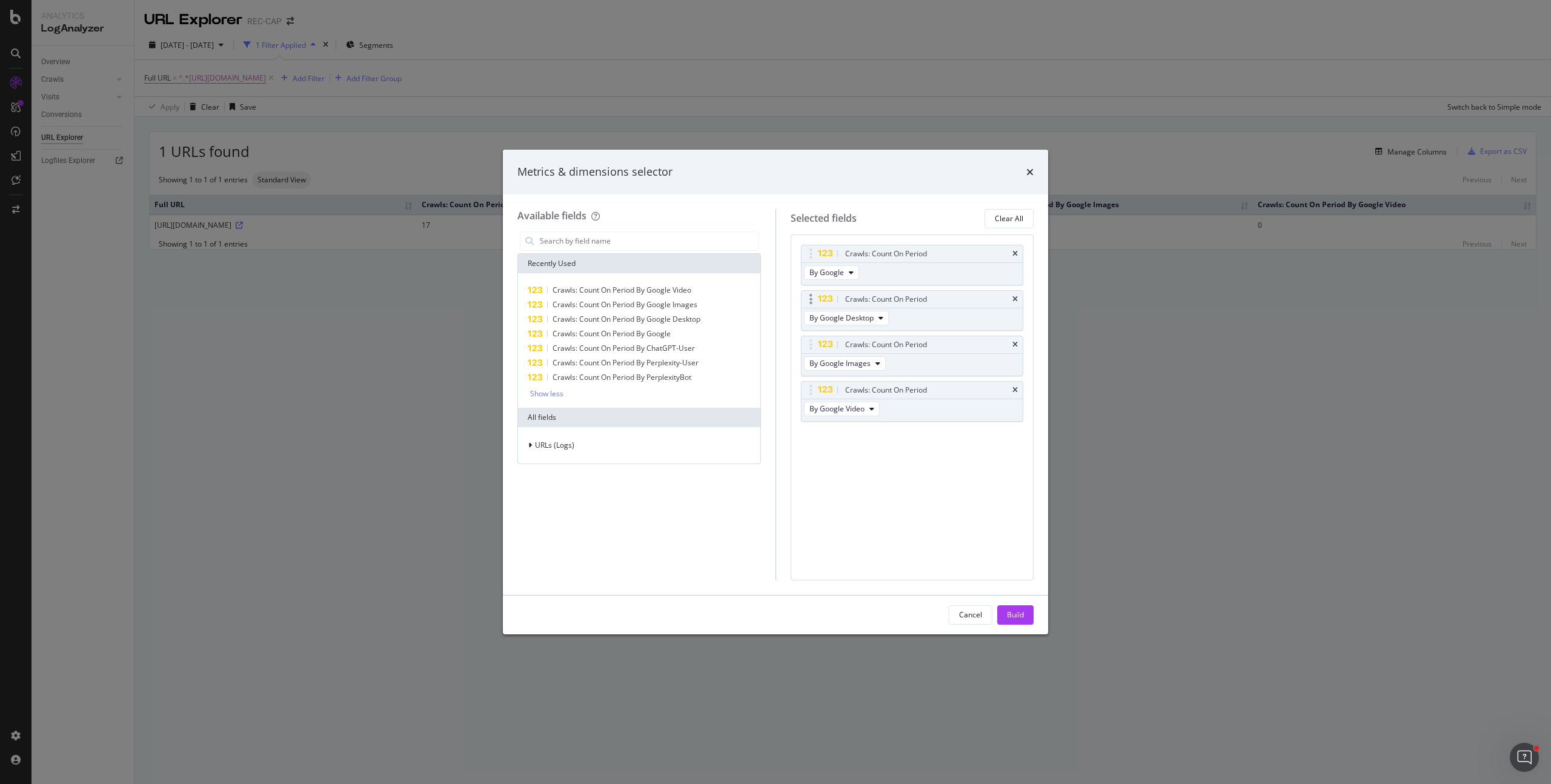
drag, startPoint x: 939, startPoint y: 289, endPoint x: 930, endPoint y: 311, distance: 23.8
click at [930, 311] on div "Crawls: Count On Period By Google Crawls: Count On Period By Google Desktop Cra…" at bounding box center [912, 346] width 223 height 203
click at [865, 321] on span "By Google Desktop" at bounding box center [841, 317] width 64 height 10
click at [974, 441] on div "Crawls: Count On Period By Google Crawls: Count On Period By Google Desktop Cra…" at bounding box center [912, 346] width 223 height 203
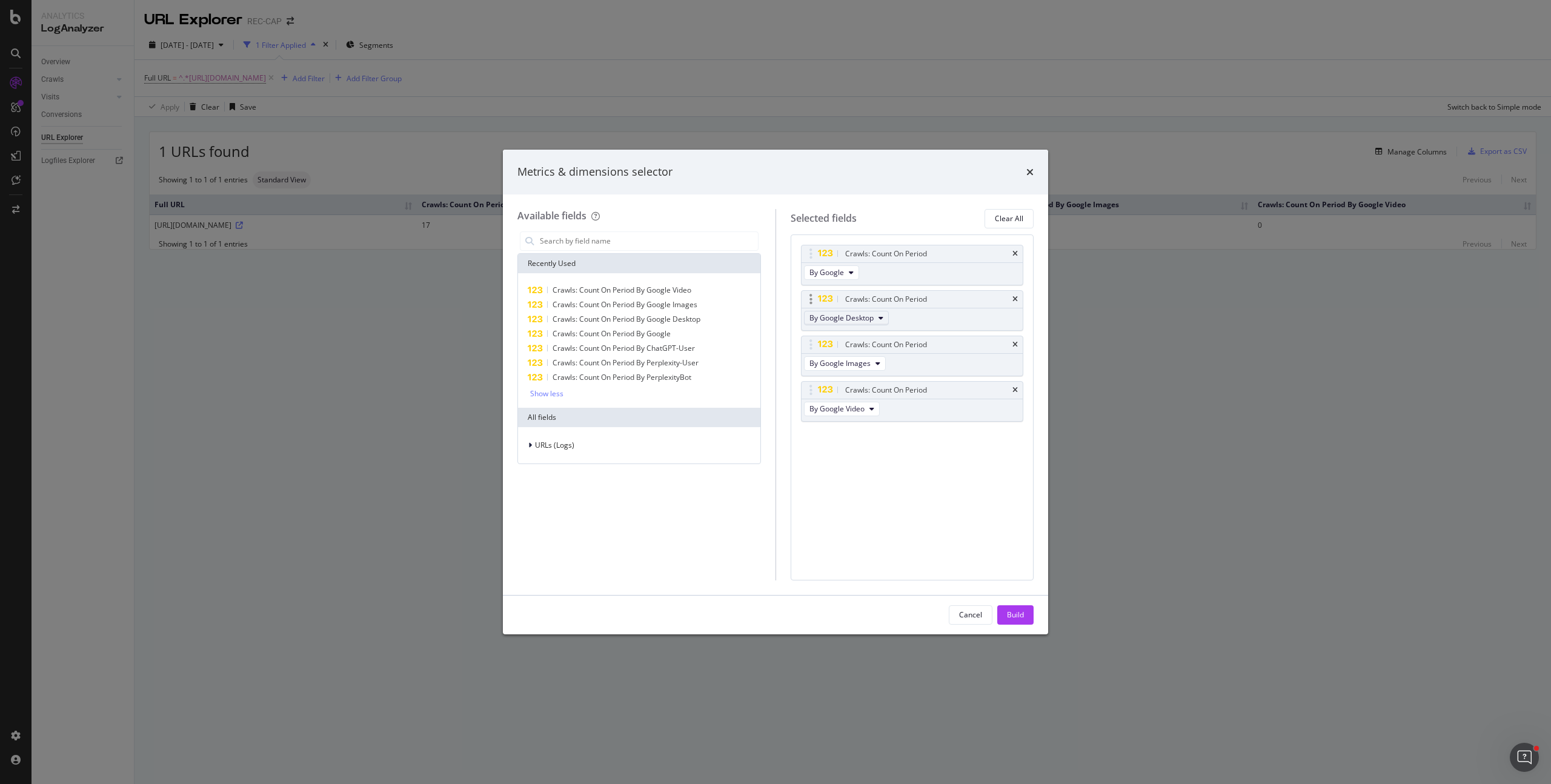
click at [880, 316] on icon "modal" at bounding box center [880, 318] width 5 height 7
click at [871, 338] on span "By PerplexityBot" at bounding box center [862, 336] width 96 height 11
click at [863, 359] on span "By Google Images" at bounding box center [840, 362] width 61 height 10
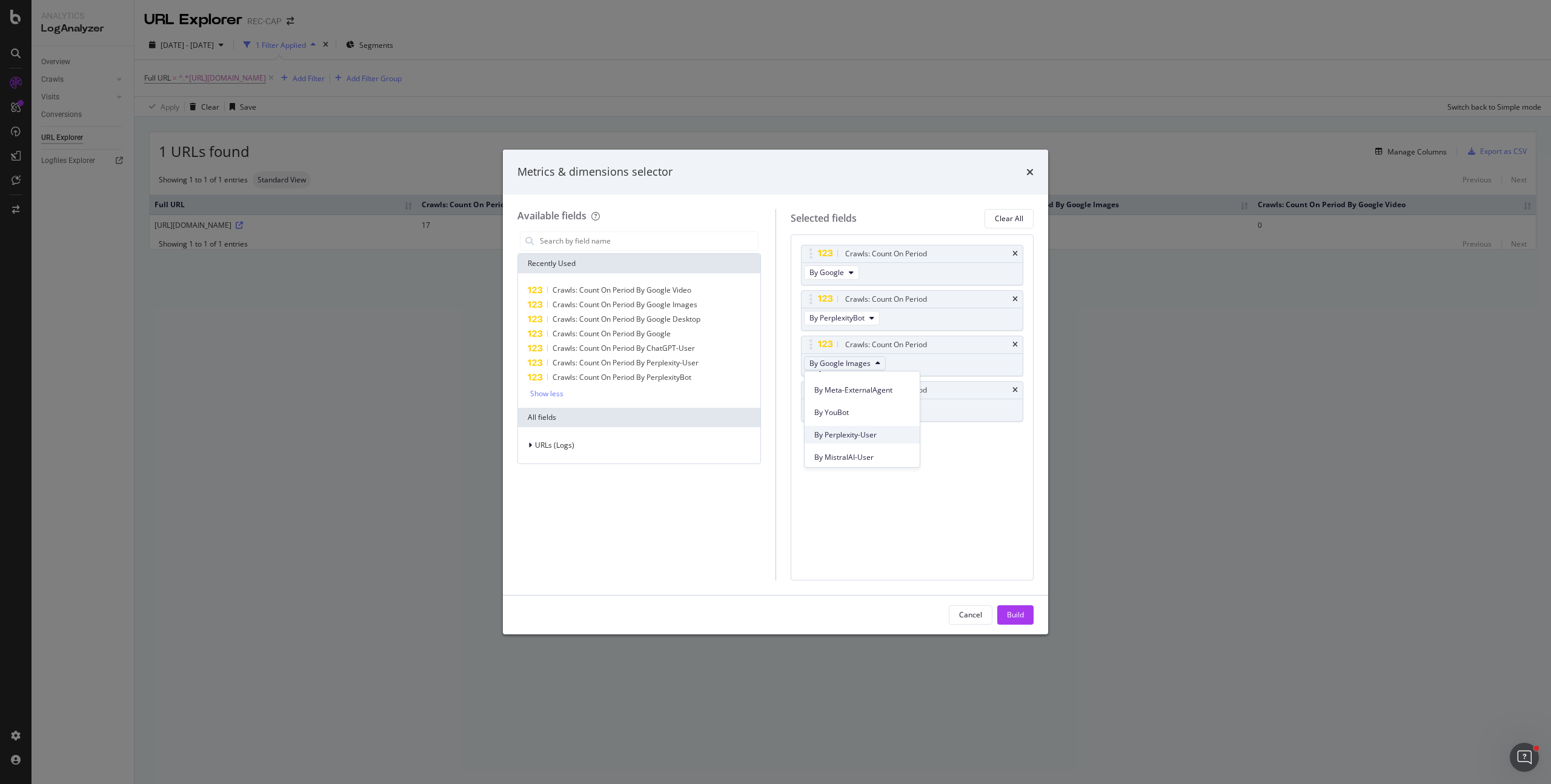
click at [877, 428] on div "By Perplexity-User" at bounding box center [862, 434] width 115 height 17
click at [865, 411] on button "By Google Video" at bounding box center [842, 409] width 76 height 14
click at [868, 472] on span "By ChatGPT-User" at bounding box center [862, 474] width 96 height 11
click at [1018, 613] on div "Build" at bounding box center [1015, 614] width 17 height 10
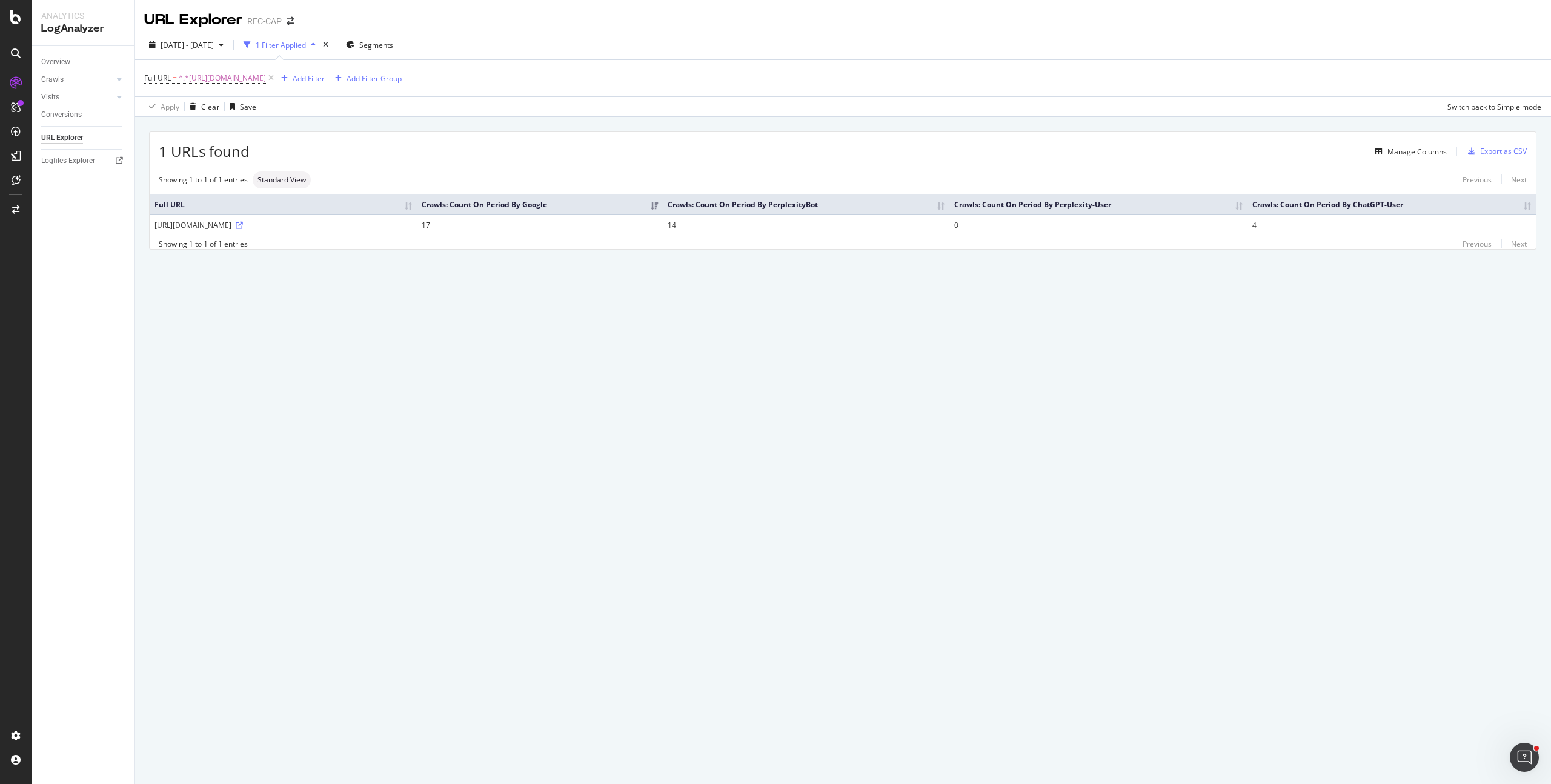
click at [709, 421] on div "URL Explorer REC-CAP 2025 Sep. 4th - Oct. 3rd 1 Filter Applied Segments Full UR…" at bounding box center [843, 392] width 1417 height 784
click at [205, 49] on span "2025 Sep. 4th - Oct. 3rd" at bounding box center [187, 44] width 53 height 10
click at [198, 114] on div "Last 3 Months" at bounding box center [199, 114] width 47 height 10
type input "[DATE]"
click at [289, 225] on div "Apply" at bounding box center [280, 225] width 19 height 10
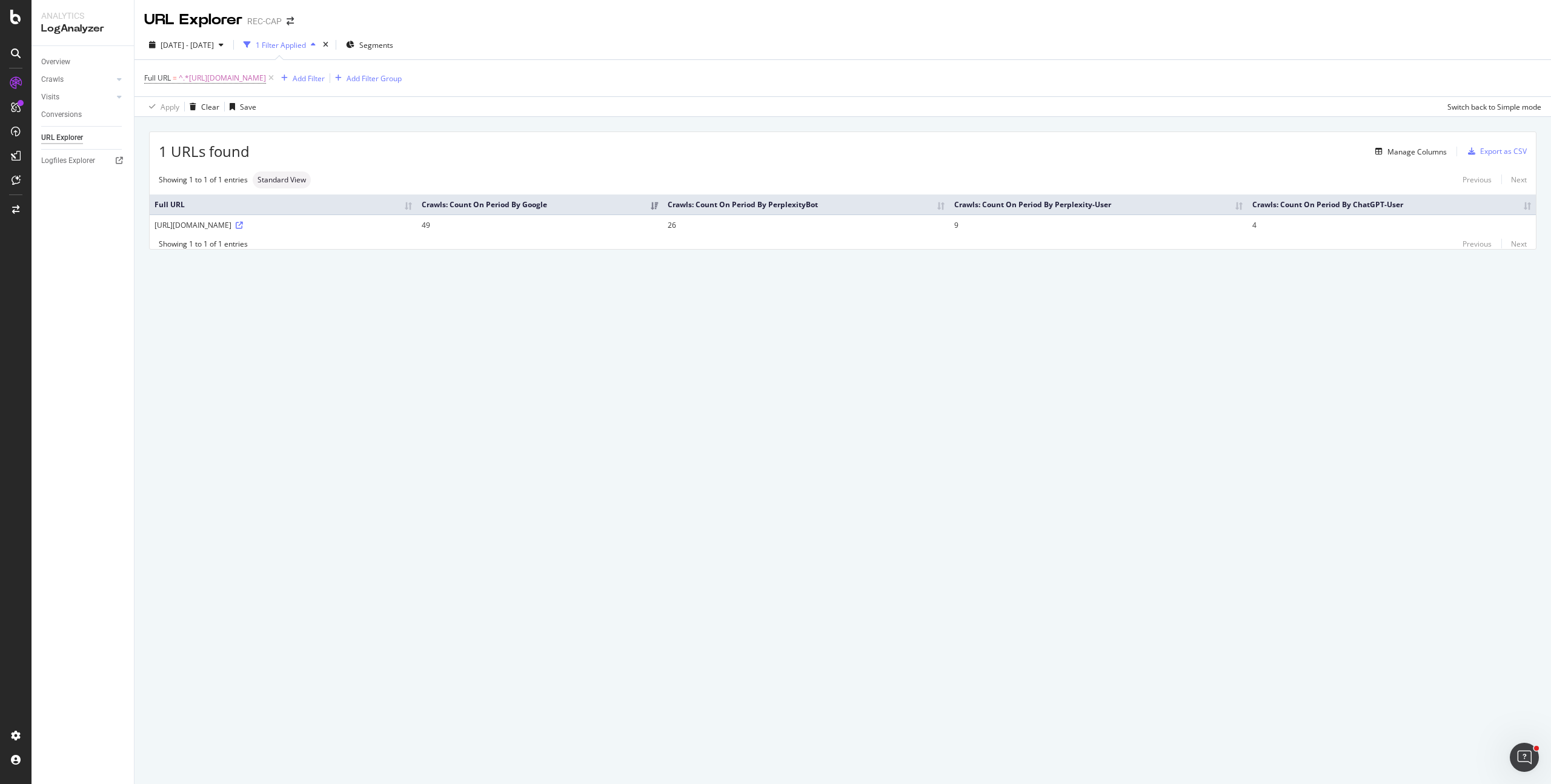
click at [534, 504] on div "URL Explorer REC-CAP 2025 Jul. 4th - Oct. 3rd 1 Filter Applied Segments Full UR…" at bounding box center [843, 392] width 1417 height 784
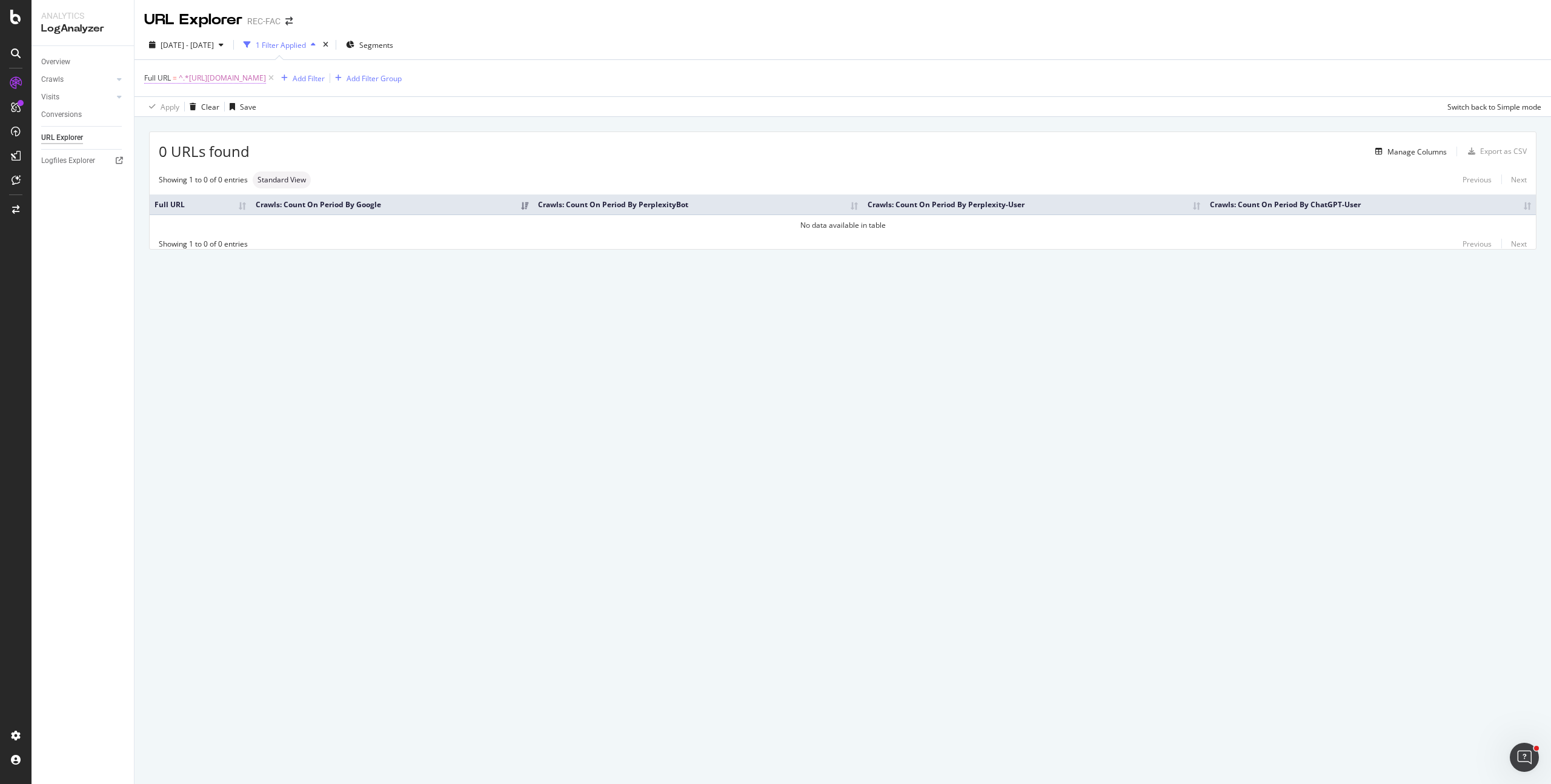
click at [266, 77] on span "^.*[URL][DOMAIN_NAME]" at bounding box center [222, 77] width 87 height 17
click at [234, 130] on input "[URL][DOMAIN_NAME]" at bounding box center [212, 129] width 114 height 20
paste input "[DOMAIN_NAME][URL]"
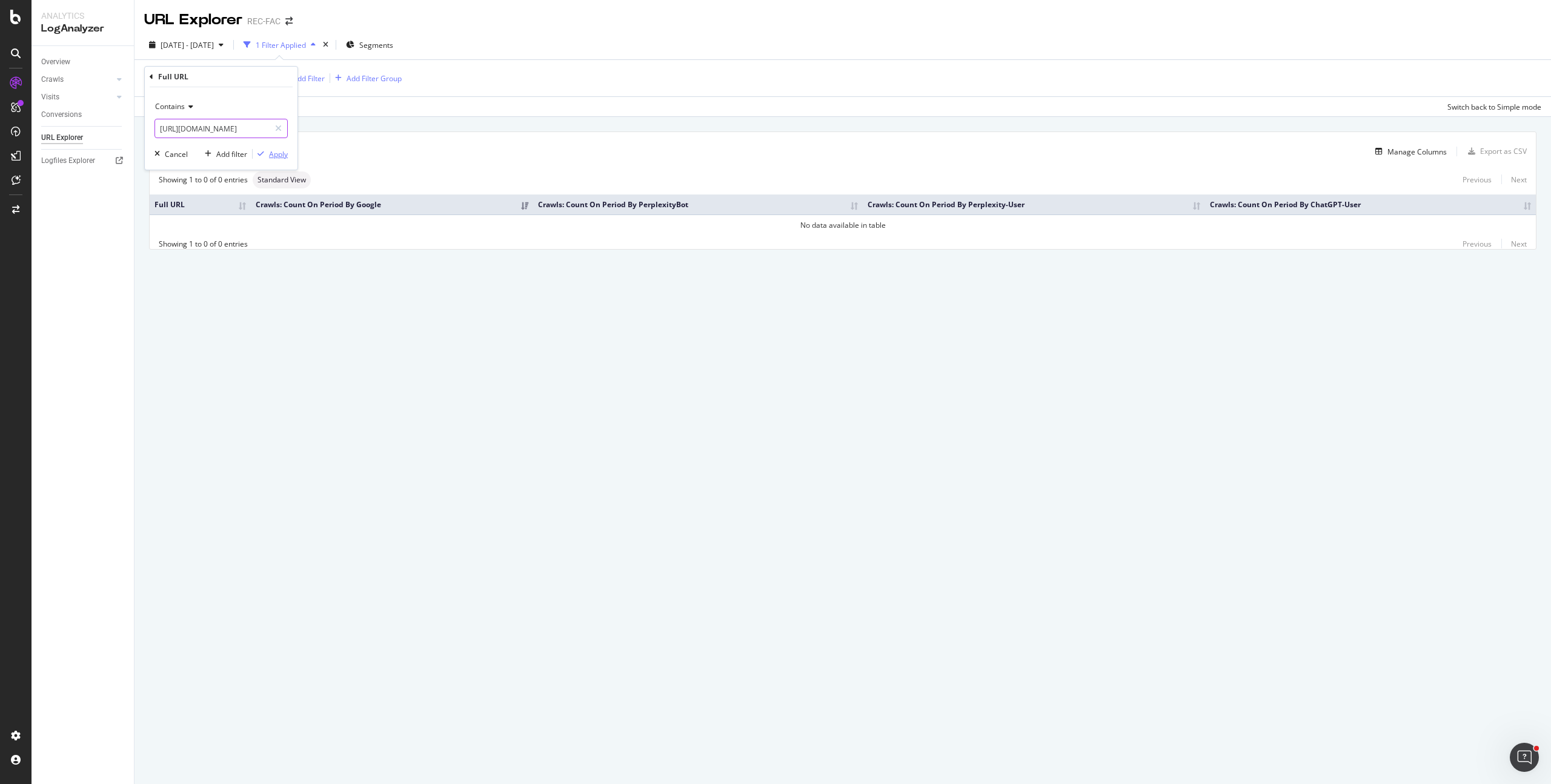
scroll to position [0, 258]
type input "[URL][DOMAIN_NAME]"
click at [275, 152] on div "Apply" at bounding box center [278, 153] width 19 height 10
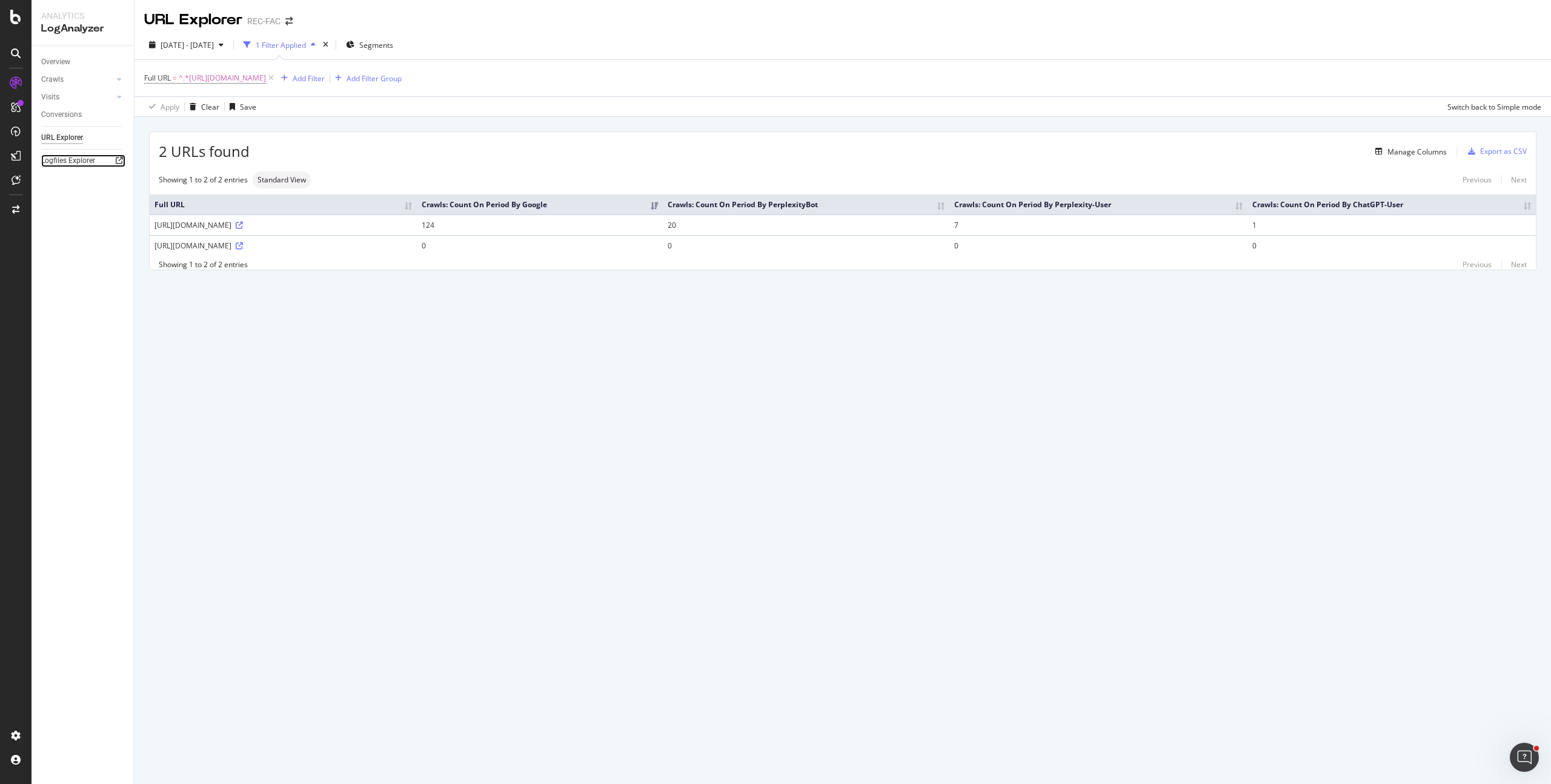
click at [121, 159] on icon at bounding box center [119, 160] width 7 height 7
click at [266, 73] on span "^.*[URL][DOMAIN_NAME]" at bounding box center [222, 77] width 87 height 17
click at [188, 114] on div "Contains" at bounding box center [221, 107] width 133 height 20
click at [190, 131] on div "Equal to" at bounding box center [223, 131] width 130 height 15
click at [274, 156] on div "Apply" at bounding box center [278, 153] width 19 height 10
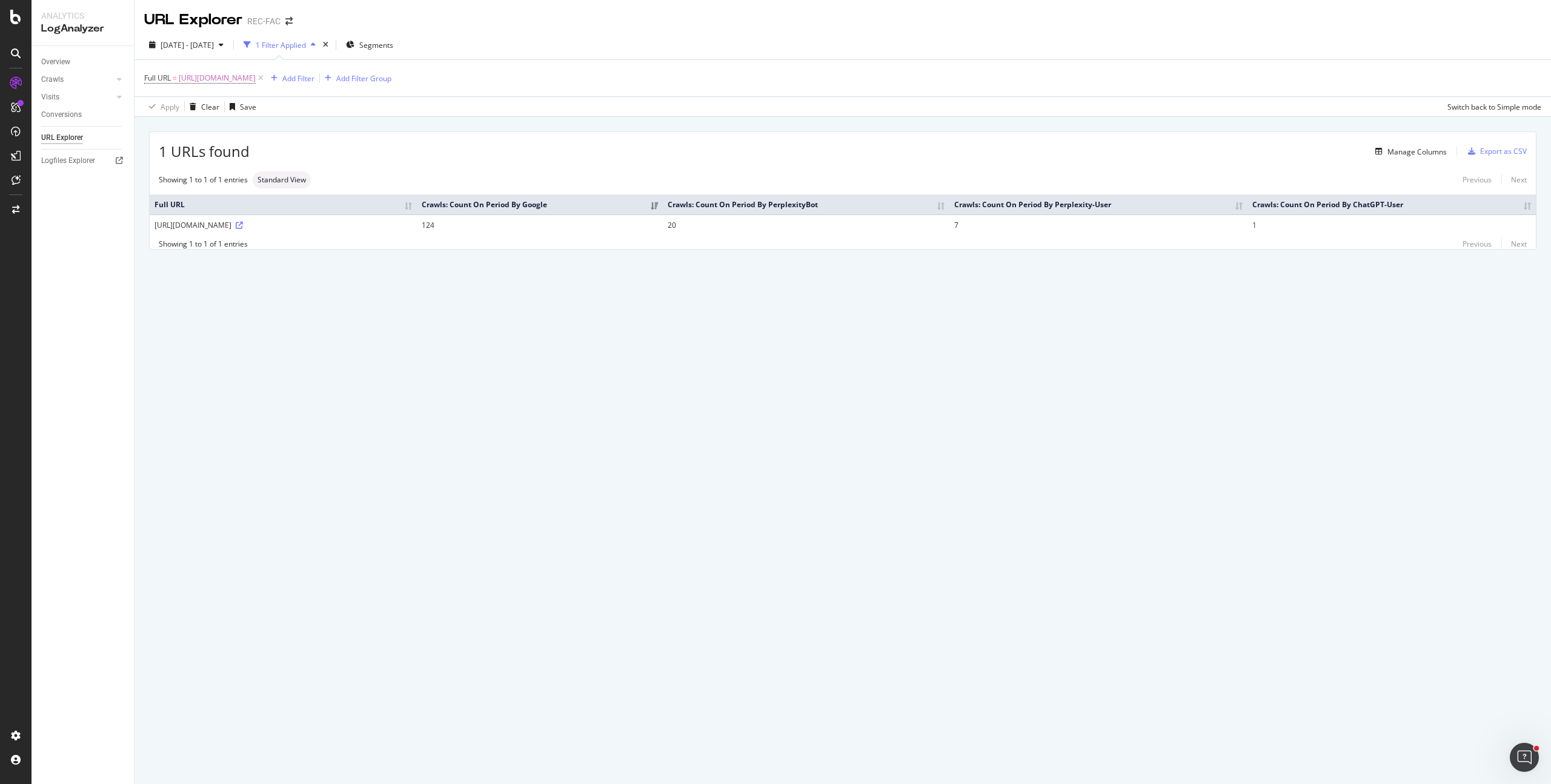
click at [472, 387] on div "URL Explorer REC-FAC [DATE] - [DATE] 1 Filter Applied Segments Full URL = [URL]…" at bounding box center [843, 392] width 1417 height 784
click at [196, 41] on span "[DATE] - [DATE]" at bounding box center [187, 44] width 53 height 10
click at [183, 101] on div "Last 28 Days" at bounding box center [197, 100] width 43 height 10
type input "2025/09/06"
click at [299, 226] on button "Apply" at bounding box center [280, 225] width 38 height 20
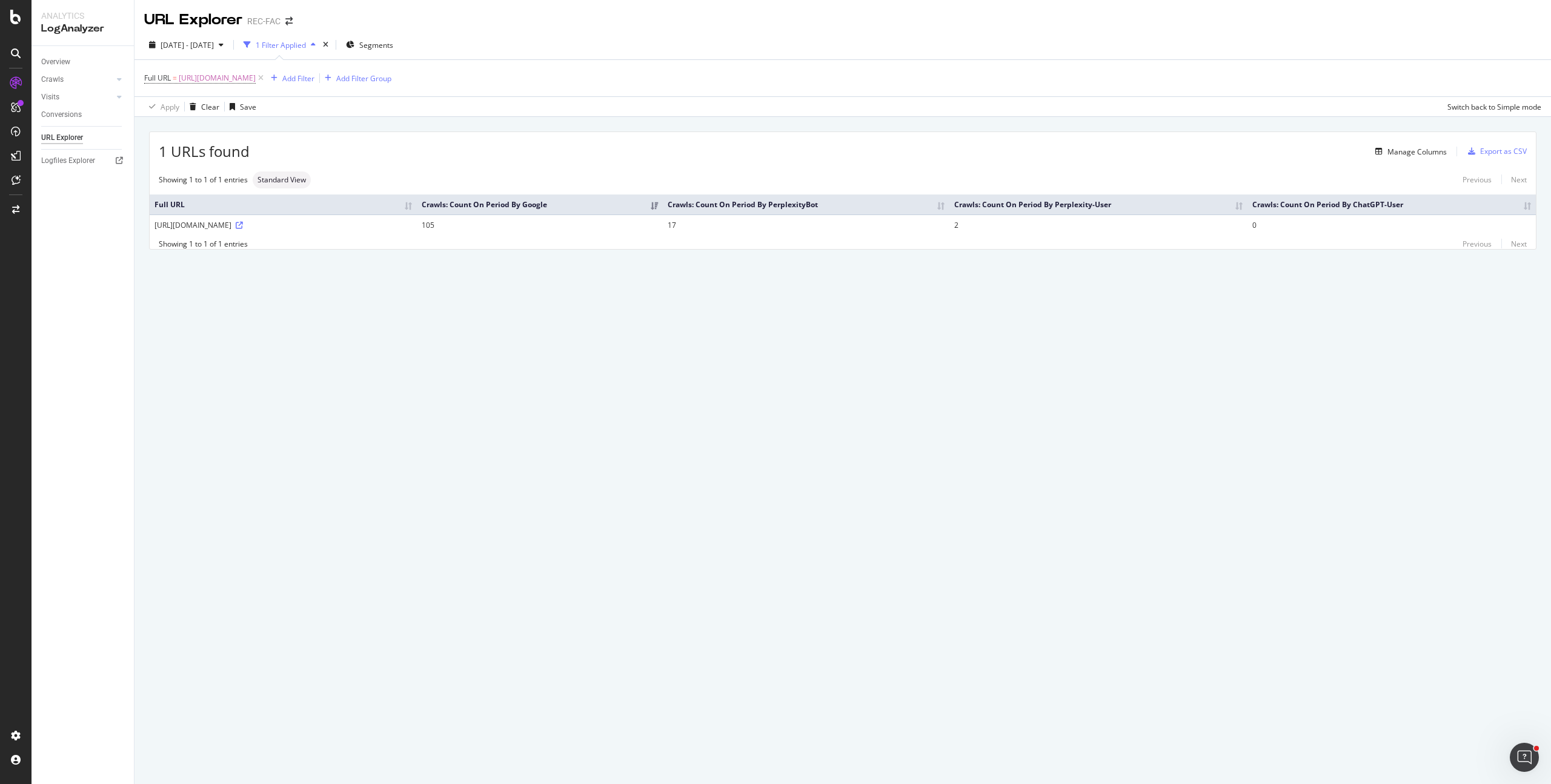
click at [552, 480] on div "URL Explorer REC-FAC 2025 Sep. 6th - Oct. 3rd 1 Filter Applied Segments Full UR…" at bounding box center [843, 392] width 1417 height 784
